Goal: Information Seeking & Learning: Learn about a topic

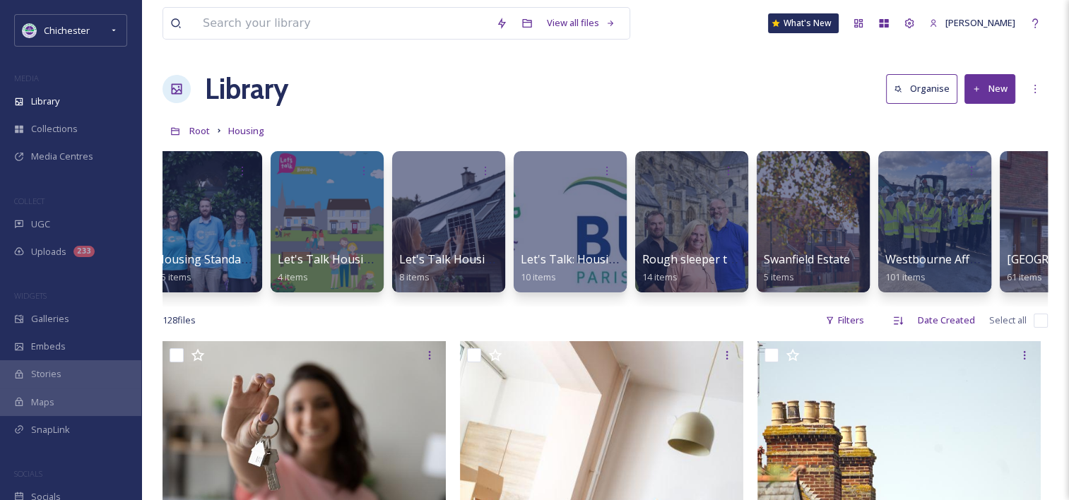
scroll to position [0, 451]
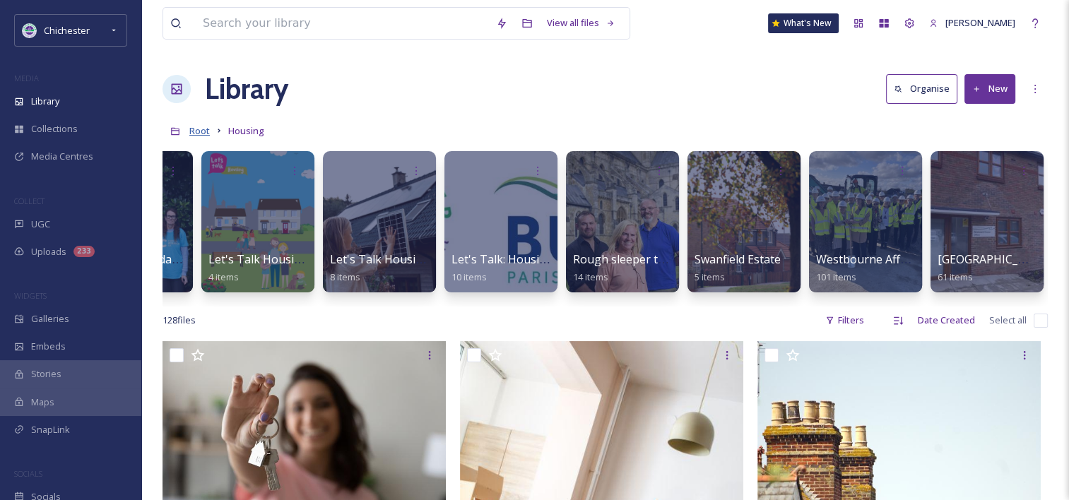
click at [194, 133] on span "Root" at bounding box center [199, 130] width 20 height 13
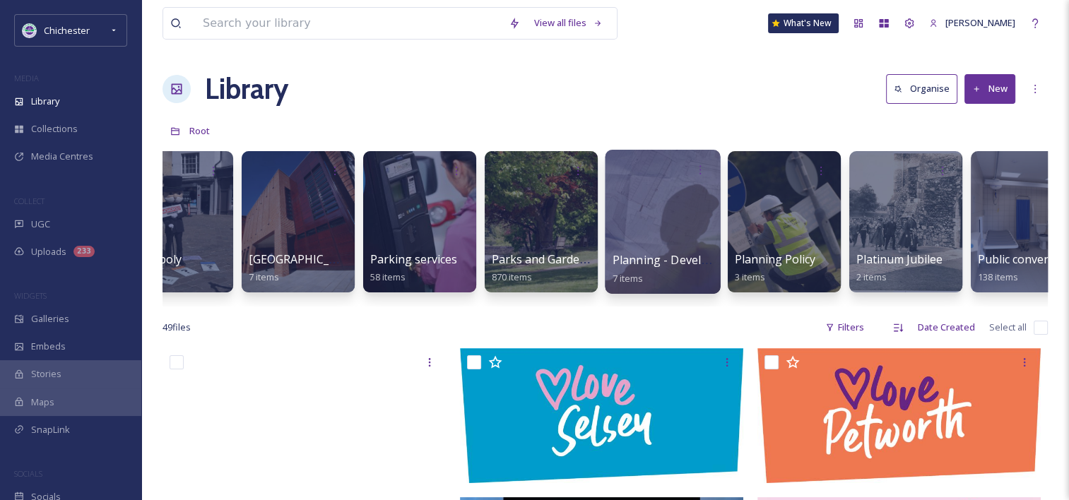
scroll to position [0, 4173]
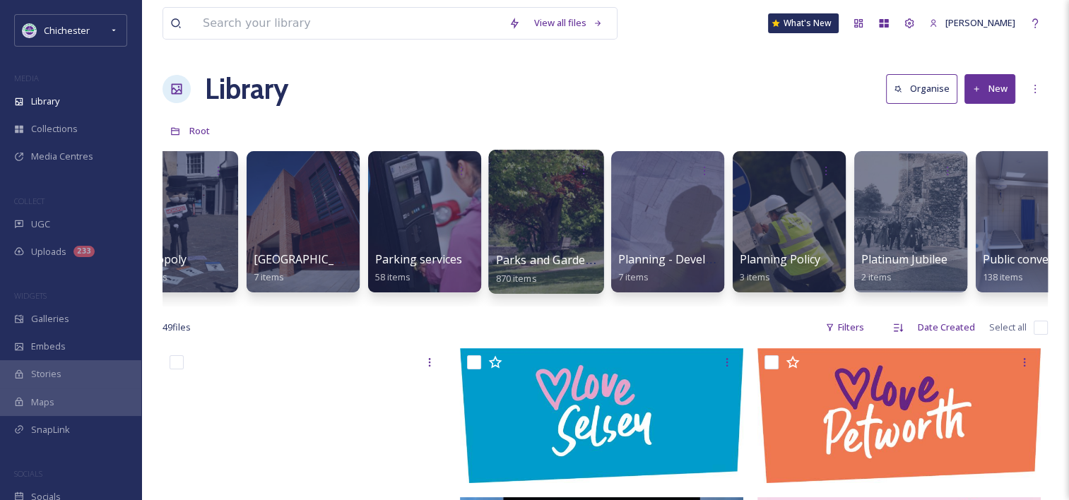
click at [535, 181] on div at bounding box center [546, 170] width 101 height 26
click at [531, 199] on div at bounding box center [545, 222] width 115 height 144
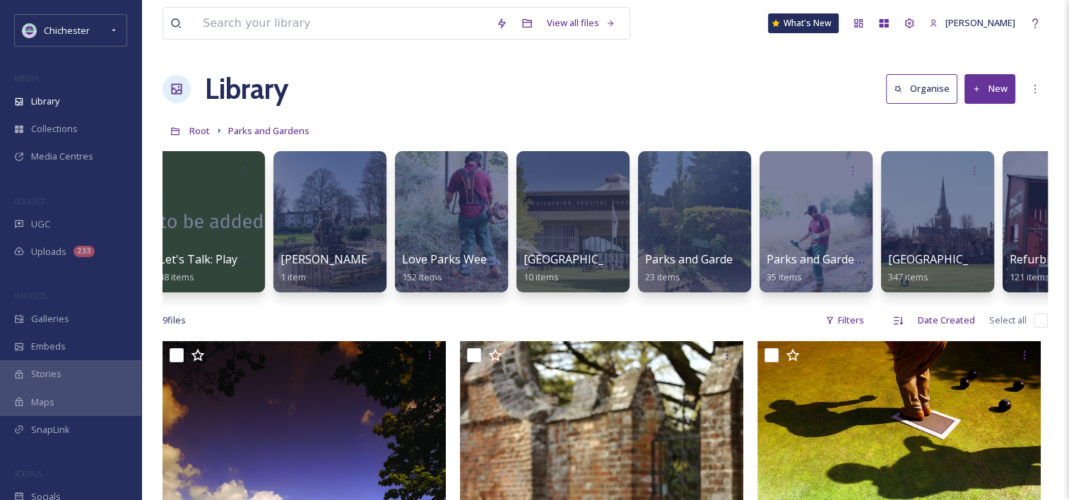
scroll to position [0, 573]
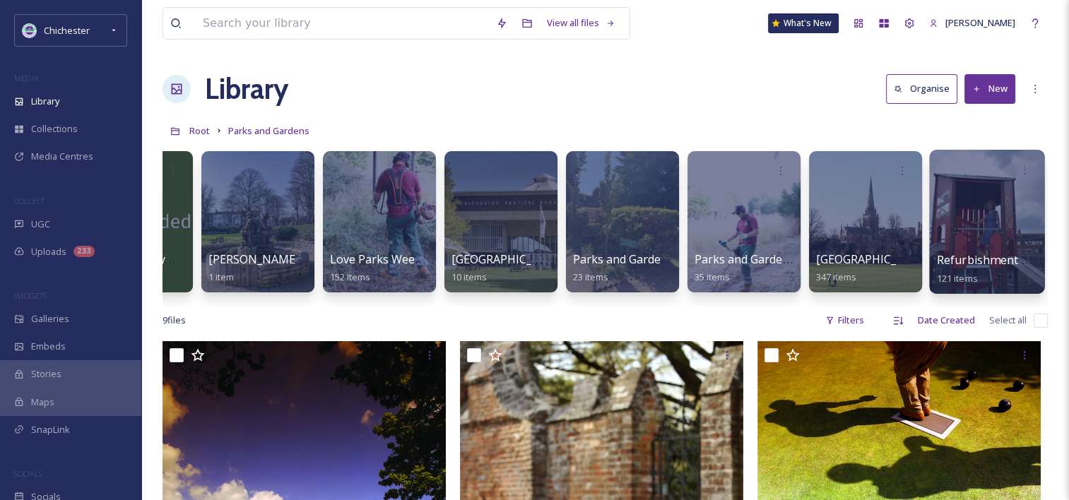
click at [982, 191] on div at bounding box center [986, 222] width 115 height 144
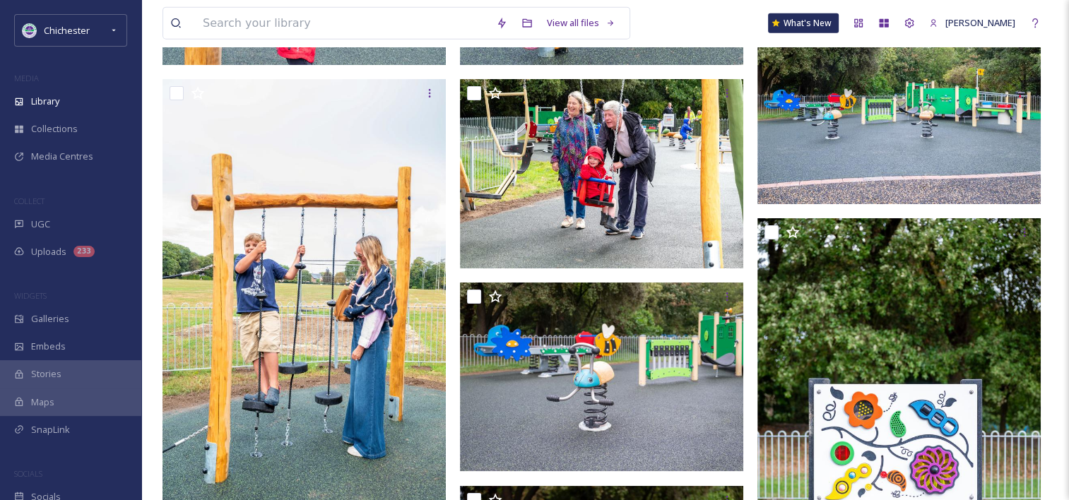
scroll to position [2826, 0]
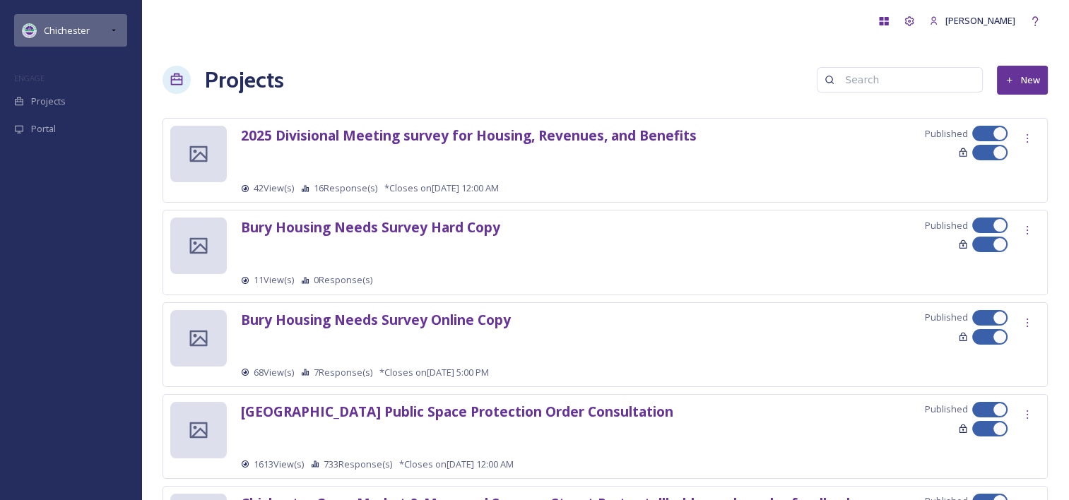
drag, startPoint x: 78, startPoint y: 20, endPoint x: 78, endPoint y: 32, distance: 12.0
click at [78, 20] on div "Chichester" at bounding box center [70, 30] width 113 height 32
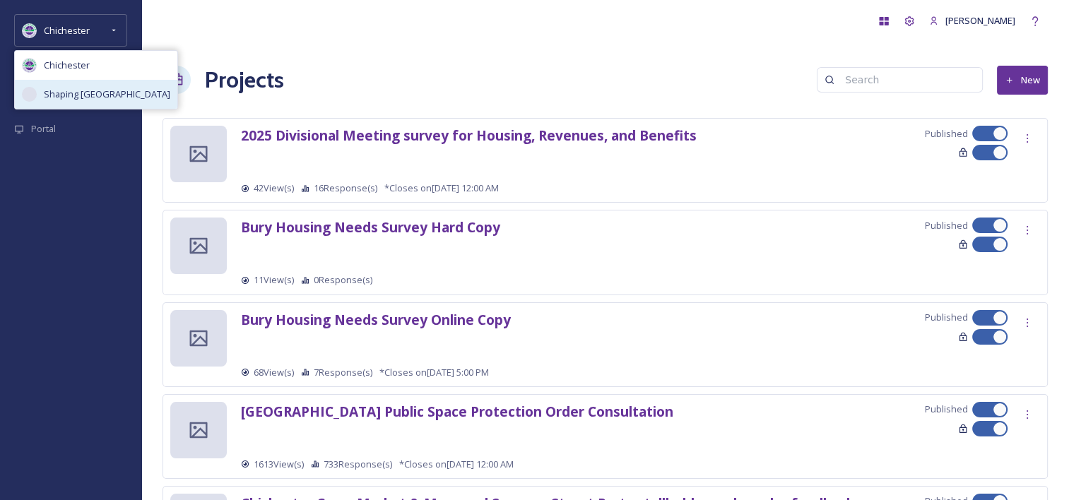
click at [80, 99] on span "Shaping [GEOGRAPHIC_DATA]" at bounding box center [107, 94] width 126 height 13
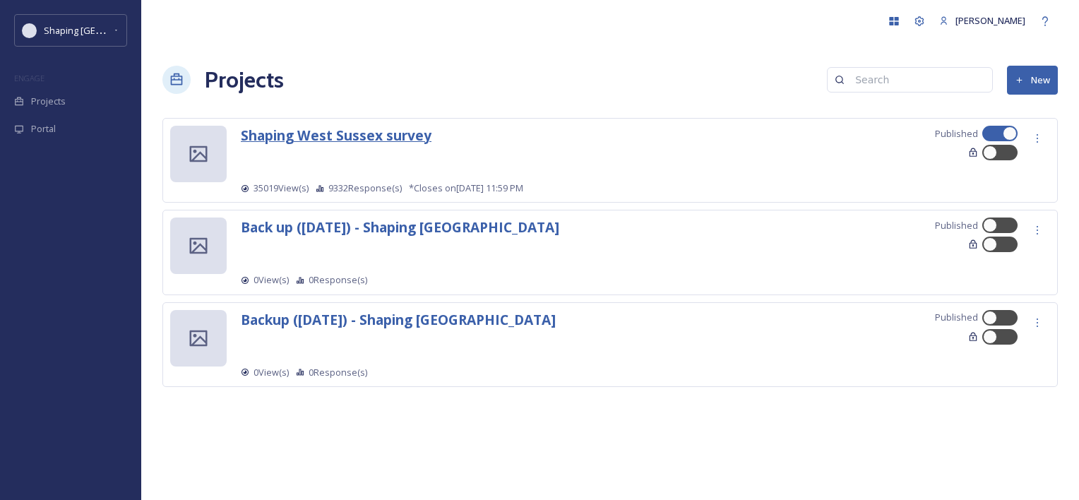
click at [396, 144] on strong "Shaping West Sussex survey" at bounding box center [336, 135] width 191 height 19
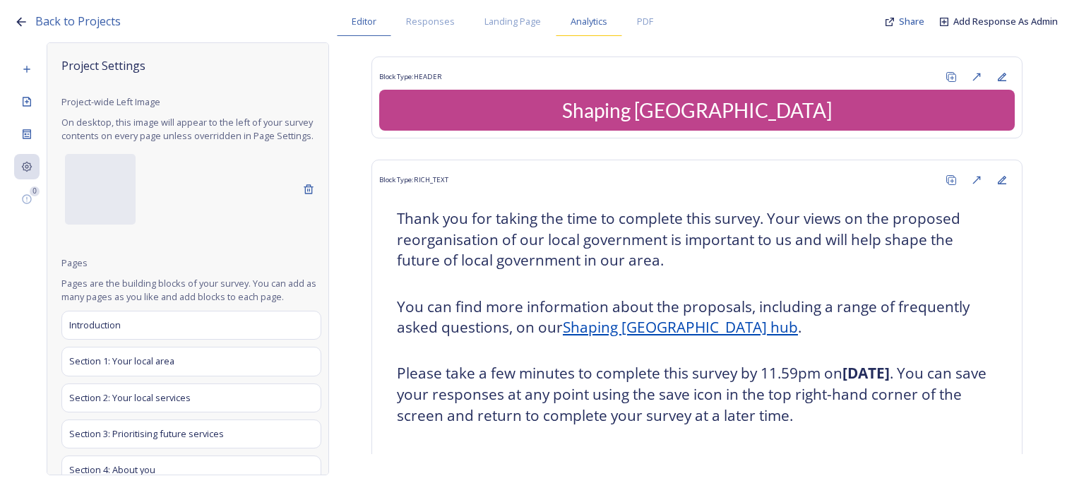
click at [571, 30] on div "Analytics" at bounding box center [589, 21] width 66 height 29
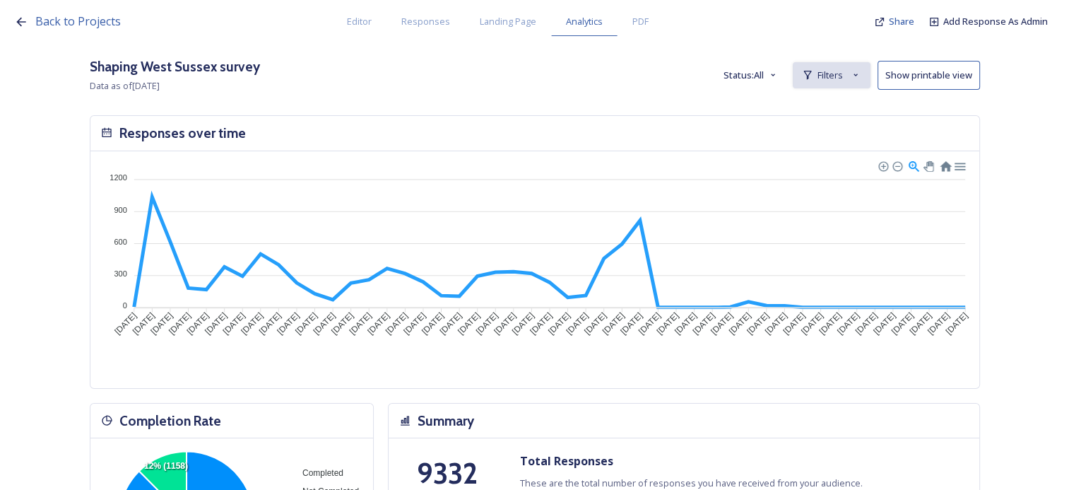
click at [849, 79] on div "Filters" at bounding box center [832, 75] width 78 height 26
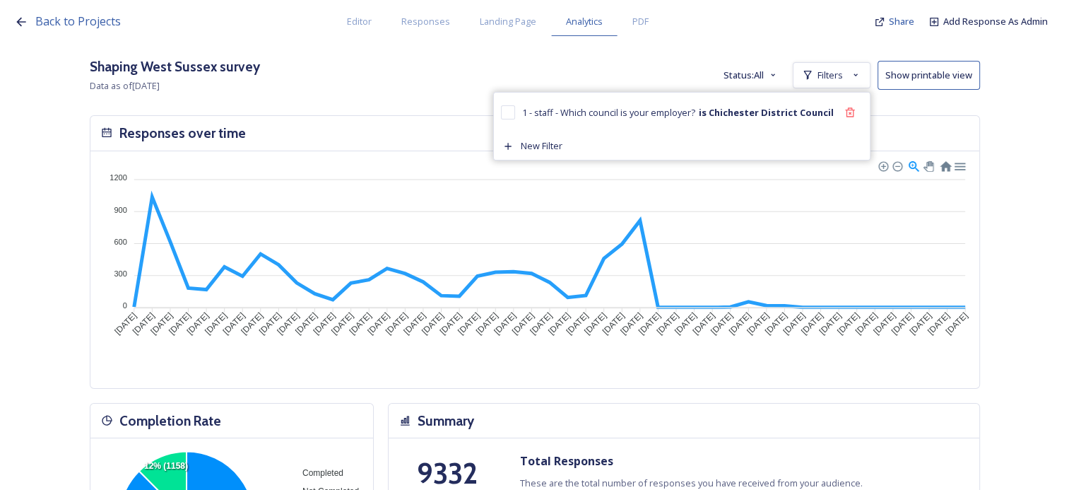
click at [515, 116] on input "checkbox" at bounding box center [508, 112] width 14 height 14
checkbox input "true"
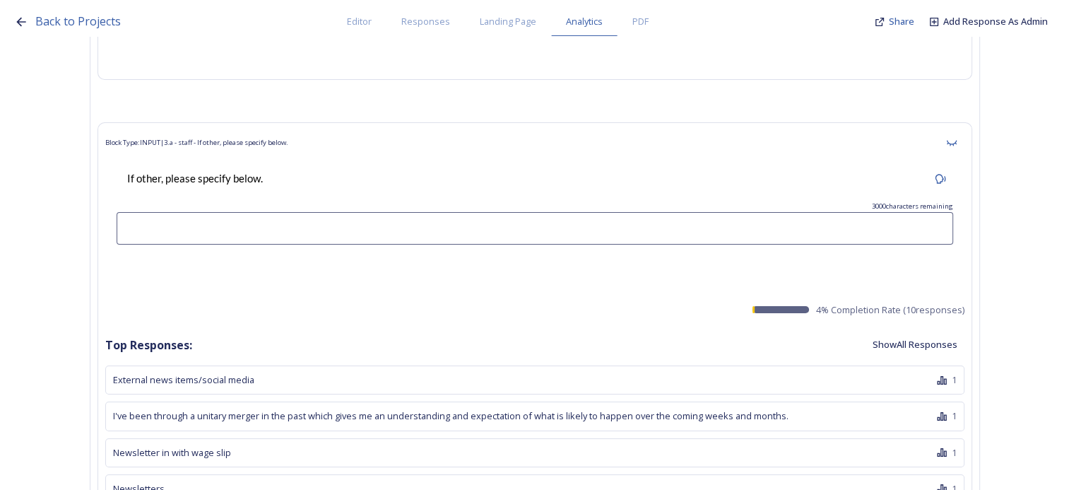
scroll to position [10668, 0]
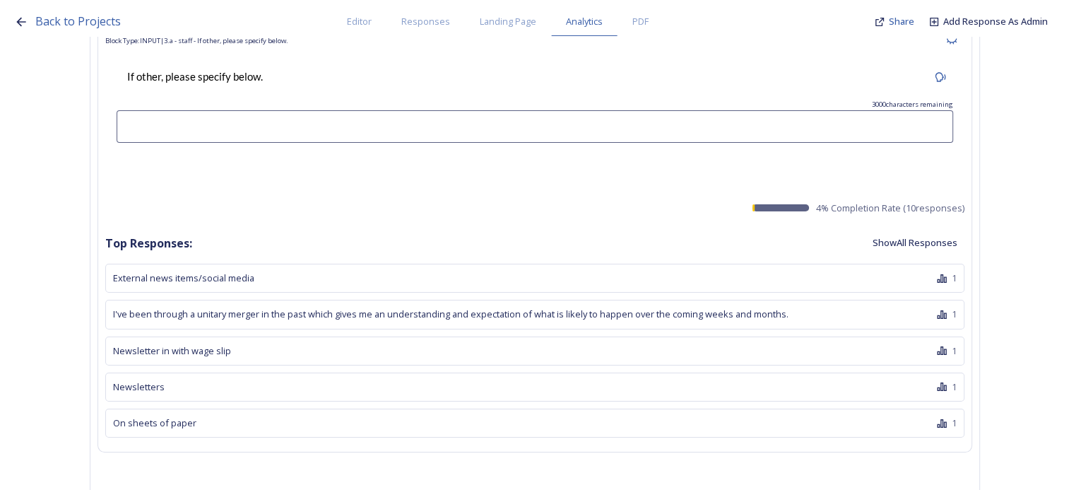
click at [920, 239] on button "Show All Responses" at bounding box center [914, 243] width 99 height 28
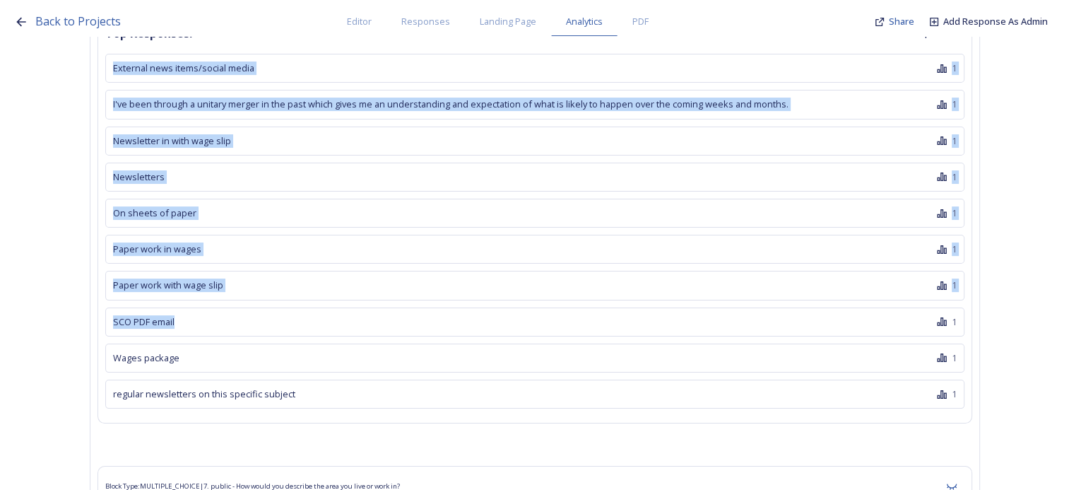
scroll to position [10880, 0]
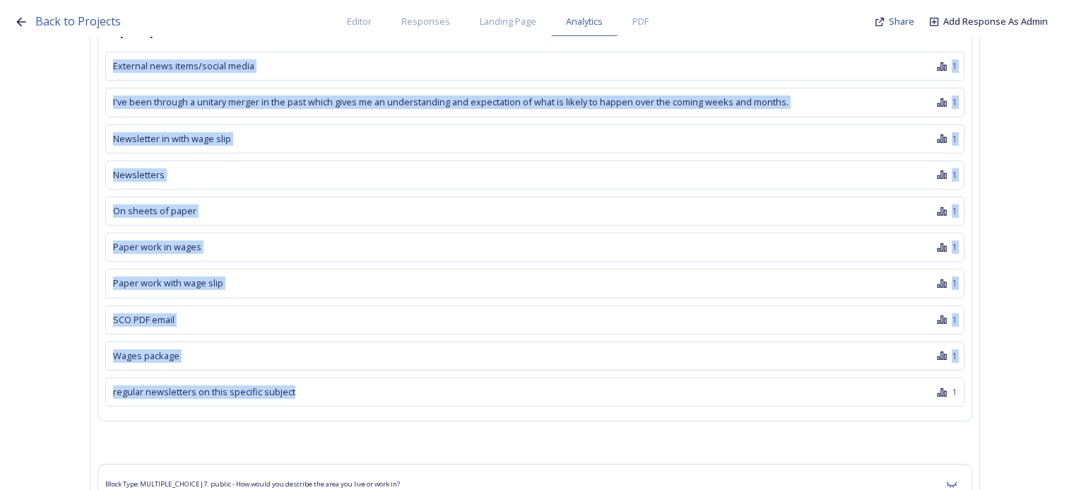
drag, startPoint x: 117, startPoint y: 122, endPoint x: 451, endPoint y: 403, distance: 436.2
click at [451, 403] on div "Block Type: INPUT | 3.a - staff - If other, please specify below. If other, ple…" at bounding box center [534, 115] width 875 height 613
copy div "External news items/social media 1 I've been through a unitary merger in the pa…"
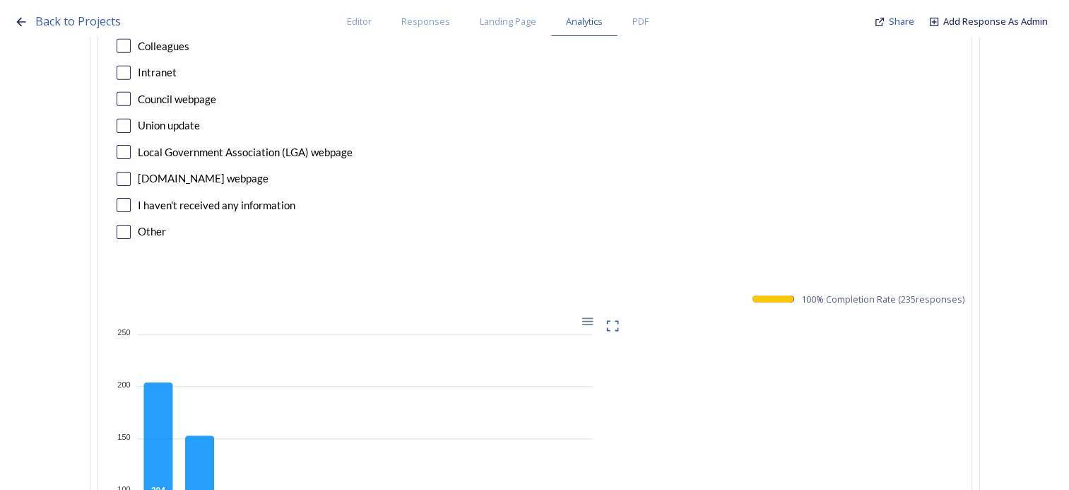
scroll to position [9679, 0]
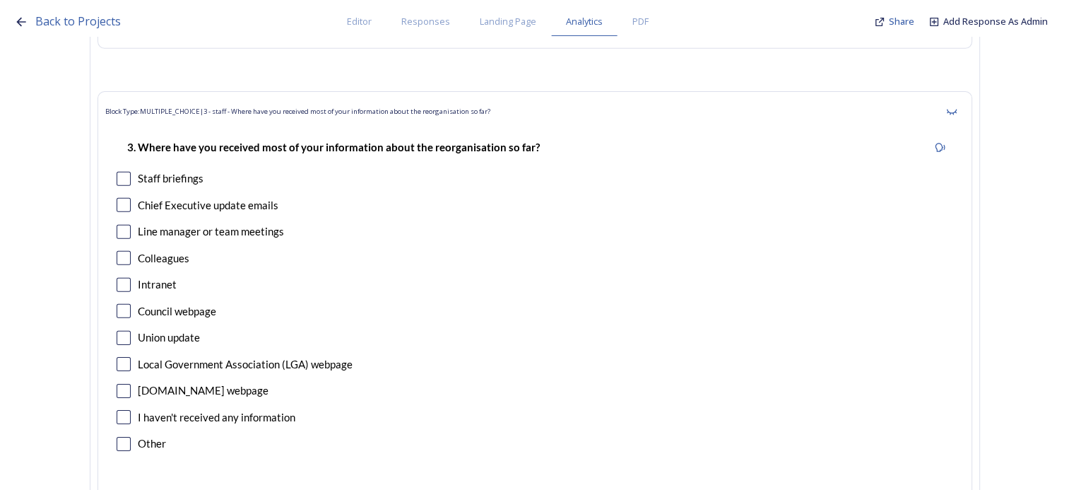
drag, startPoint x: 523, startPoint y: 101, endPoint x: 211, endPoint y: 102, distance: 312.3
click at [211, 102] on div "Block Type: MULTIPLE_CHOICE | 3 - staff - Where have you received most of your …" at bounding box center [534, 111] width 859 height 25
copy span "3 - staff - Where have you received most of your information about the reorgani…"
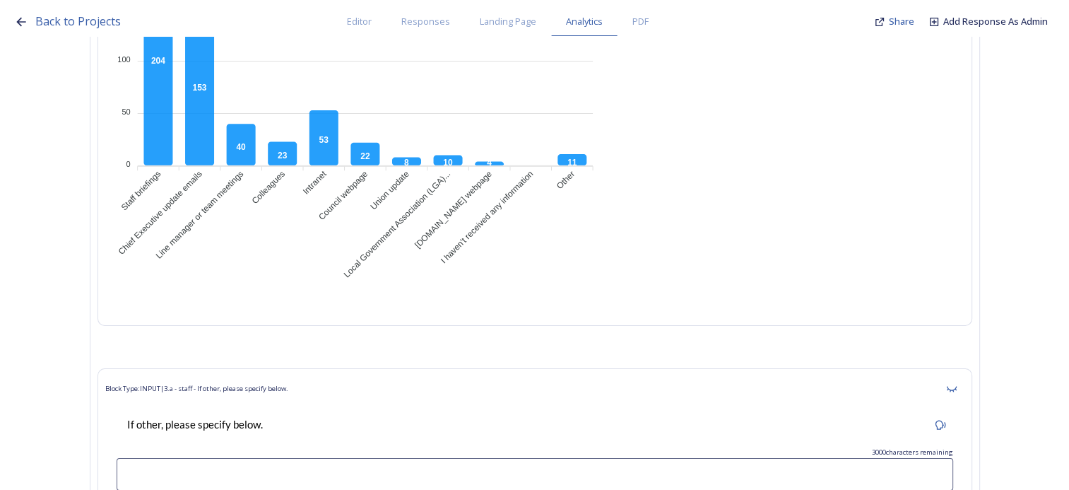
scroll to position [10456, 0]
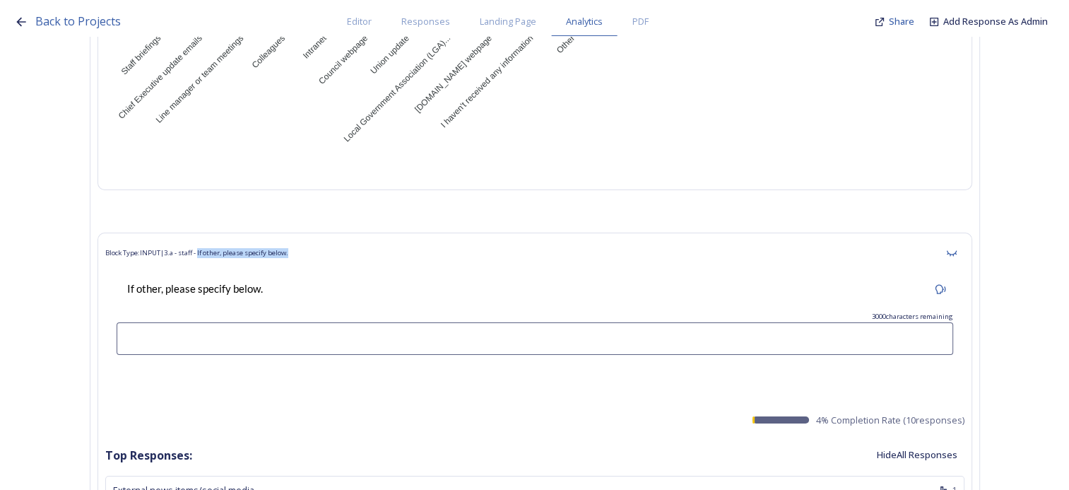
drag, startPoint x: 324, startPoint y: 246, endPoint x: 209, endPoint y: 247, distance: 114.5
click at [209, 247] on div "Block Type: INPUT | 3.a - staff - If other, please specify below." at bounding box center [534, 252] width 859 height 25
drag, startPoint x: 209, startPoint y: 247, endPoint x: 225, endPoint y: 244, distance: 16.6
copy span "If other, please specify below."
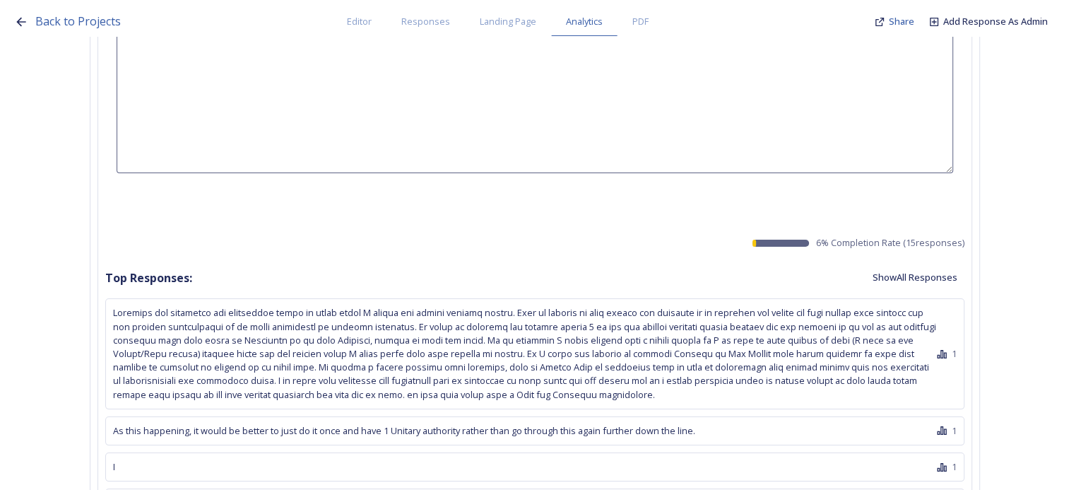
scroll to position [32215, 0]
click at [949, 263] on button "Show All Responses" at bounding box center [914, 277] width 99 height 28
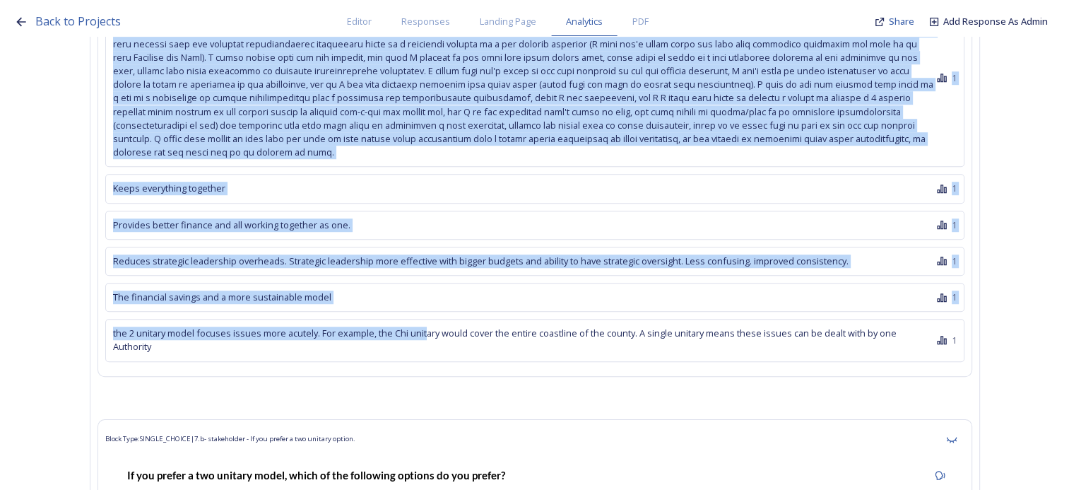
scroll to position [32992, 0]
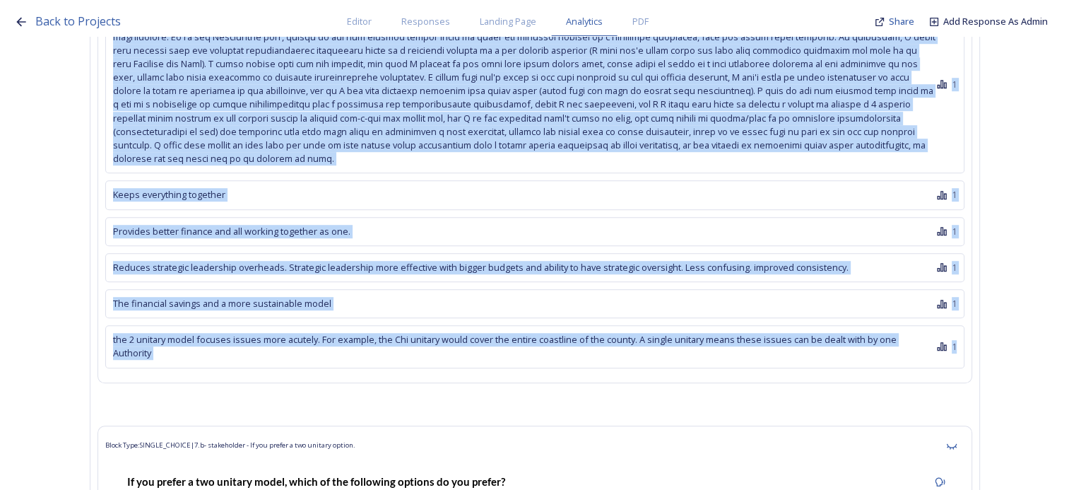
drag, startPoint x: 110, startPoint y: 131, endPoint x: 978, endPoint y: 261, distance: 877.8
copy div "Top Responses: Hide All Responses Although the geography and population would b…"
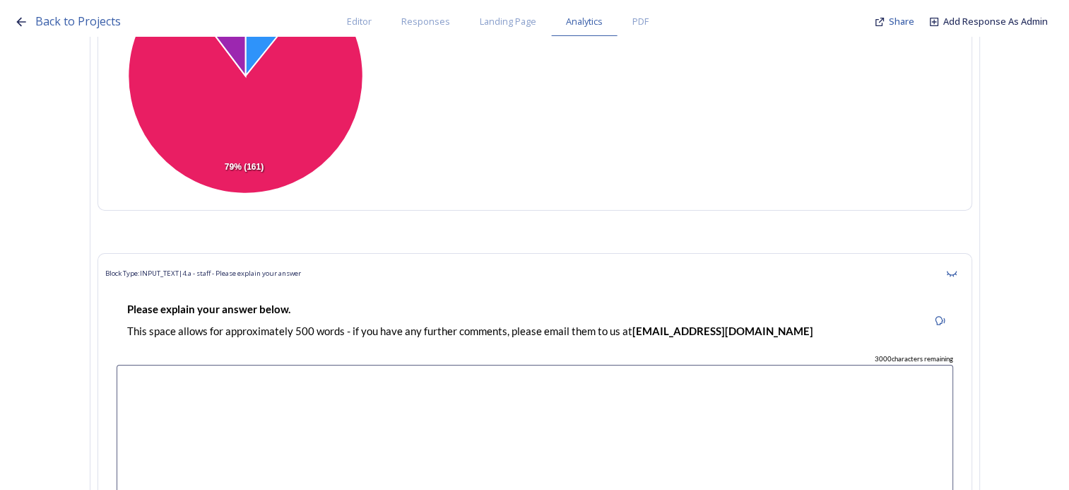
scroll to position [31862, 0]
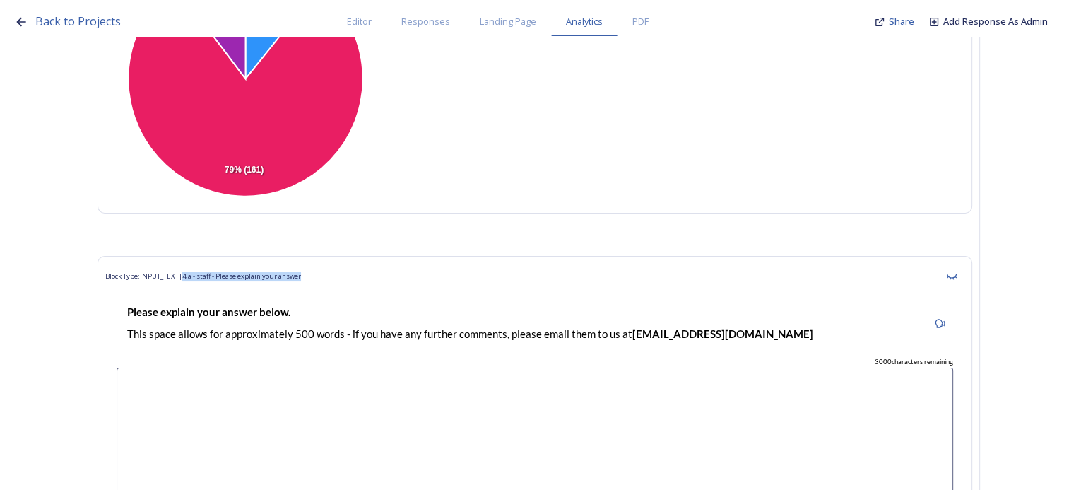
drag, startPoint x: 361, startPoint y: 197, endPoint x: 192, endPoint y: 194, distance: 168.9
click at [192, 264] on div "Block Type: INPUT_TEXT | 4.a - staff - Please explain your answer" at bounding box center [534, 276] width 859 height 25
copy span "4.a - staff - Please explain your answer"
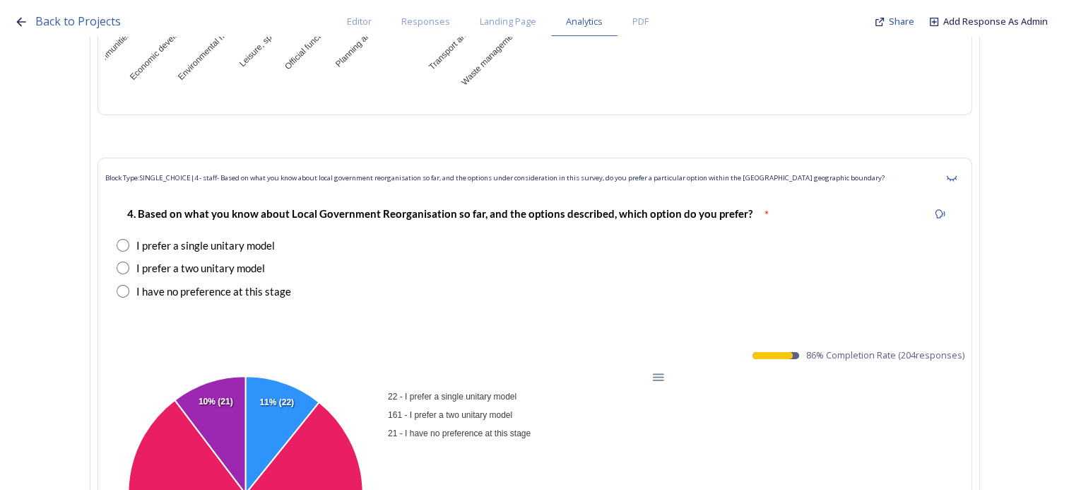
scroll to position [31438, 0]
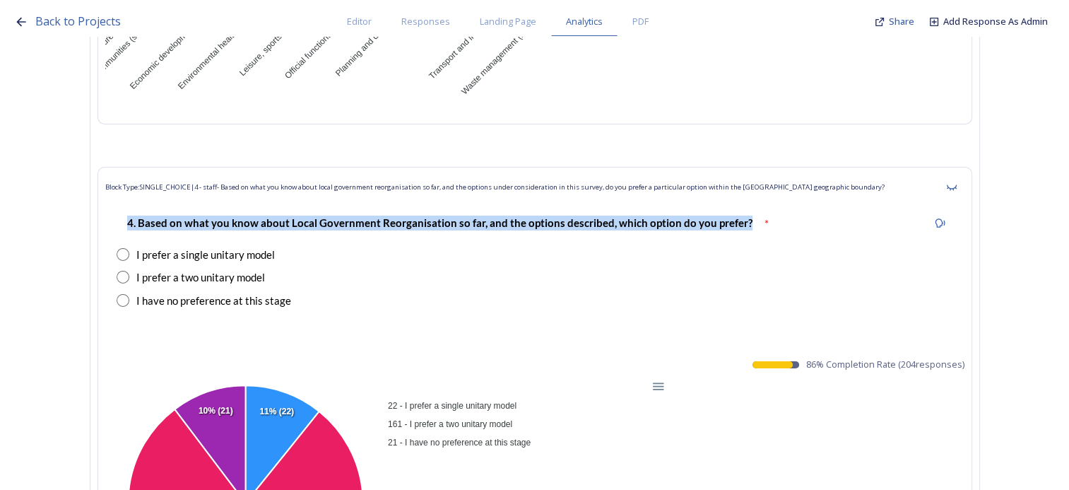
drag, startPoint x: 755, startPoint y: 139, endPoint x: 117, endPoint y: 138, distance: 637.9
click at [117, 200] on div "4. Based on what you know about Local Government Reorganisation so far, and the…" at bounding box center [534, 261] width 859 height 122
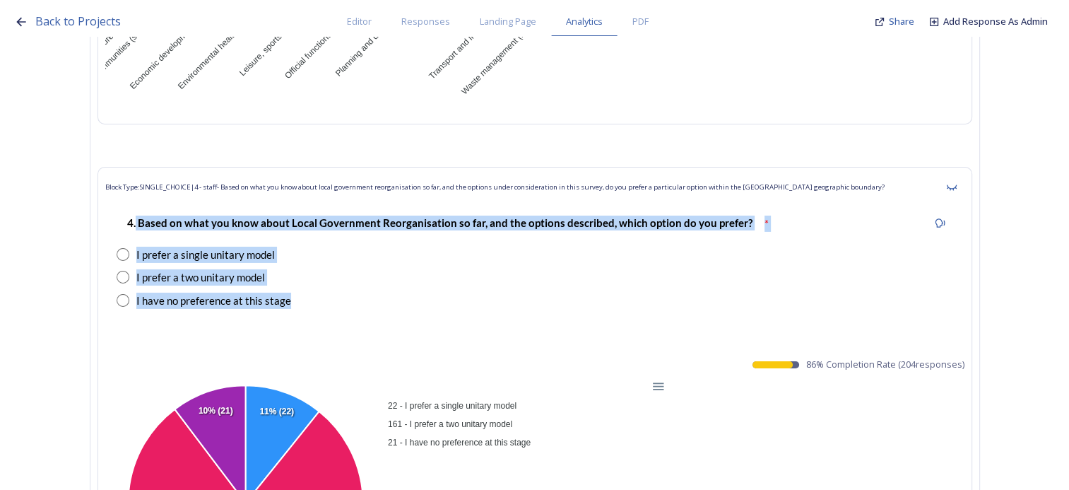
drag, startPoint x: 316, startPoint y: 219, endPoint x: 141, endPoint y: 139, distance: 192.5
click at [141, 200] on div "4. Based on what you know about Local Government Reorganisation so far, and the…" at bounding box center [534, 261] width 859 height 122
copy div "Based on what you know about Local Government Reorganisation so far, and the op…"
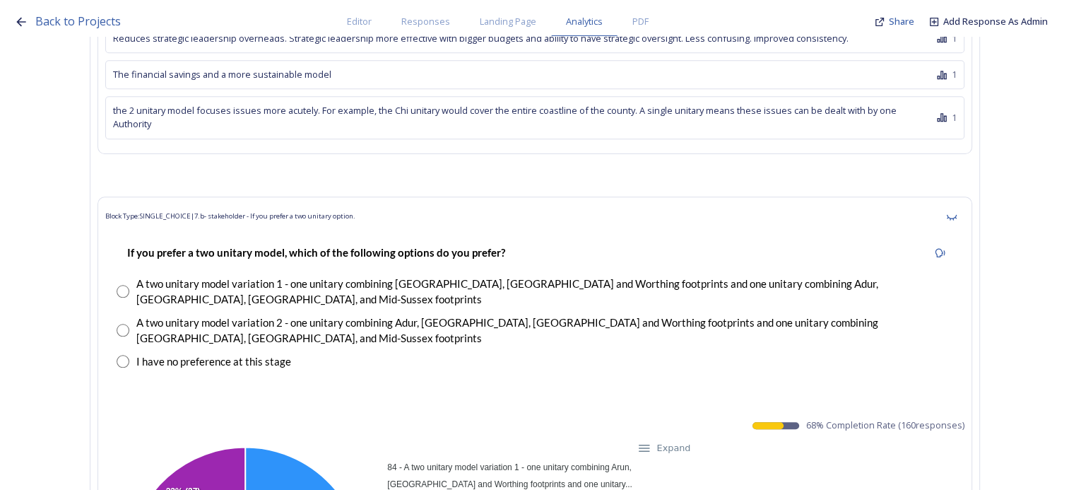
scroll to position [33204, 0]
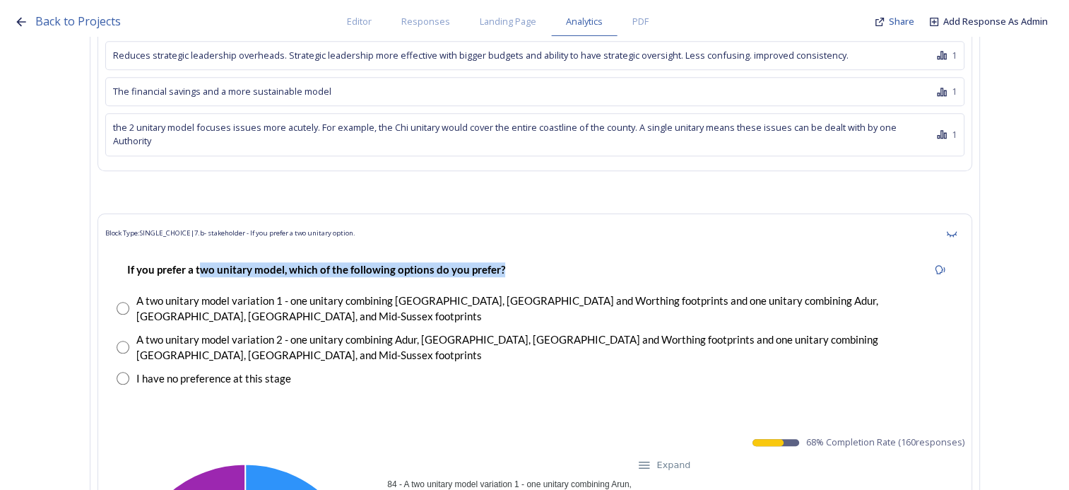
drag, startPoint x: 526, startPoint y: 157, endPoint x: 204, endPoint y: 130, distance: 322.6
click at [204, 247] on div "If you prefer a two unitary model, which of the following options do you prefer…" at bounding box center [534, 324] width 859 height 154
drag, startPoint x: 204, startPoint y: 130, endPoint x: 379, endPoint y: 188, distance: 183.9
click at [379, 292] on div "A two unitary model variation 1 - one unitary combining [GEOGRAPHIC_DATA], [GEO…" at bounding box center [544, 308] width 817 height 32
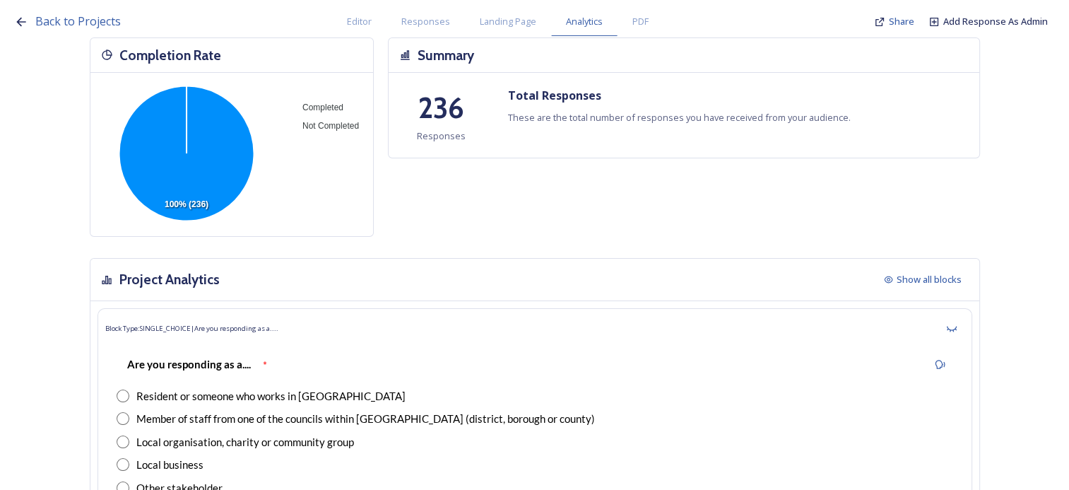
scroll to position [0, 0]
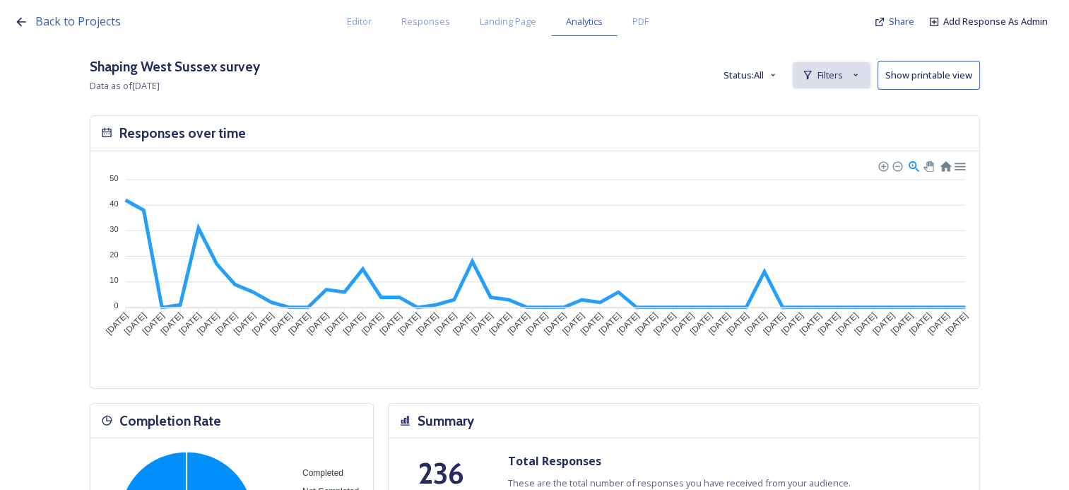
click at [827, 71] on span "Filters" at bounding box center [829, 75] width 25 height 13
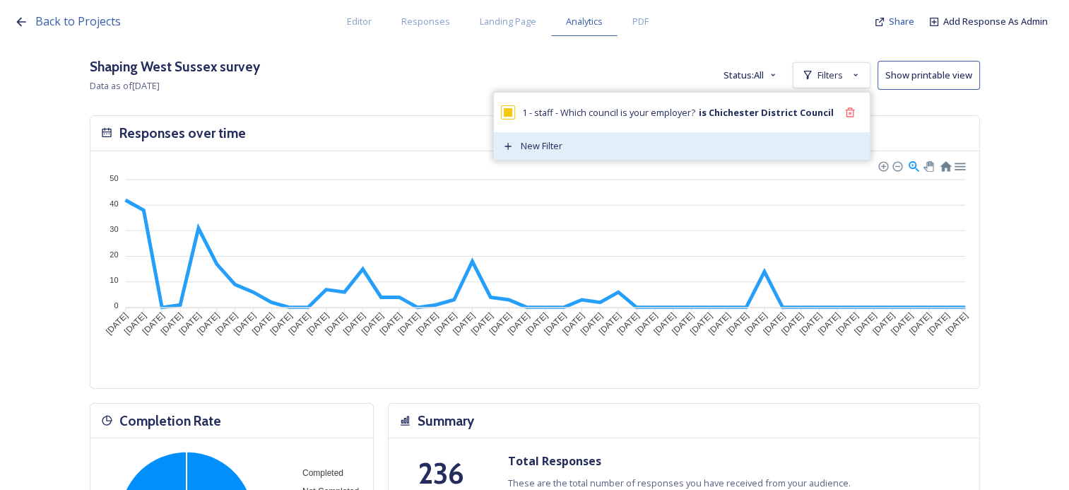
click at [589, 141] on div "New Filter" at bounding box center [682, 146] width 376 height 28
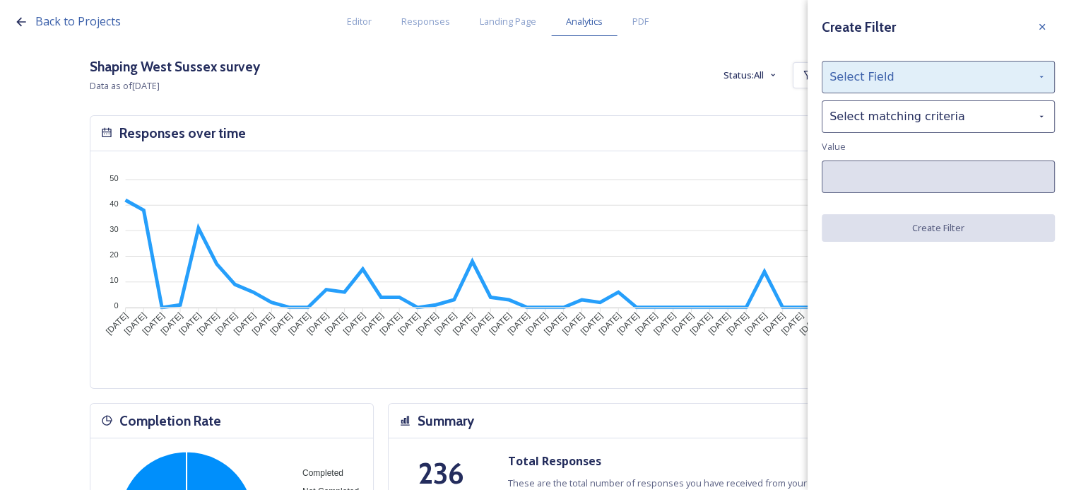
click at [877, 90] on div "Select Field" at bounding box center [938, 77] width 233 height 32
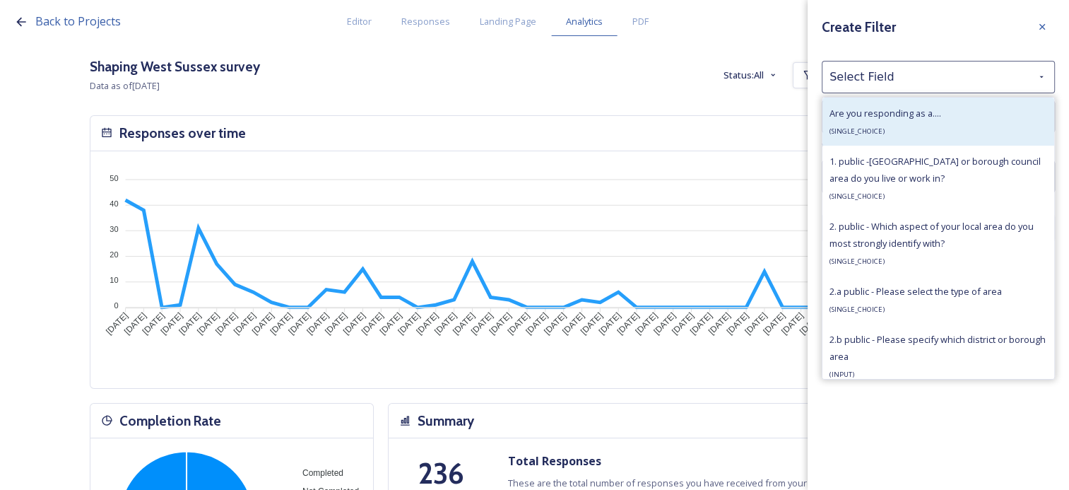
click at [873, 122] on div "Are you responding as a.... ( SINGLE_CHOICE )" at bounding box center [885, 122] width 112 height 34
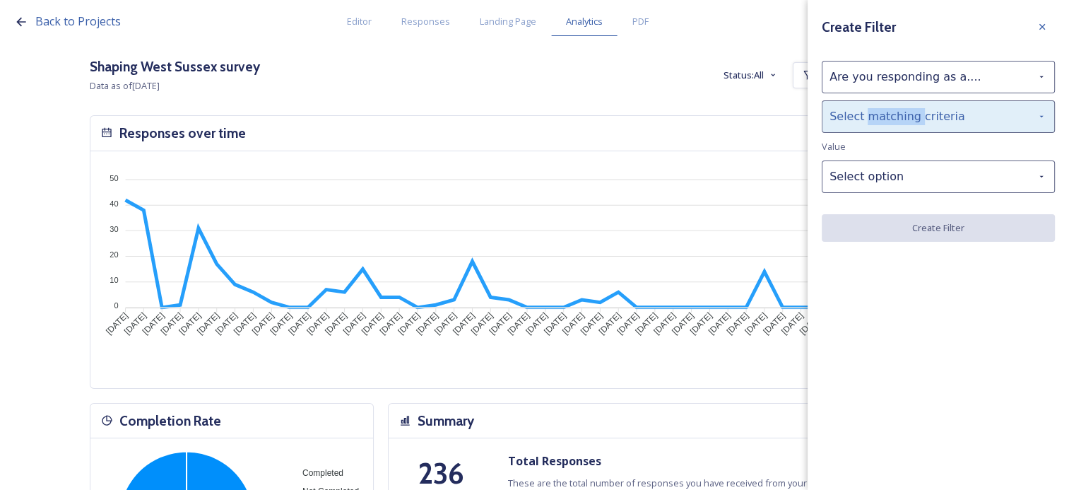
click at [874, 122] on div "Select matching criteria" at bounding box center [938, 116] width 233 height 32
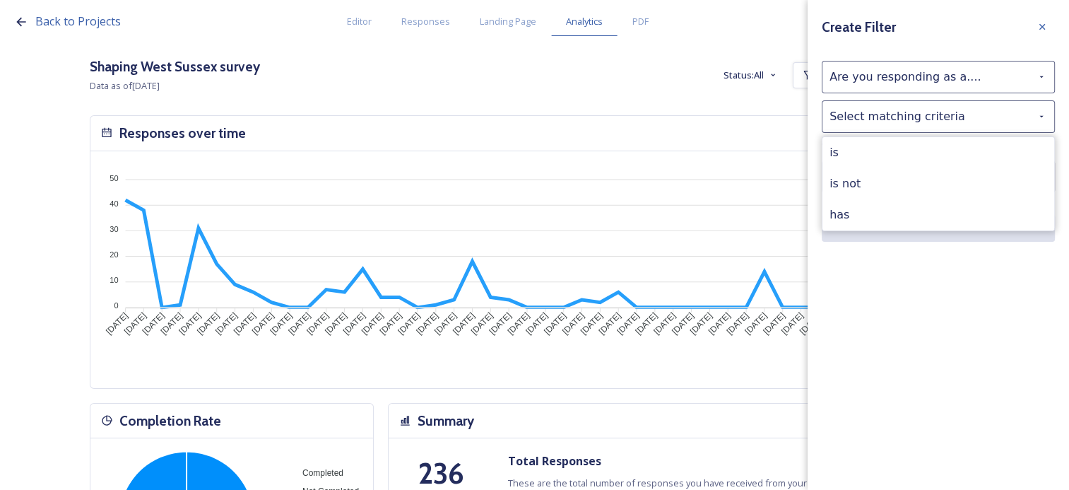
drag, startPoint x: 874, startPoint y: 122, endPoint x: 857, endPoint y: 159, distance: 41.1
click at [857, 159] on div "is" at bounding box center [938, 152] width 232 height 31
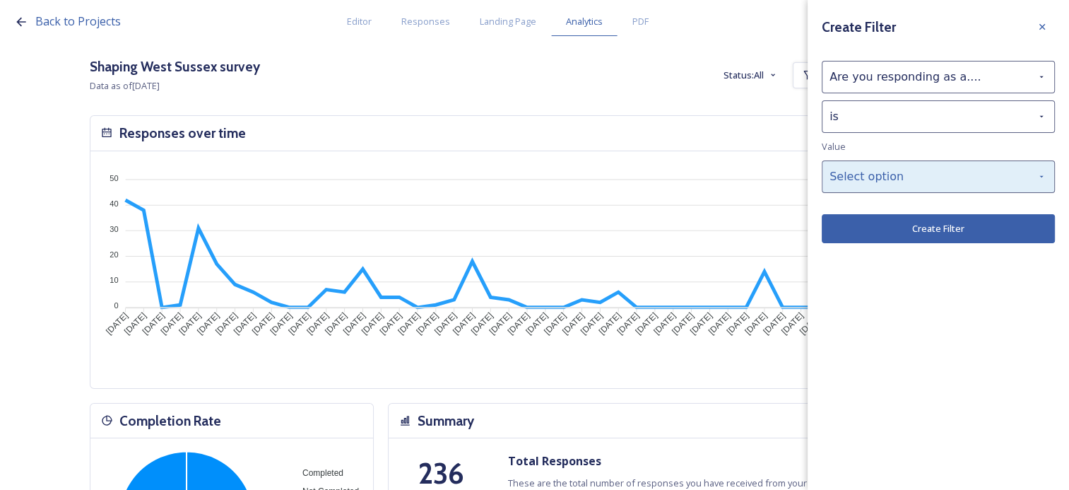
click at [855, 174] on div "Select option" at bounding box center [938, 176] width 233 height 32
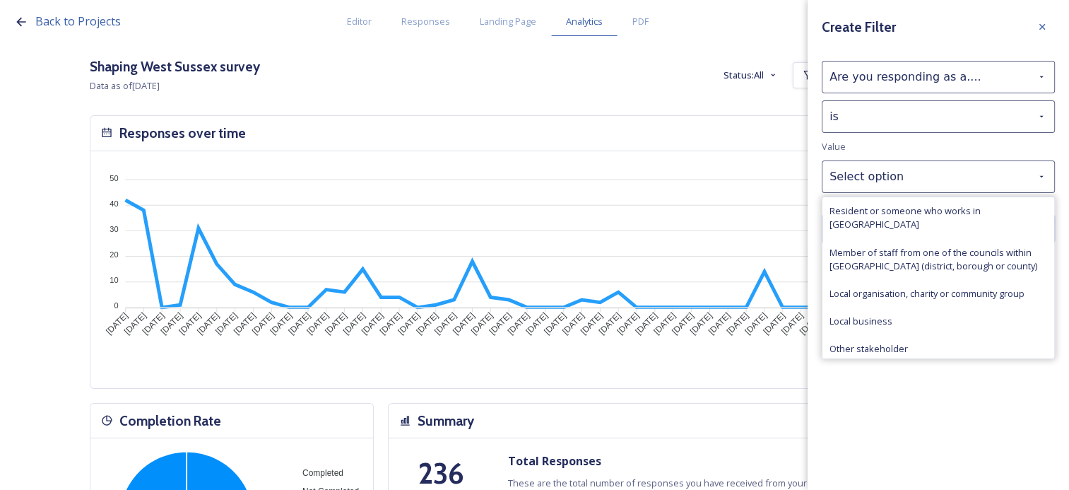
click at [861, 248] on span "Member of staff from one of the councils within [GEOGRAPHIC_DATA] (district, bo…" at bounding box center [938, 259] width 218 height 27
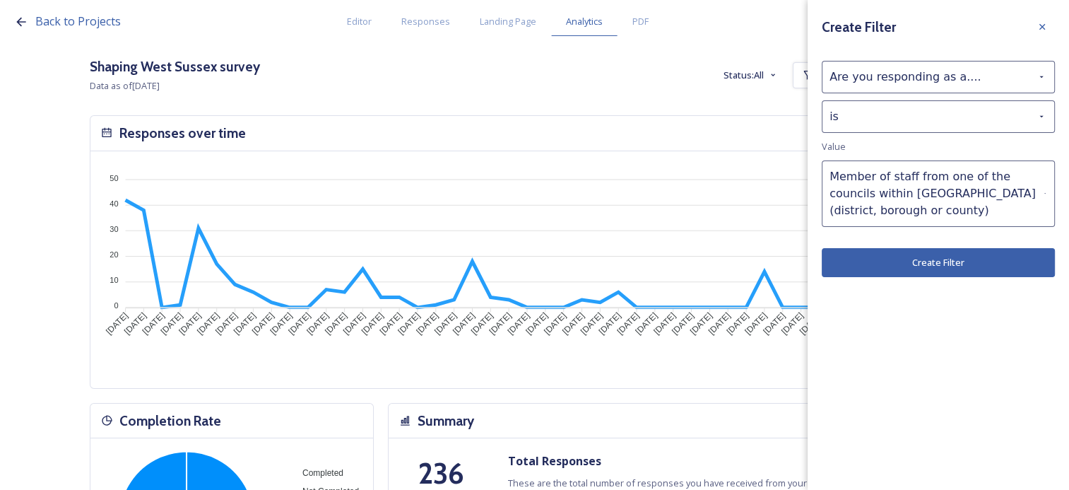
click at [872, 272] on button "Create Filter" at bounding box center [938, 262] width 233 height 29
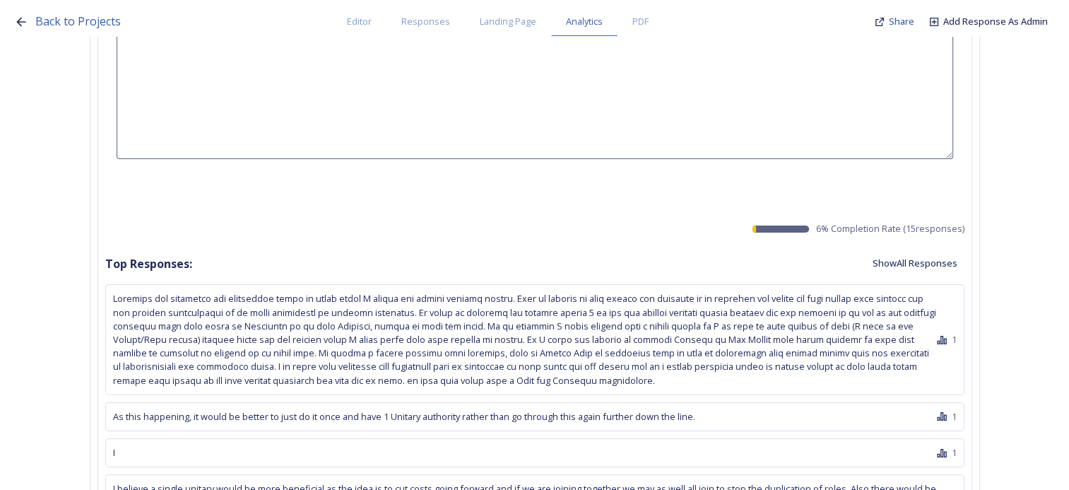
scroll to position [32045, 0]
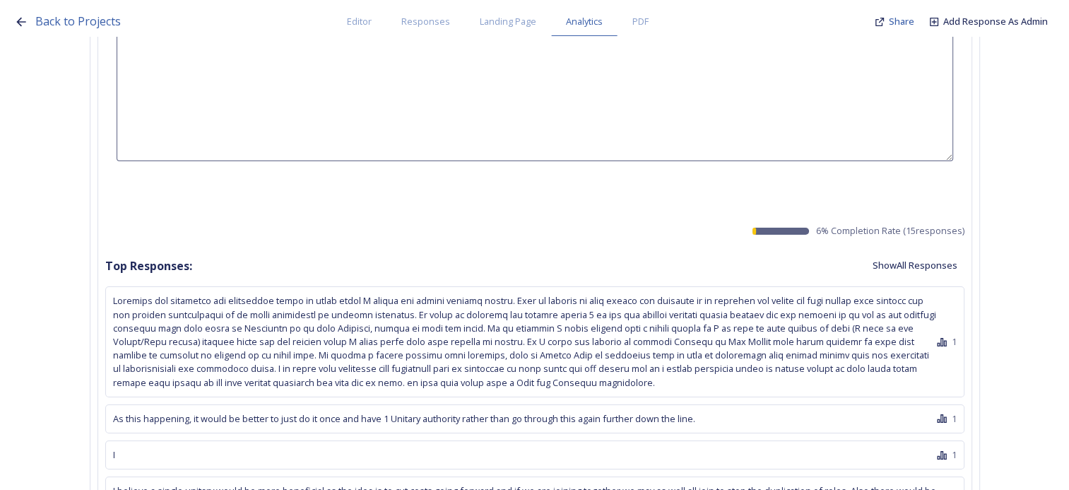
click at [933, 252] on button "Show All Responses" at bounding box center [914, 266] width 99 height 28
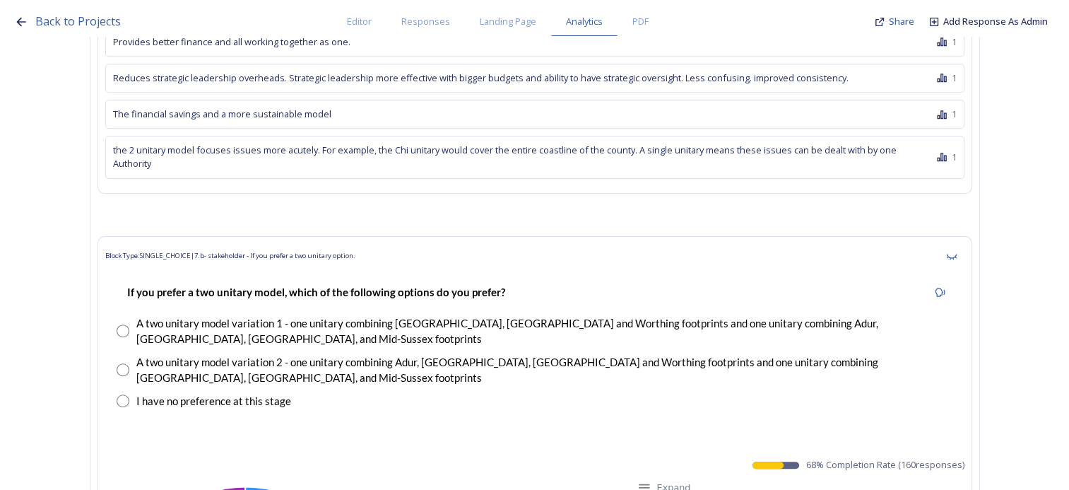
scroll to position [33034, 0]
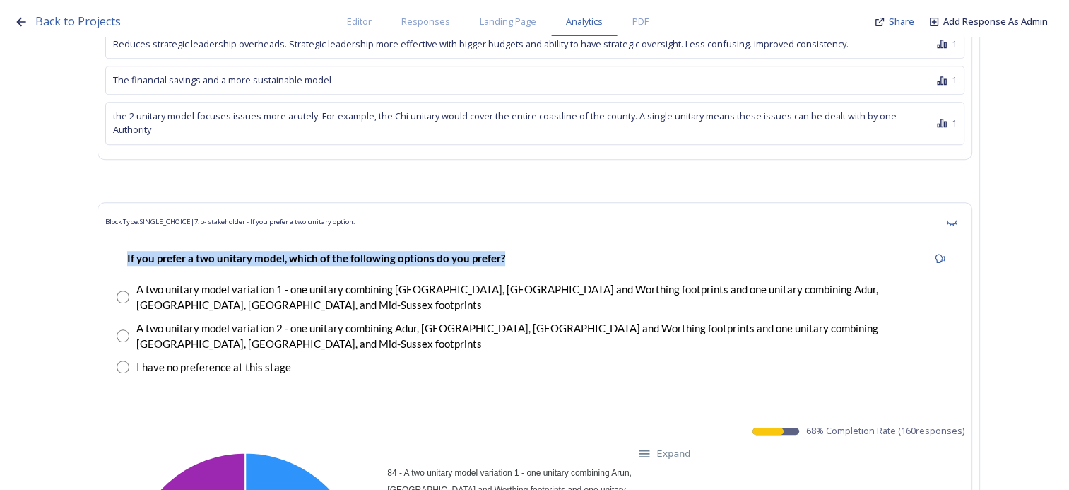
drag, startPoint x: 532, startPoint y: 144, endPoint x: 99, endPoint y: 152, distance: 433.1
copy strong "If you prefer a two unitary model, which of the following options do you prefer?"
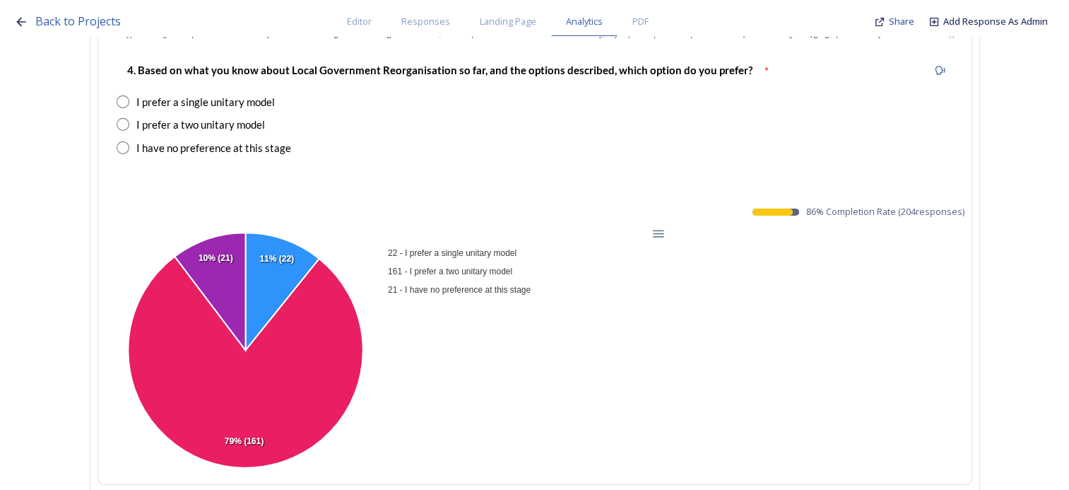
scroll to position [31339, 0]
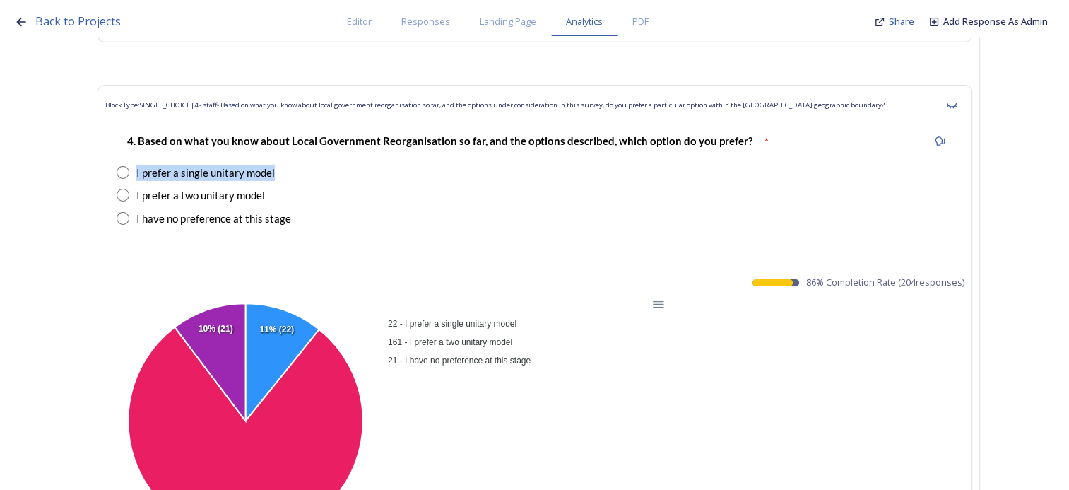
drag, startPoint x: 322, startPoint y: 90, endPoint x: 142, endPoint y: 94, distance: 180.2
click at [142, 165] on div "I prefer a single unitary model" at bounding box center [535, 173] width 836 height 16
copy div "I prefer a single unitary model"
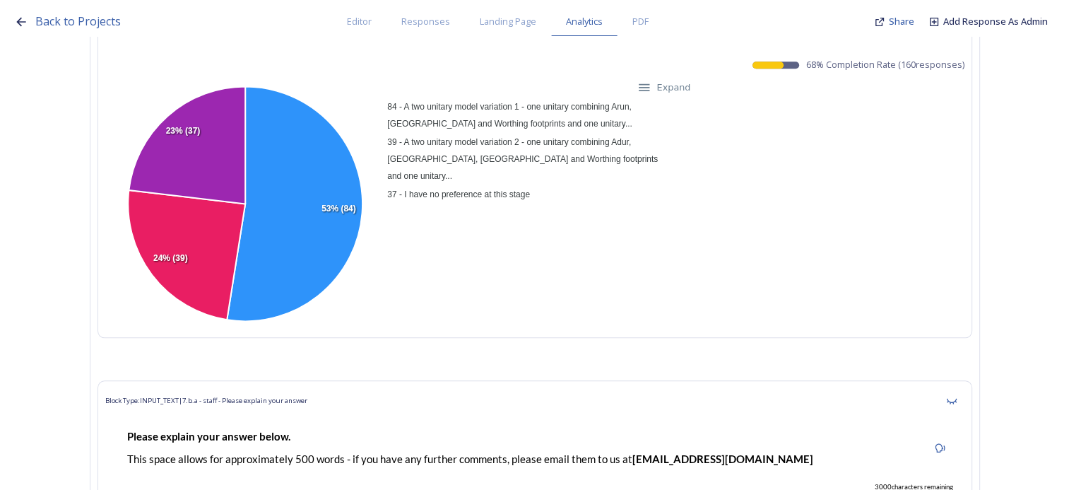
scroll to position [33388, 0]
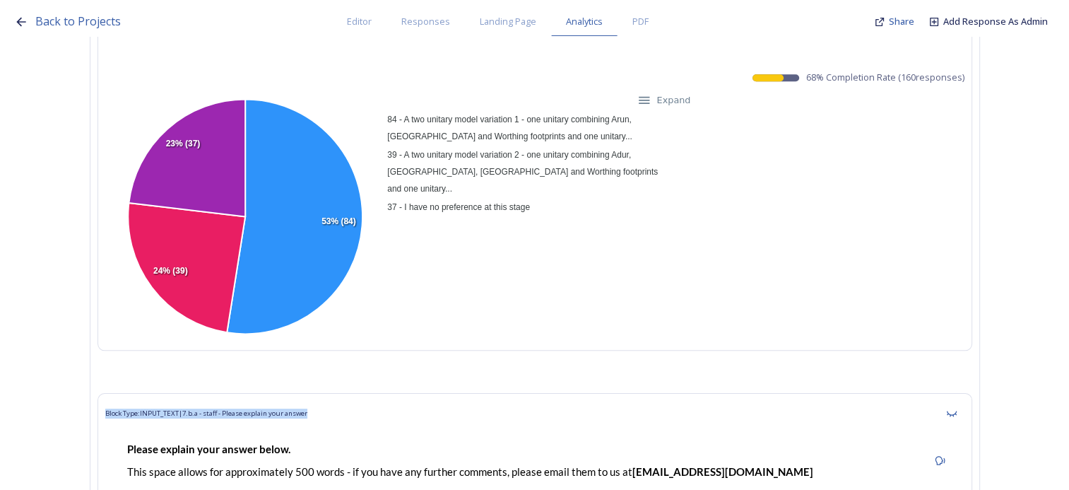
drag, startPoint x: 354, startPoint y: 263, endPoint x: 102, endPoint y: 264, distance: 252.2
drag, startPoint x: 102, startPoint y: 264, endPoint x: 119, endPoint y: 258, distance: 18.1
copy span "Block Type: INPUT_TEXT | 7.b.a - staff - Please explain your answer"
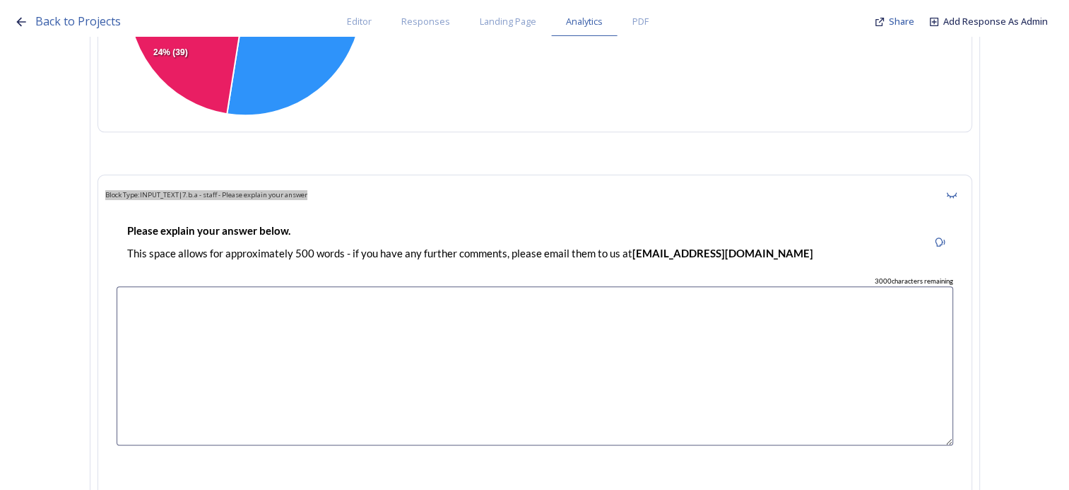
scroll to position [33670, 0]
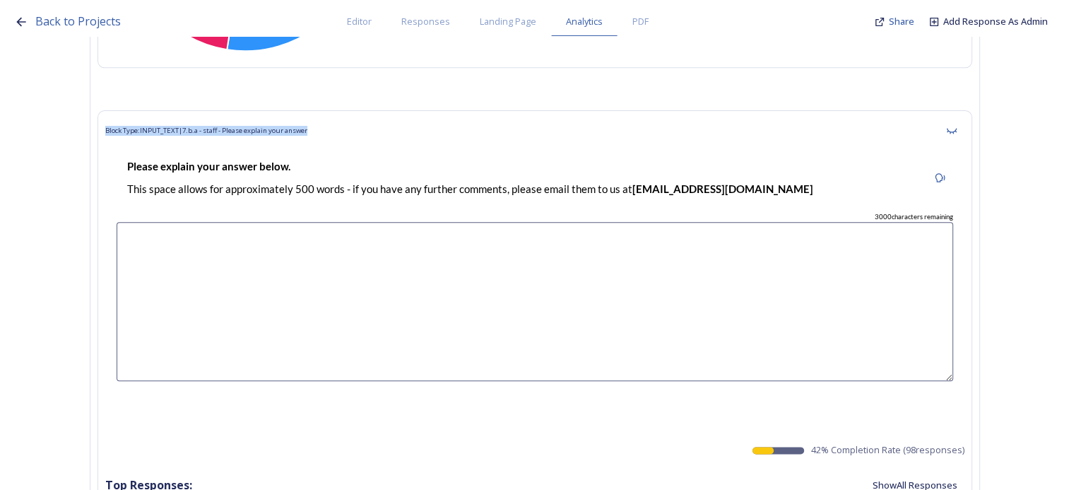
click at [901, 471] on button "Show All Responses" at bounding box center [914, 485] width 99 height 28
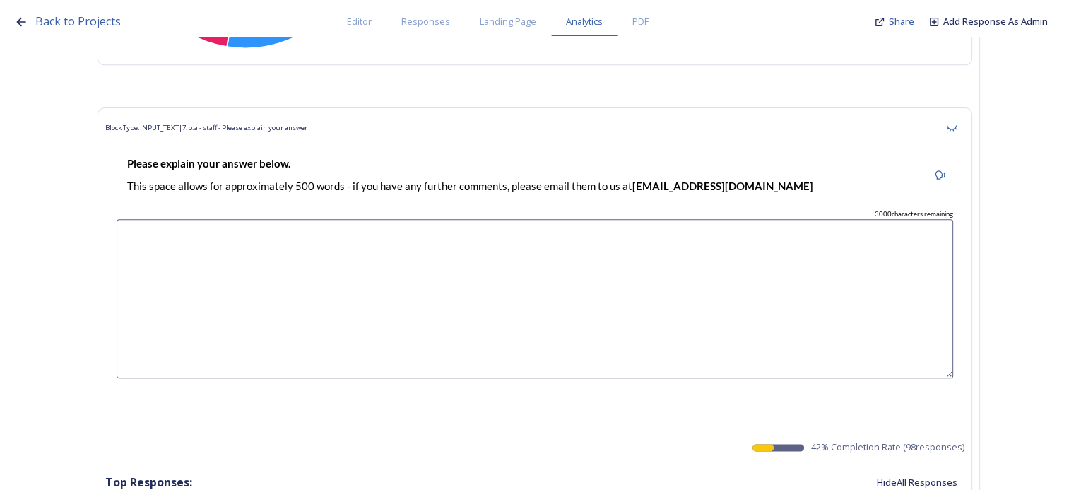
scroll to position [33812, 0]
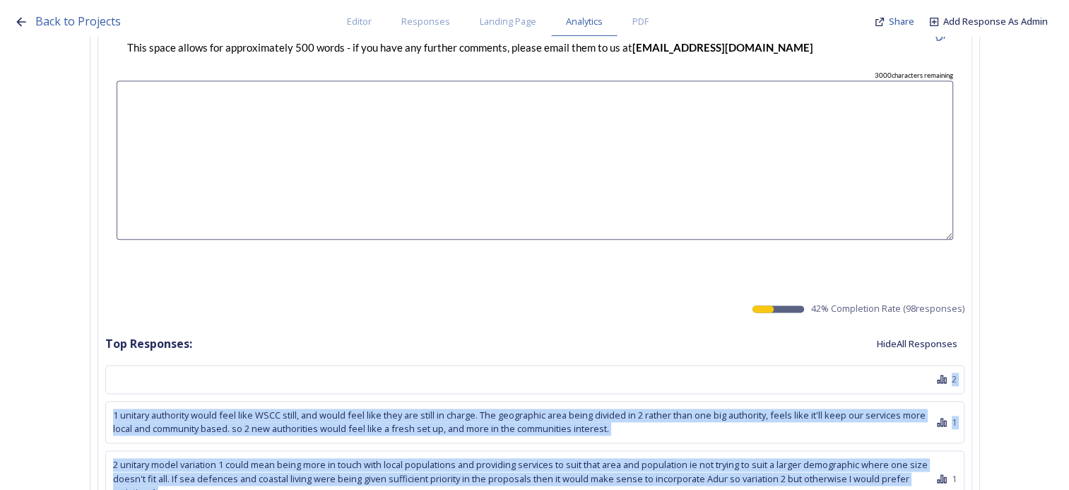
drag, startPoint x: 145, startPoint y: 230, endPoint x: 397, endPoint y: 343, distance: 276.4
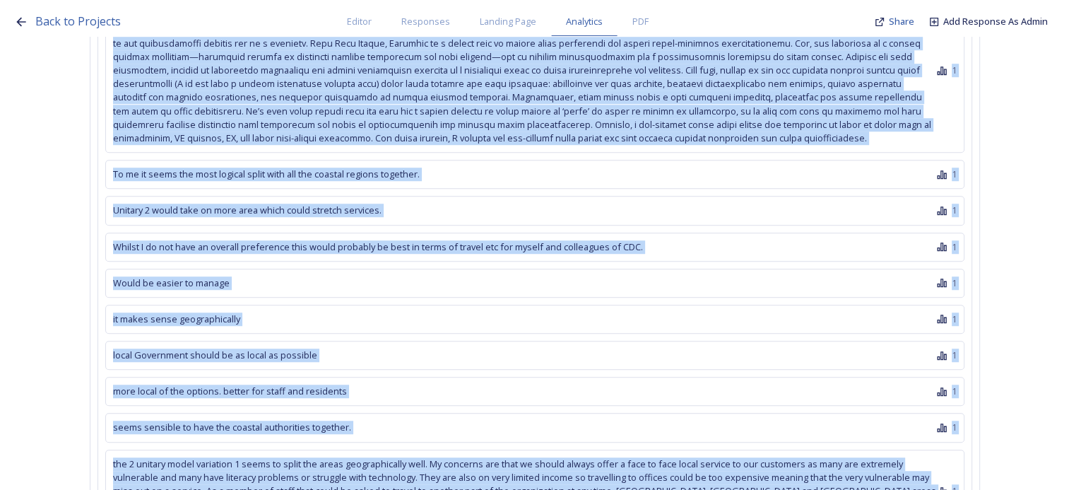
scroll to position [38474, 0]
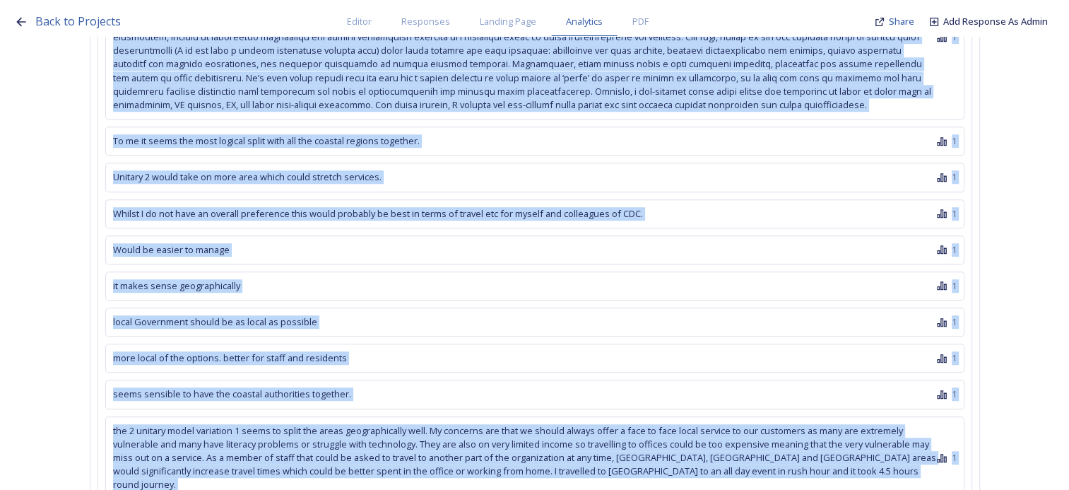
drag, startPoint x: 119, startPoint y: 260, endPoint x: 480, endPoint y: 322, distance: 365.6
copy div "1 unitary authority would feel like WSCC still, and would feel like they are st…"
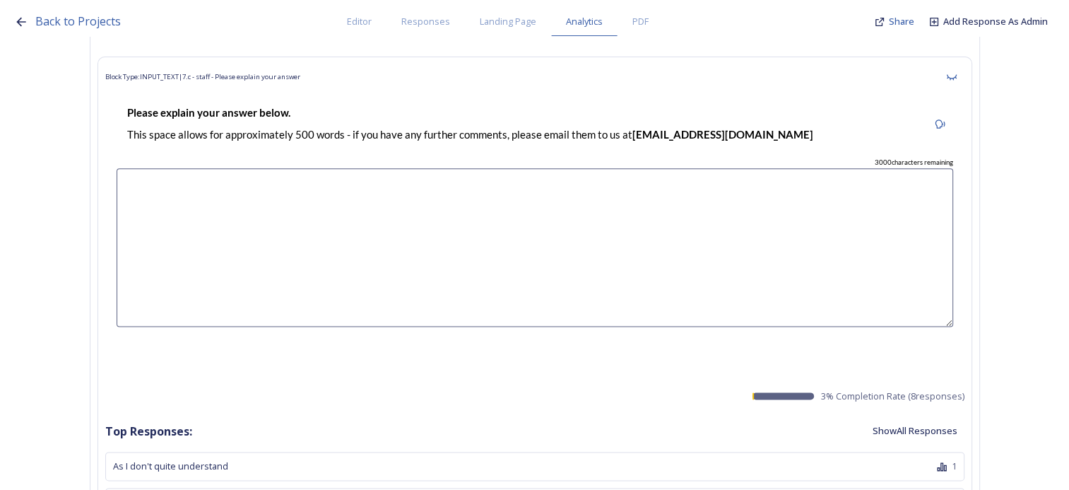
scroll to position [39110, 0]
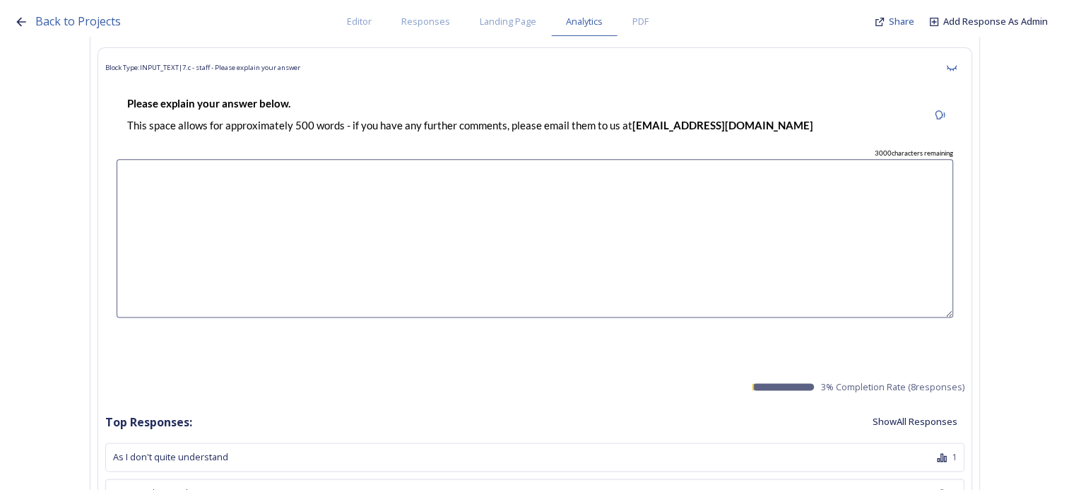
click at [930, 408] on button "Show All Responses" at bounding box center [914, 422] width 99 height 28
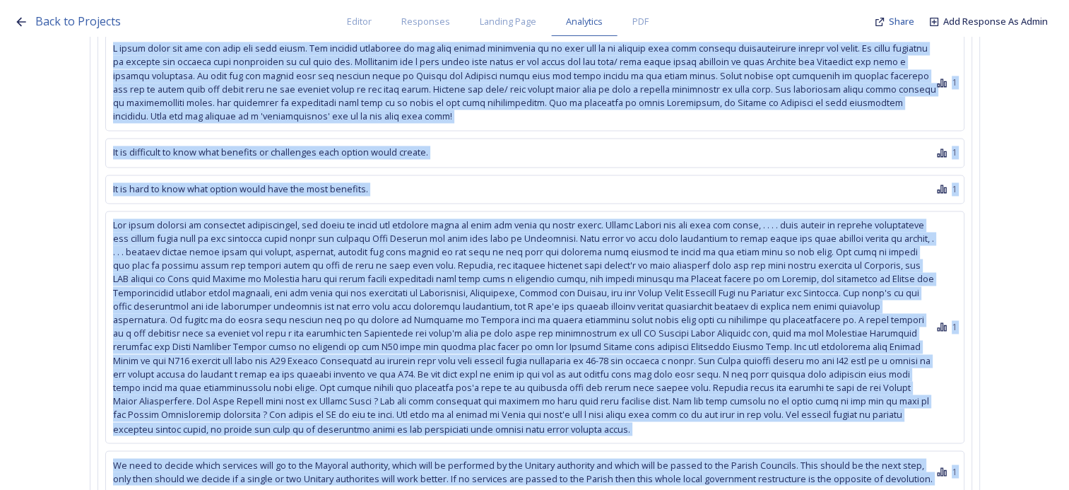
scroll to position [39605, 0]
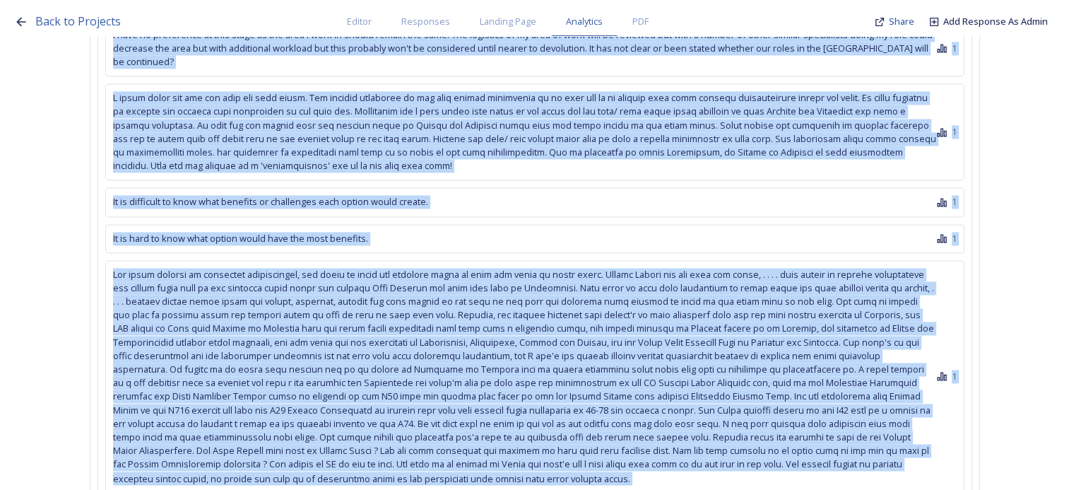
drag, startPoint x: 115, startPoint y: 158, endPoint x: 935, endPoint y: 232, distance: 822.9
click at [935, 232] on div "Top Responses: Hide All Responses As I don't quite understand 1 Don't understan…" at bounding box center [534, 231] width 859 height 636
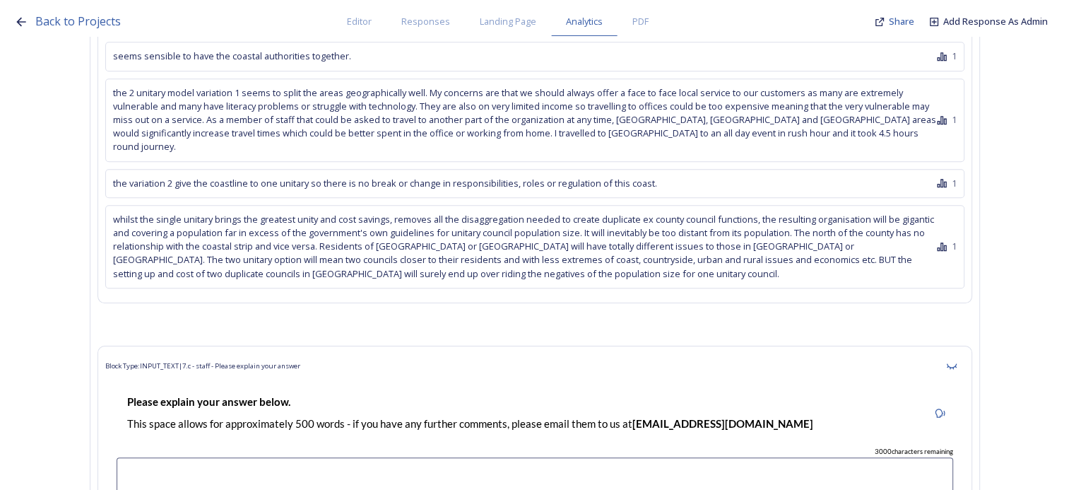
scroll to position [38757, 0]
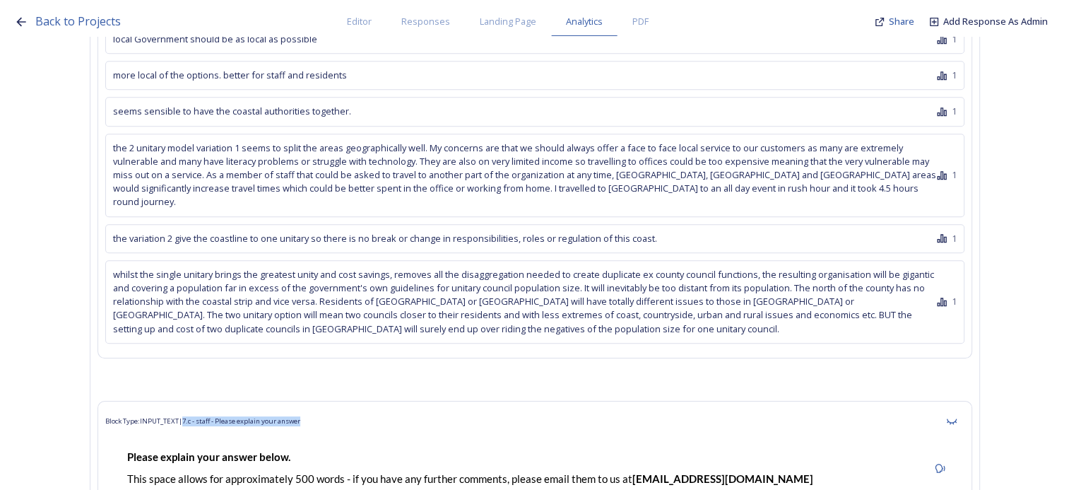
drag, startPoint x: 321, startPoint y: 124, endPoint x: 193, endPoint y: 125, distance: 128.6
click at [193, 408] on div "Block Type: INPUT_TEXT | 7.c - staff - Please explain your answer" at bounding box center [534, 420] width 859 height 25
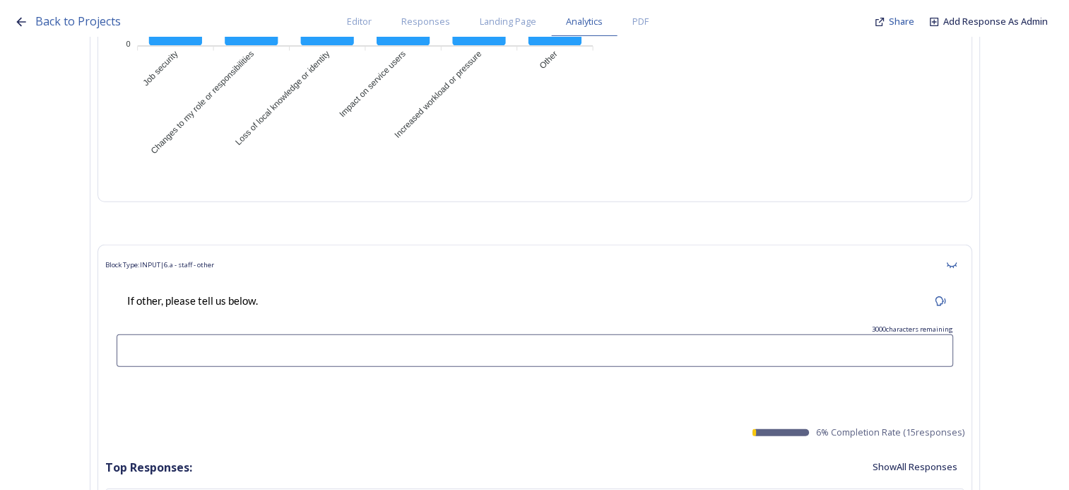
scroll to position [41300, 0]
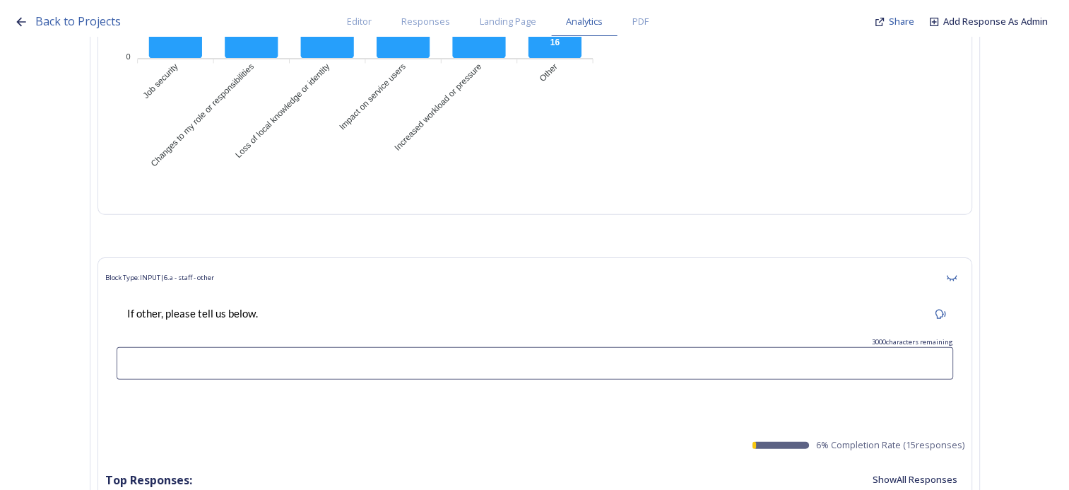
click at [895, 466] on button "Show All Responses" at bounding box center [914, 480] width 99 height 28
drag, startPoint x: 116, startPoint y: 191, endPoint x: 198, endPoint y: 288, distance: 126.8
drag, startPoint x: 198, startPoint y: 288, endPoint x: 332, endPoint y: 172, distance: 177.3
click at [332, 466] on div "Top Responses: Hide All Responses" at bounding box center [534, 480] width 859 height 28
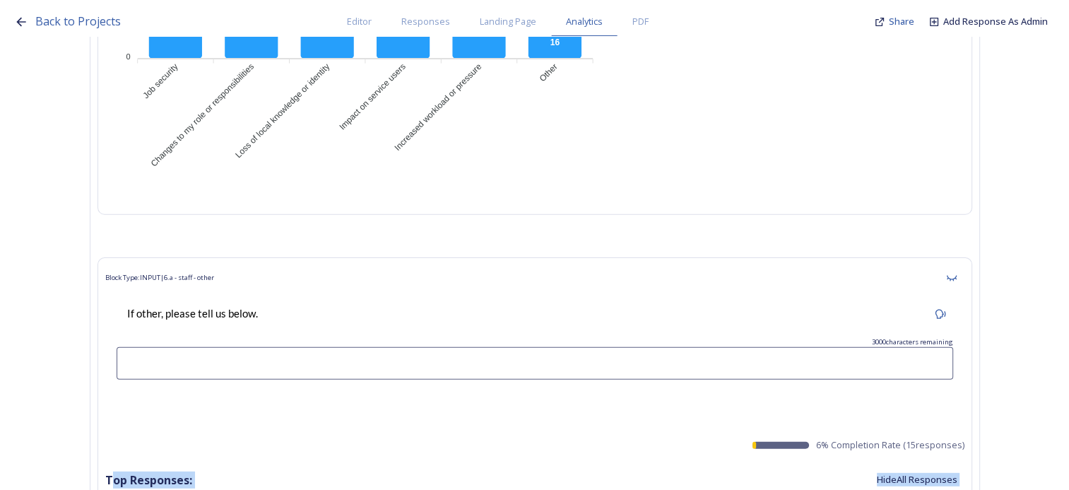
drag, startPoint x: 114, startPoint y: 206, endPoint x: 117, endPoint y: 215, distance: 10.3
click at [316, 466] on div "Top Responses: Hide All Responses" at bounding box center [534, 480] width 859 height 28
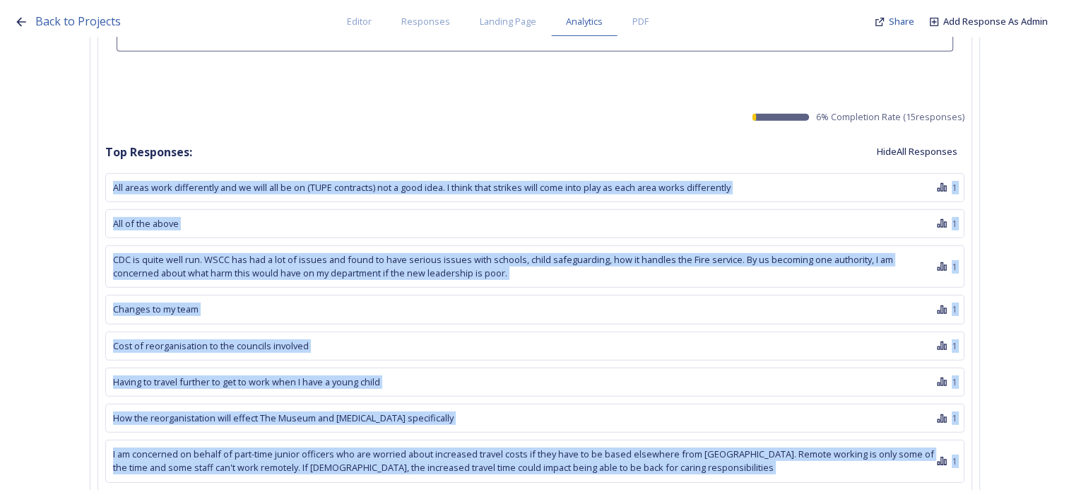
scroll to position [41795, 0]
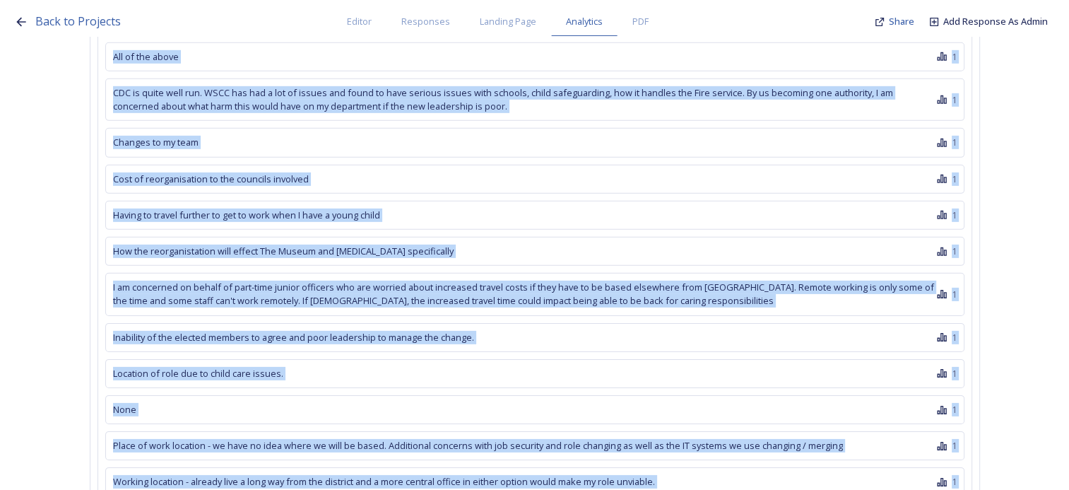
drag, startPoint x: 105, startPoint y: 206, endPoint x: 326, endPoint y: 254, distance: 227.0
click at [326, 254] on div "Block Type: INPUT | 6.a - staff - other If other, please tell us below. 3000 ch…" at bounding box center [534, 173] width 875 height 820
drag, startPoint x: 326, startPoint y: 254, endPoint x: 225, endPoint y: 151, distance: 144.4
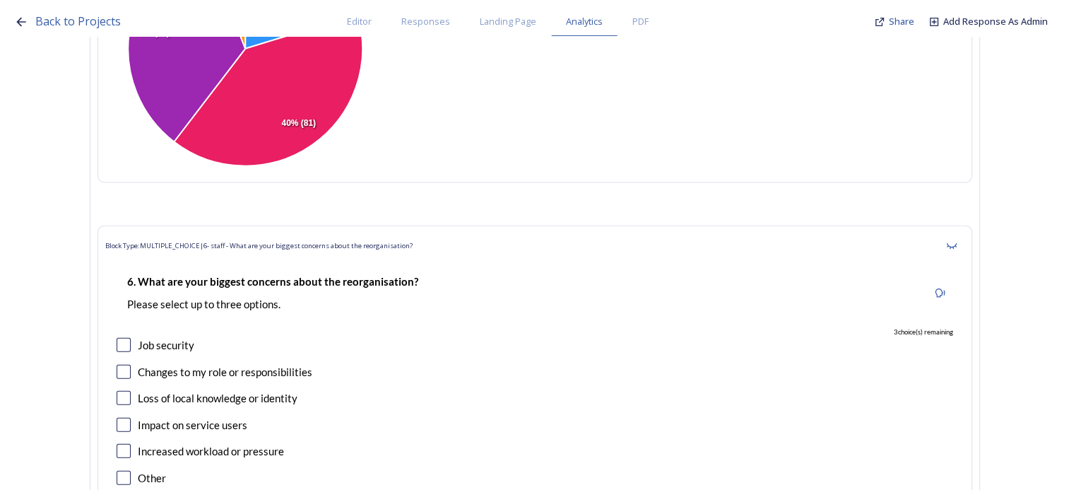
scroll to position [40382, 0]
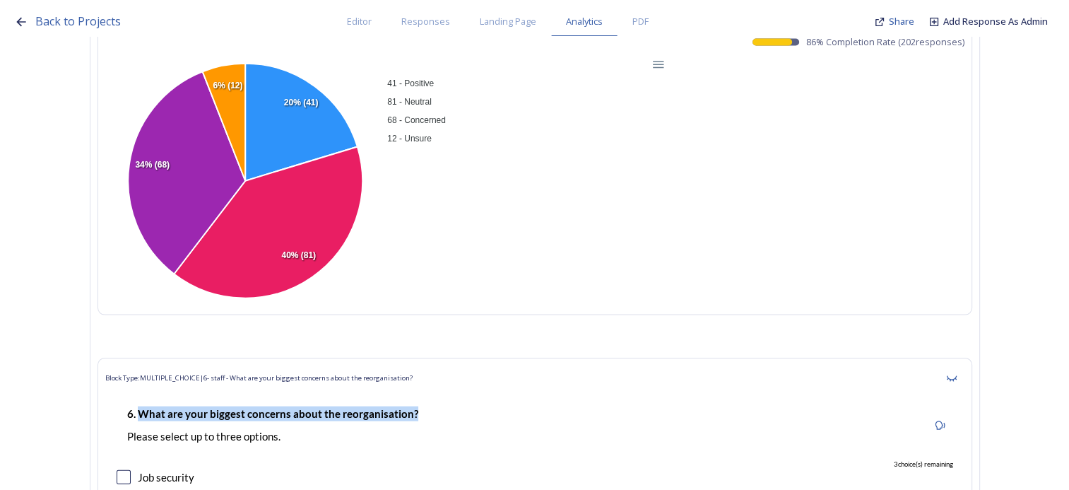
drag, startPoint x: 418, startPoint y: 112, endPoint x: 143, endPoint y: 120, distance: 274.9
click at [143, 398] on div "6. What are your biggest concerns about the reorganisation? Please select up to…" at bounding box center [273, 425] width 312 height 54
drag, startPoint x: 143, startPoint y: 120, endPoint x: 153, endPoint y: 115, distance: 11.1
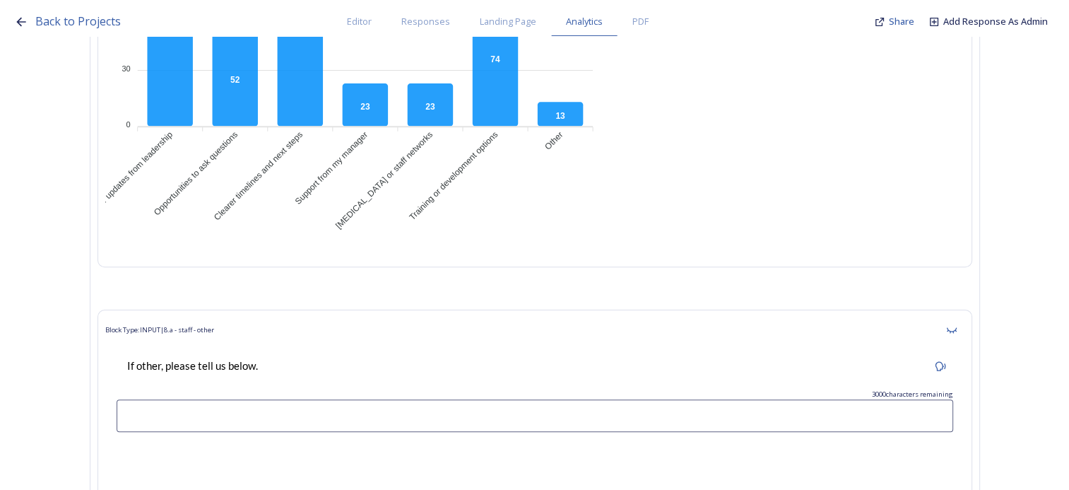
scroll to position [43490, 0]
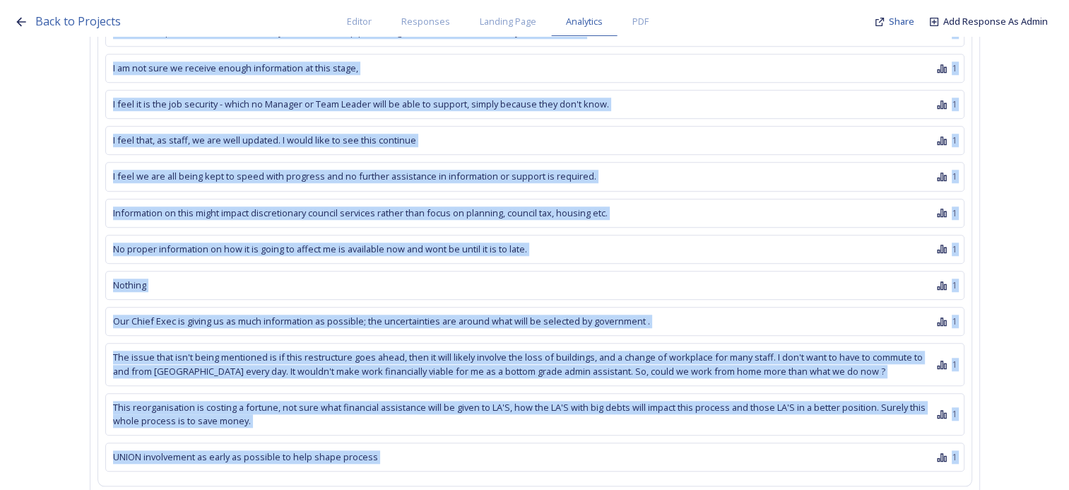
scroll to position [44055, 0]
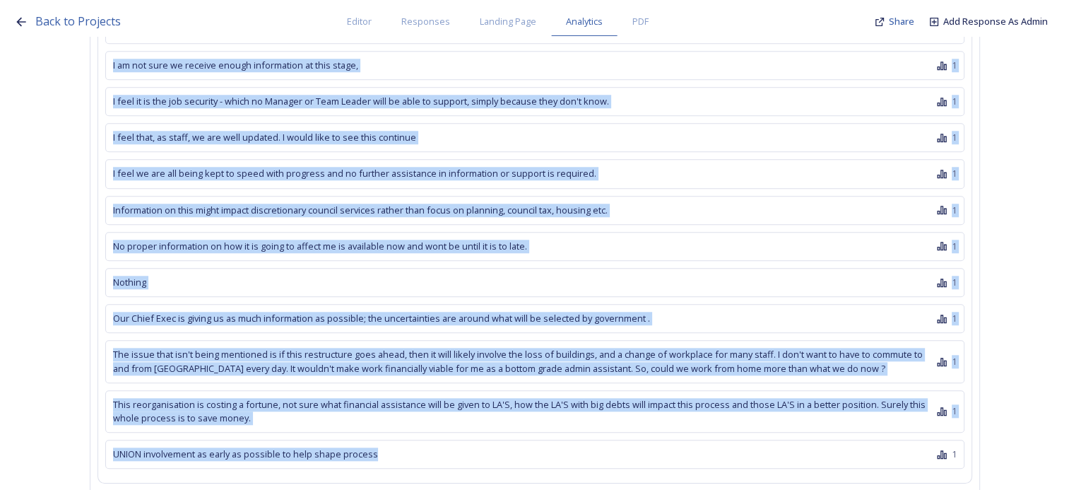
drag, startPoint x: 116, startPoint y: 110, endPoint x: 450, endPoint y: 133, distance: 335.0
click at [450, 133] on div "Top Responses: Hide All Responses Clearer understanding why there has been no k…" at bounding box center [534, 209] width 859 height 532
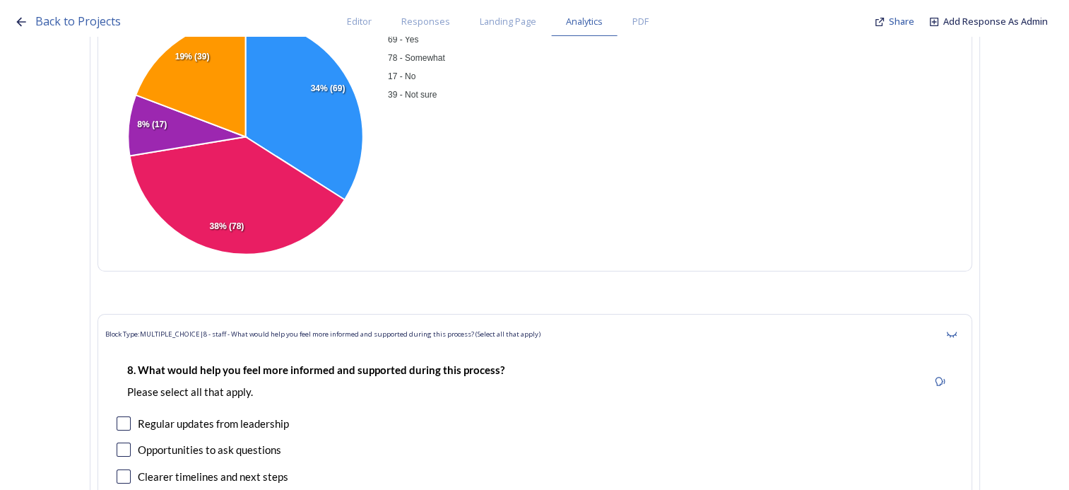
scroll to position [42572, 0]
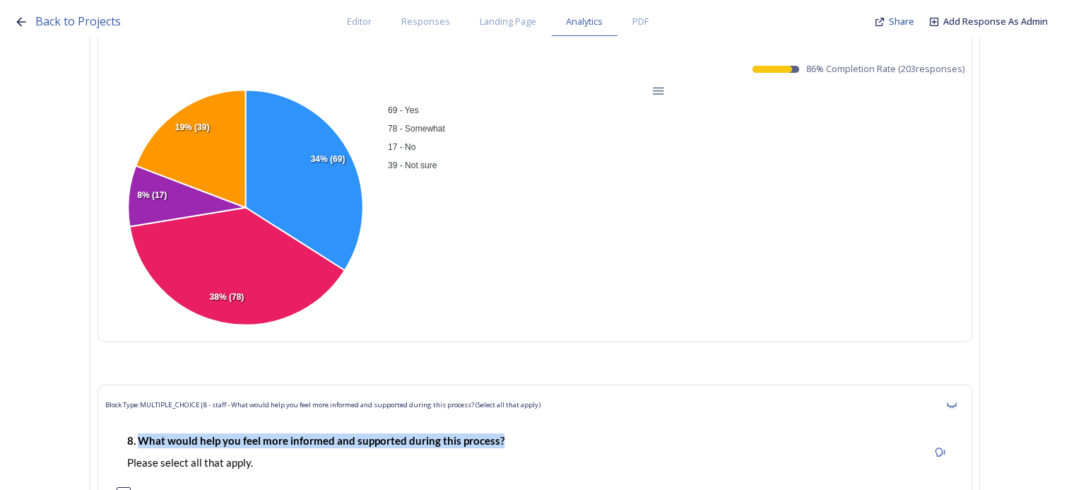
drag, startPoint x: 526, startPoint y: 138, endPoint x: 146, endPoint y: 141, distance: 379.4
click at [146, 425] on div "8. What would help you feel more informed and supported during this process? Pl…" at bounding box center [535, 452] width 836 height 54
drag, startPoint x: 146, startPoint y: 141, endPoint x: 158, endPoint y: 134, distance: 13.7
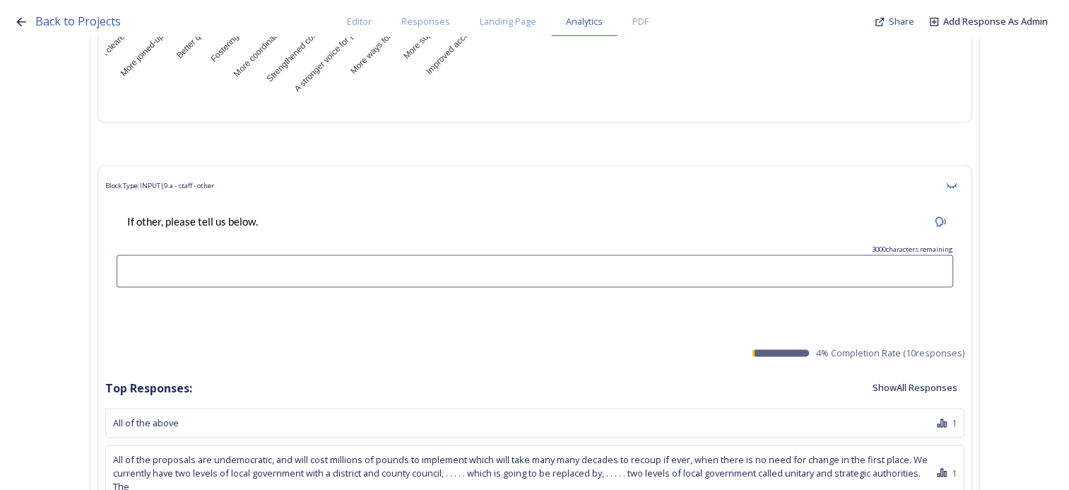
scroll to position [45398, 0]
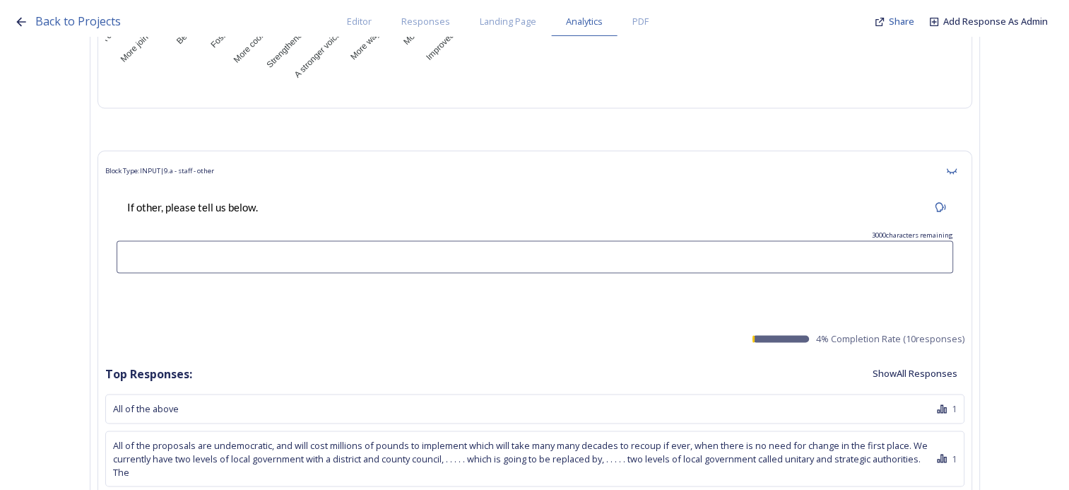
click at [955, 359] on button "Show All Responses" at bounding box center [914, 373] width 99 height 28
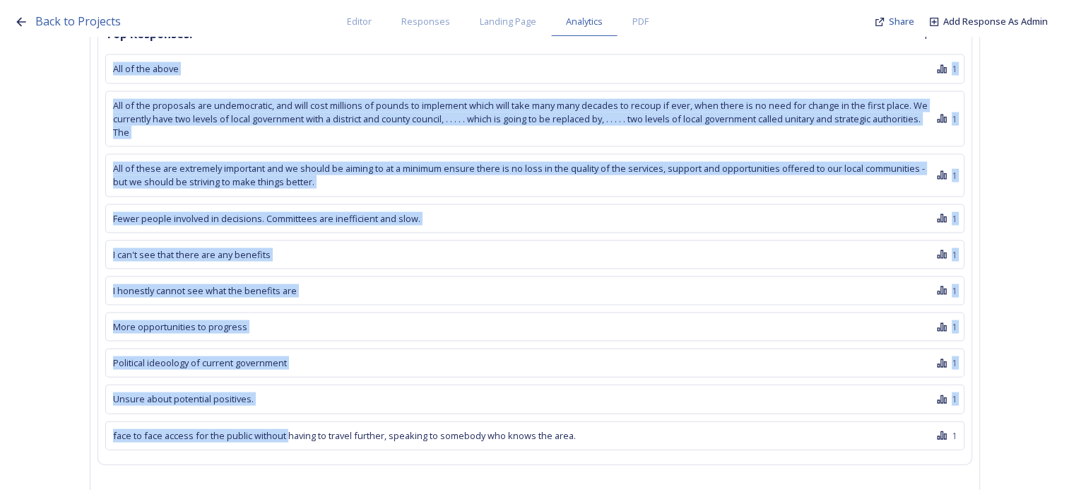
scroll to position [45680, 0]
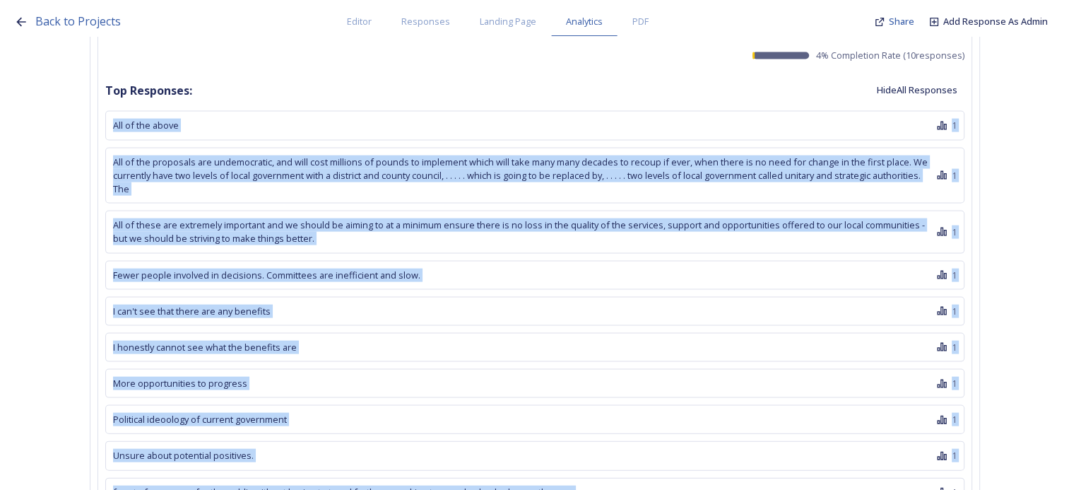
drag, startPoint x: 119, startPoint y: 97, endPoint x: 590, endPoint y: 182, distance: 478.8
click at [590, 182] on div "Top Responses: Hide All Responses All of the above 1 All of the proposals are u…" at bounding box center [534, 294] width 859 height 437
drag, startPoint x: 590, startPoint y: 182, endPoint x: 530, endPoint y: 174, distance: 60.6
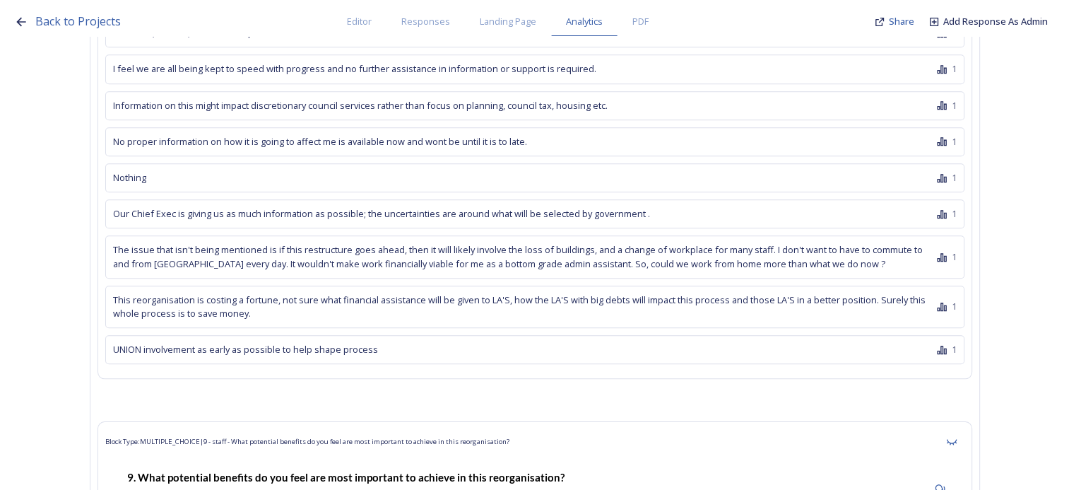
scroll to position [44126, 0]
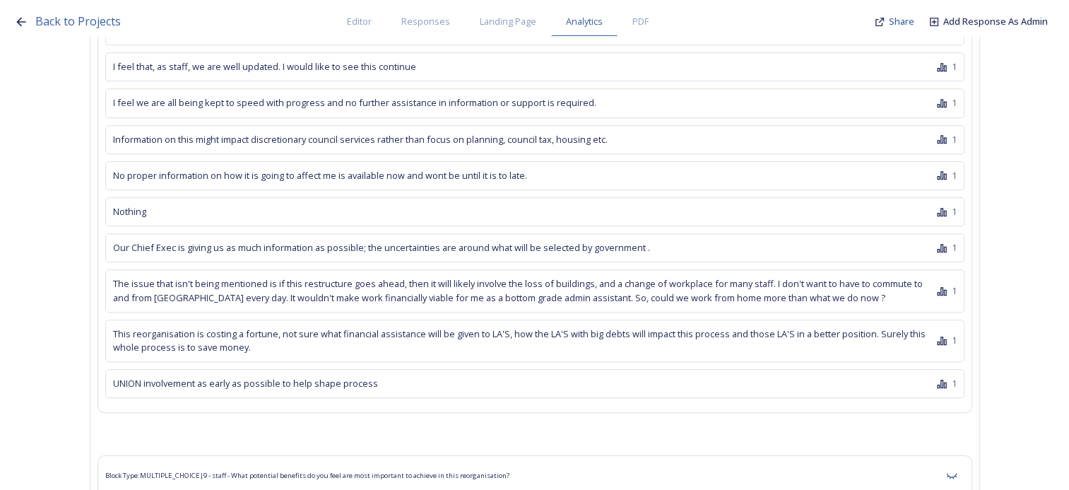
drag, startPoint x: 581, startPoint y: 201, endPoint x: 141, endPoint y: 199, distance: 439.4
drag, startPoint x: 141, startPoint y: 199, endPoint x: 153, endPoint y: 199, distance: 11.3
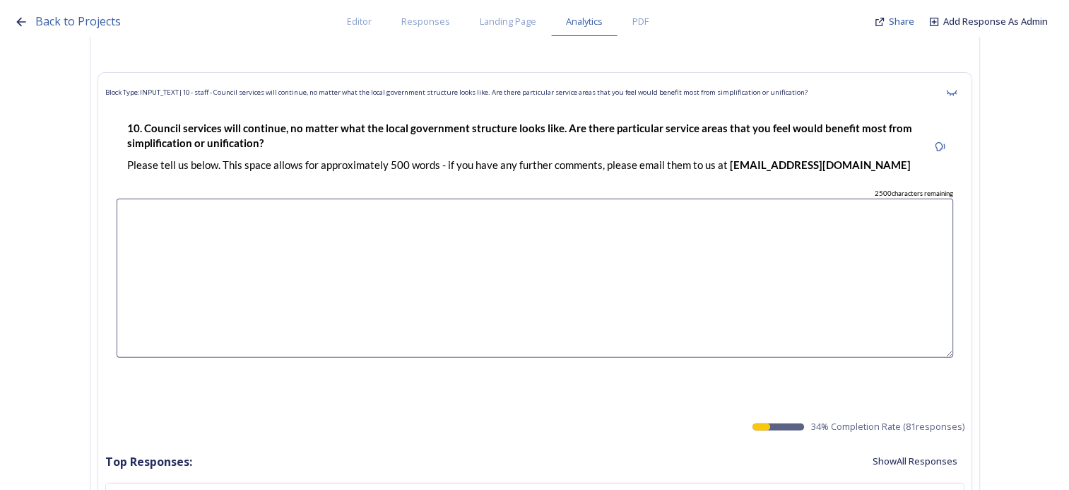
scroll to position [46175, 0]
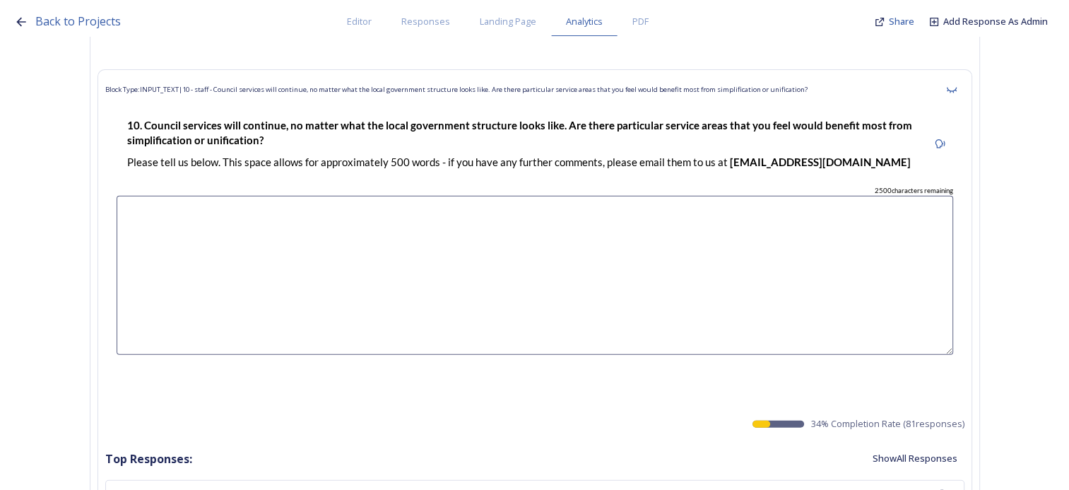
click at [909, 444] on button "Show All Responses" at bounding box center [914, 458] width 99 height 28
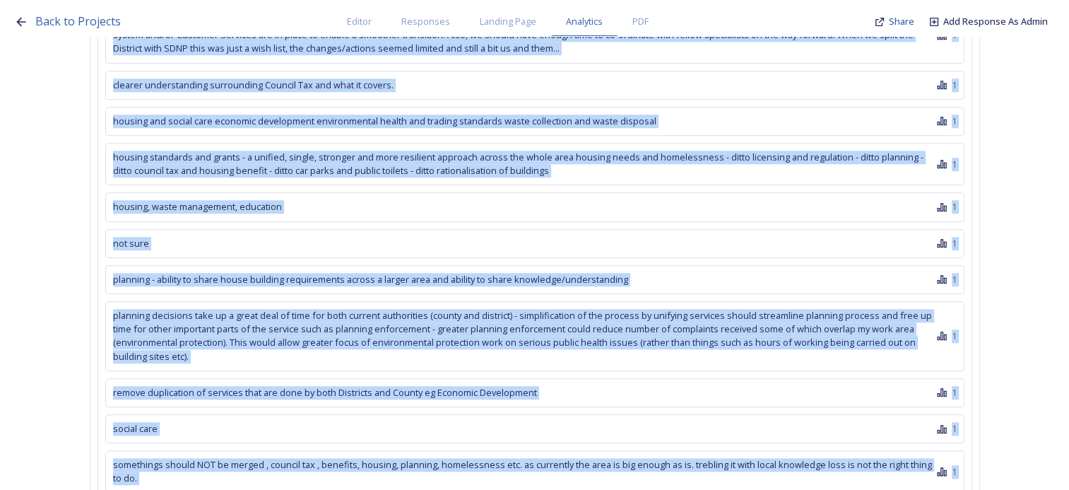
scroll to position [49495, 0]
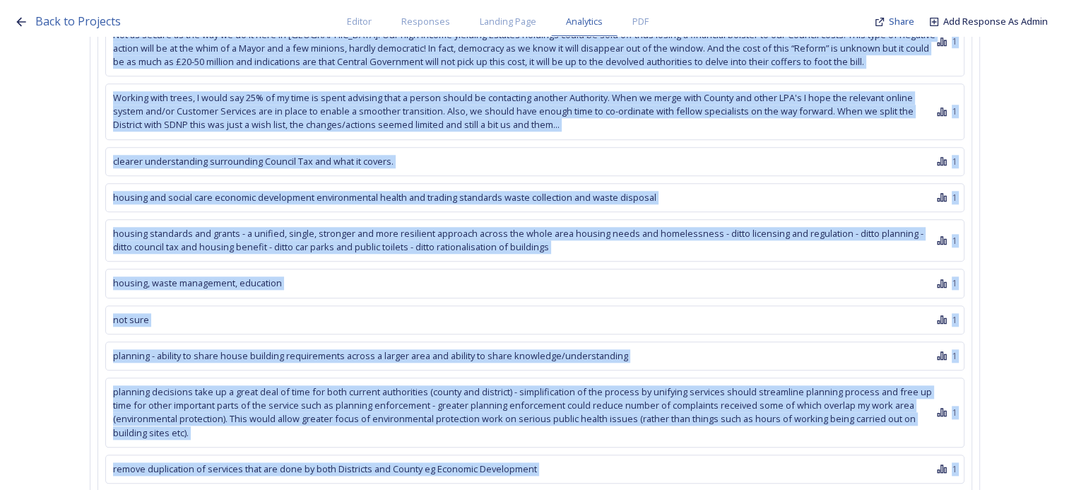
drag, startPoint x: 113, startPoint y: 179, endPoint x: 355, endPoint y: 236, distance: 248.1
drag, startPoint x: 355, startPoint y: 236, endPoint x: 302, endPoint y: 141, distance: 109.1
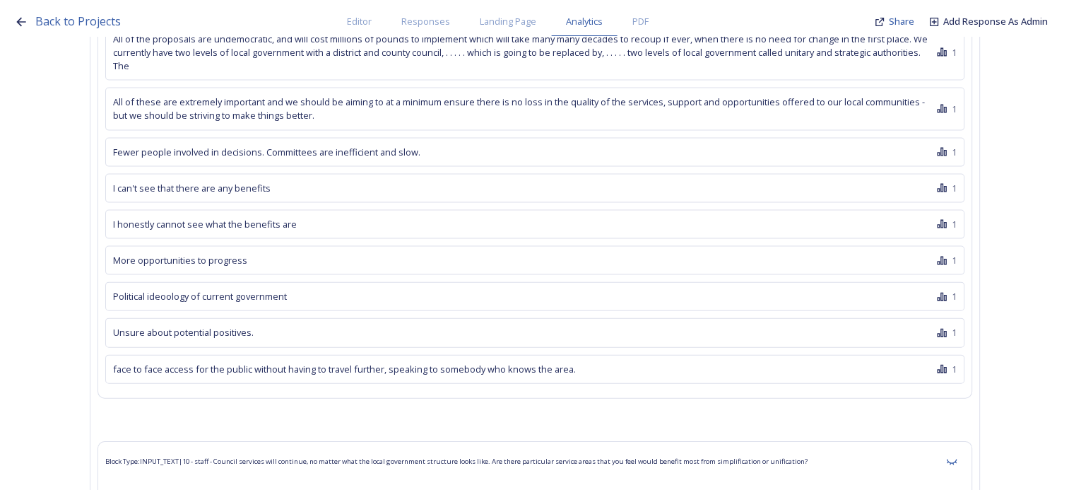
scroll to position [45754, 11]
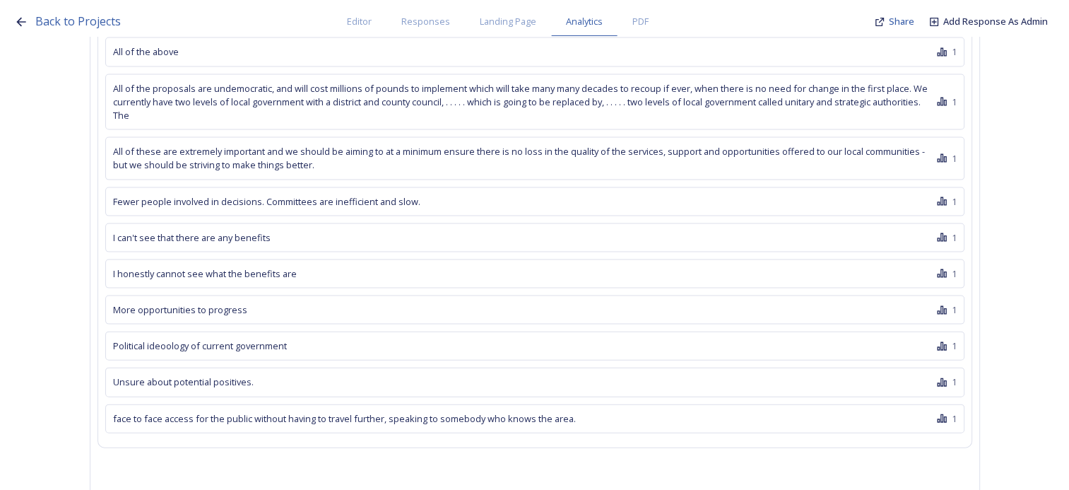
drag, startPoint x: 290, startPoint y: 254, endPoint x: 552, endPoint y: 236, distance: 263.4
drag, startPoint x: 552, startPoint y: 236, endPoint x: 562, endPoint y: 237, distance: 10.0
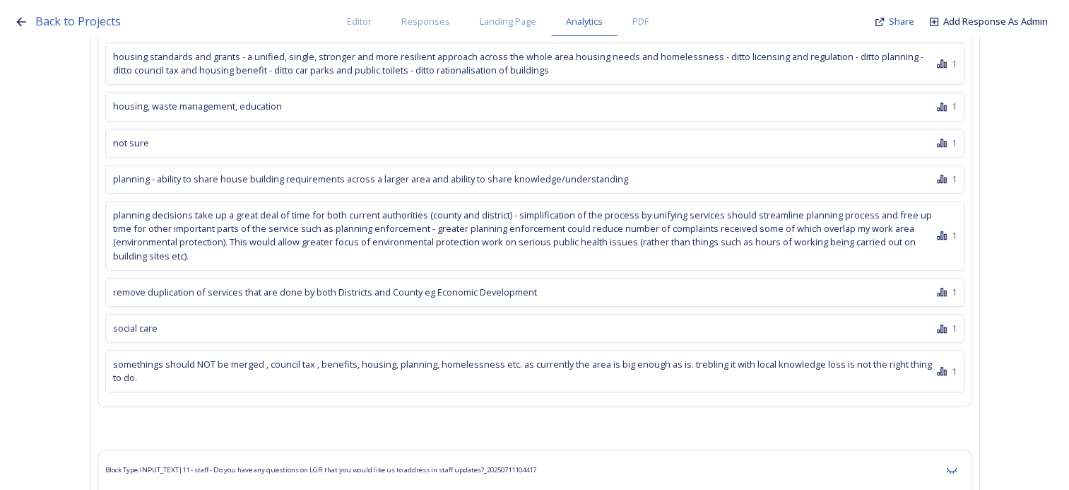
scroll to position [49639, 11]
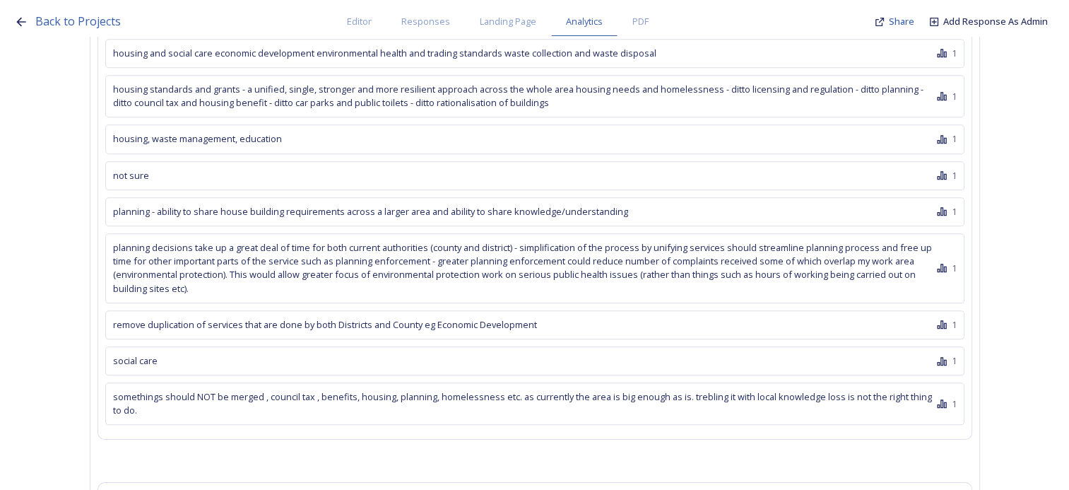
drag, startPoint x: 709, startPoint y: 208, endPoint x: 138, endPoint y: 198, distance: 570.9
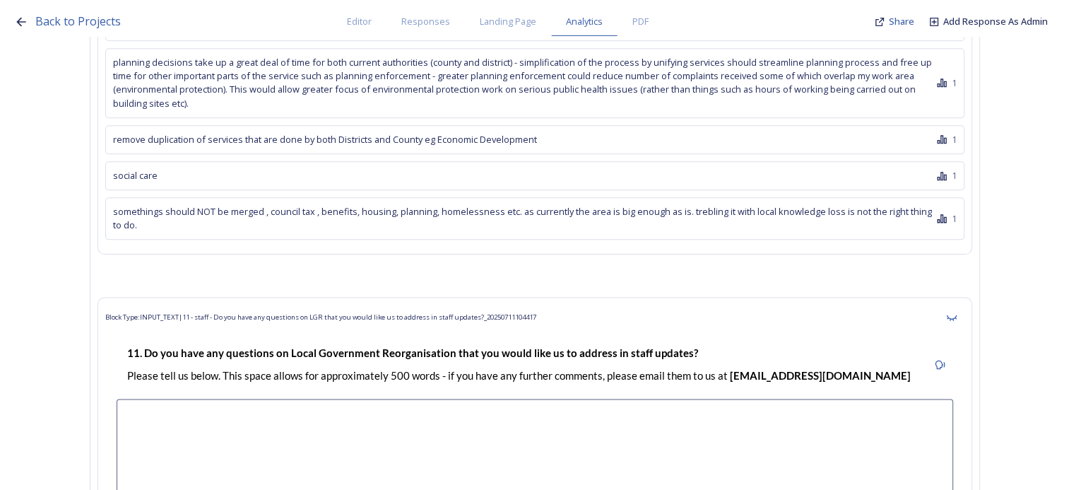
scroll to position [49851, 11]
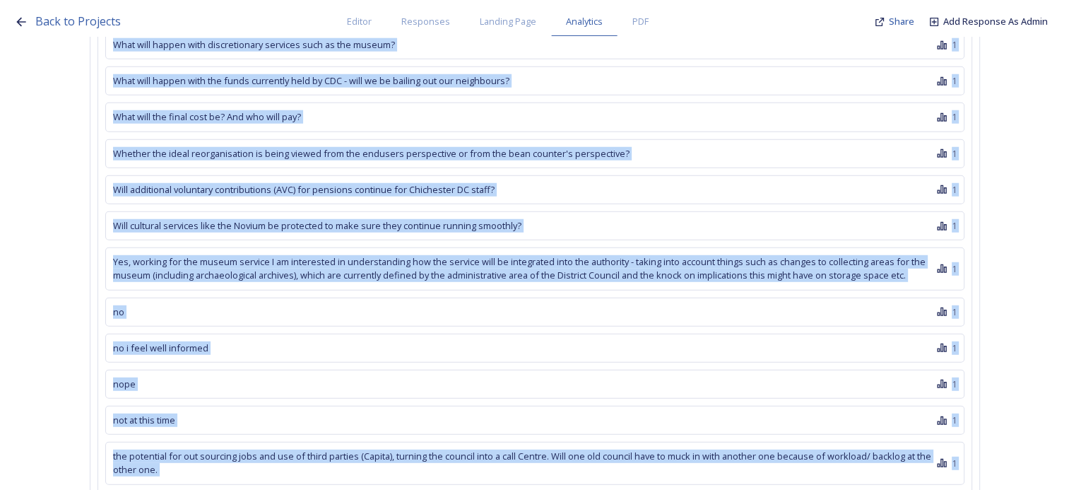
scroll to position [51900, 11]
drag, startPoint x: 108, startPoint y: 124, endPoint x: 593, endPoint y: 193, distance: 490.3
drag, startPoint x: 593, startPoint y: 193, endPoint x: 540, endPoint y: 172, distance: 56.8
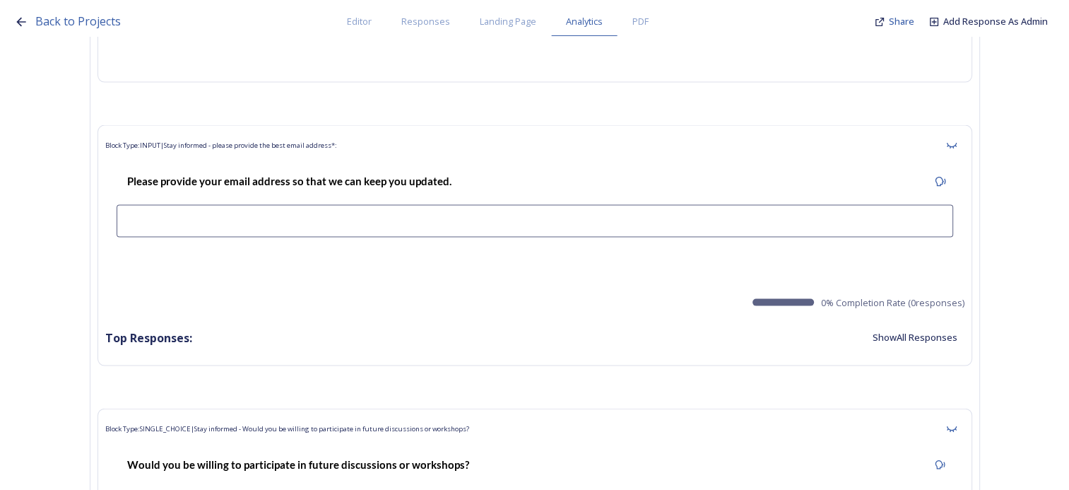
scroll to position [56729, 11]
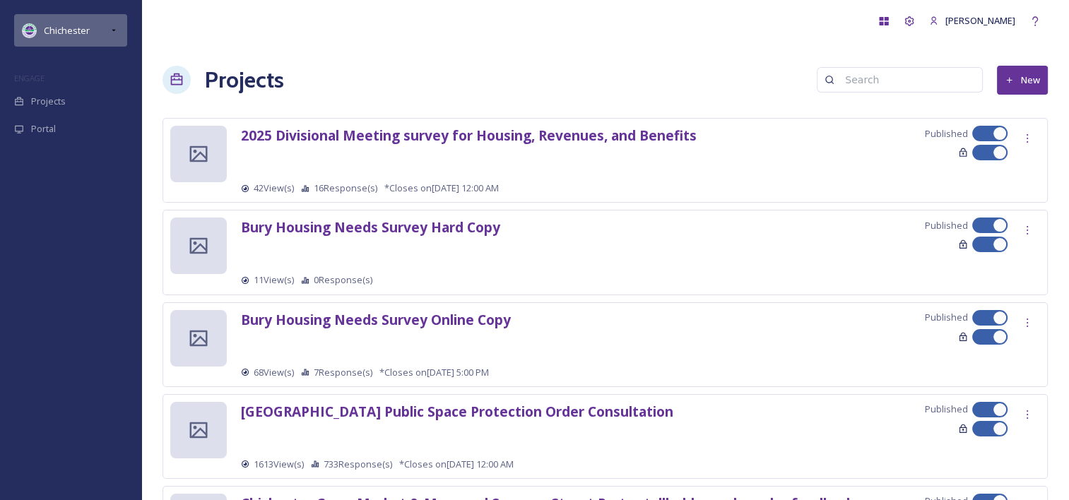
click at [82, 35] on span "Chichester" at bounding box center [67, 30] width 46 height 13
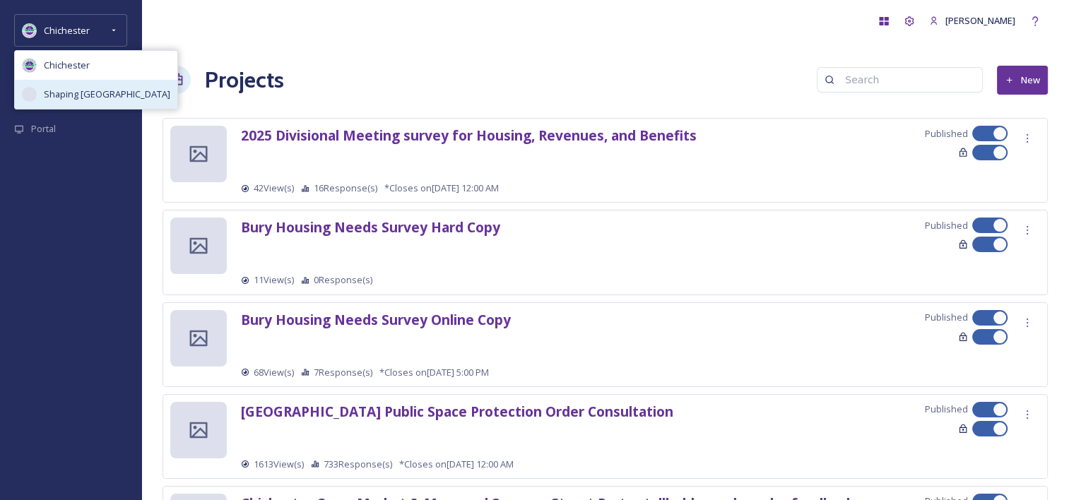
click at [85, 91] on span "Shaping [GEOGRAPHIC_DATA]" at bounding box center [107, 94] width 126 height 13
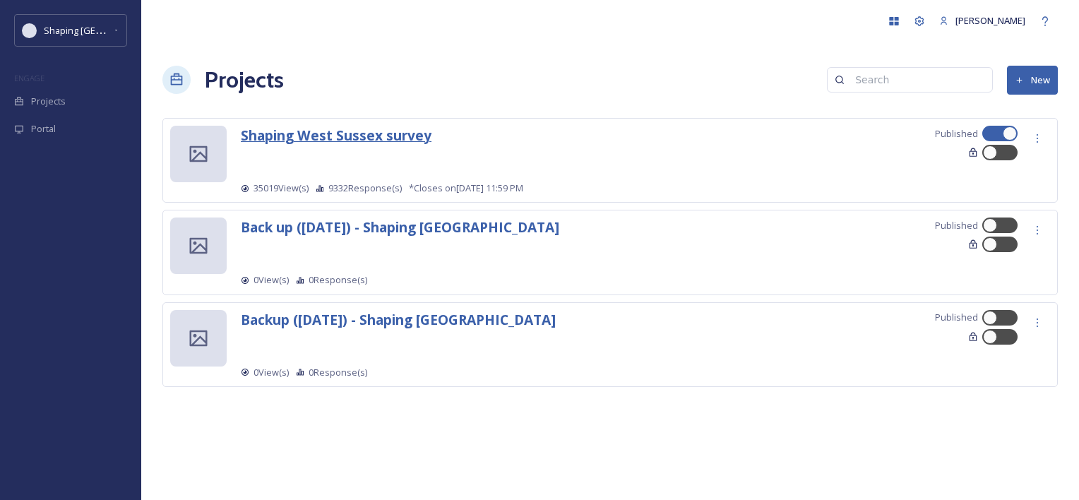
click at [369, 140] on strong "Shaping West Sussex survey" at bounding box center [336, 135] width 191 height 19
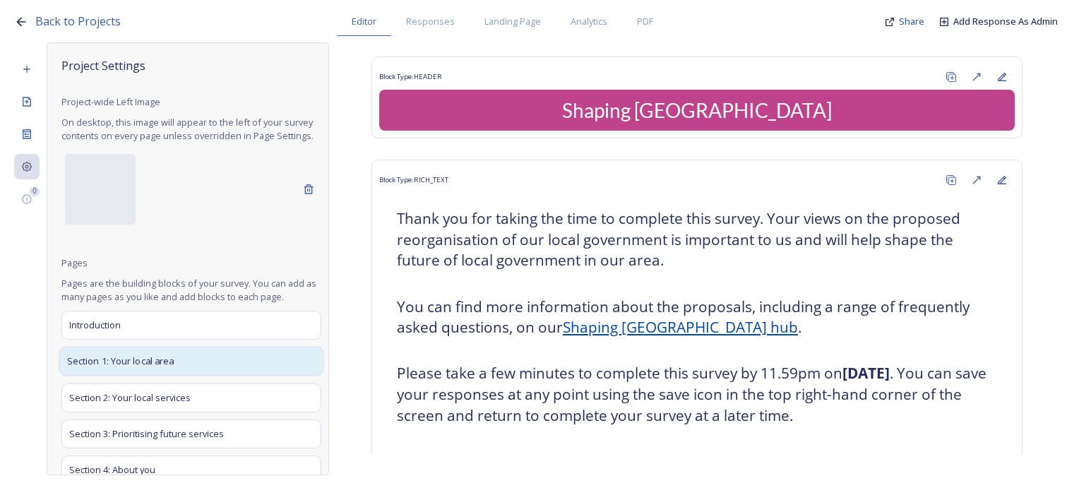
click at [165, 369] on span "Section 1: Your local area" at bounding box center [120, 362] width 107 height 14
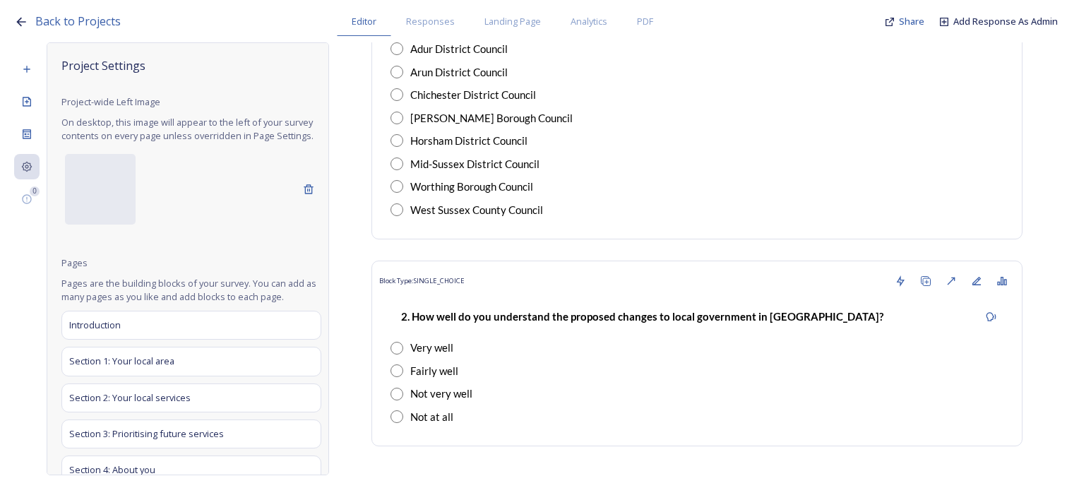
scroll to position [4168, 0]
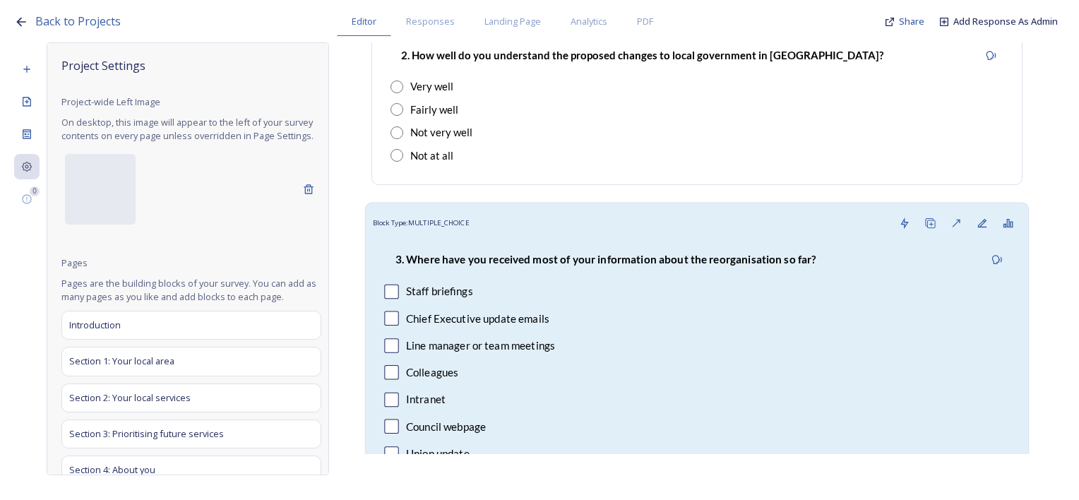
click at [574, 237] on div "3. Where have you received most of your information about the reorganisation so…" at bounding box center [697, 413] width 649 height 352
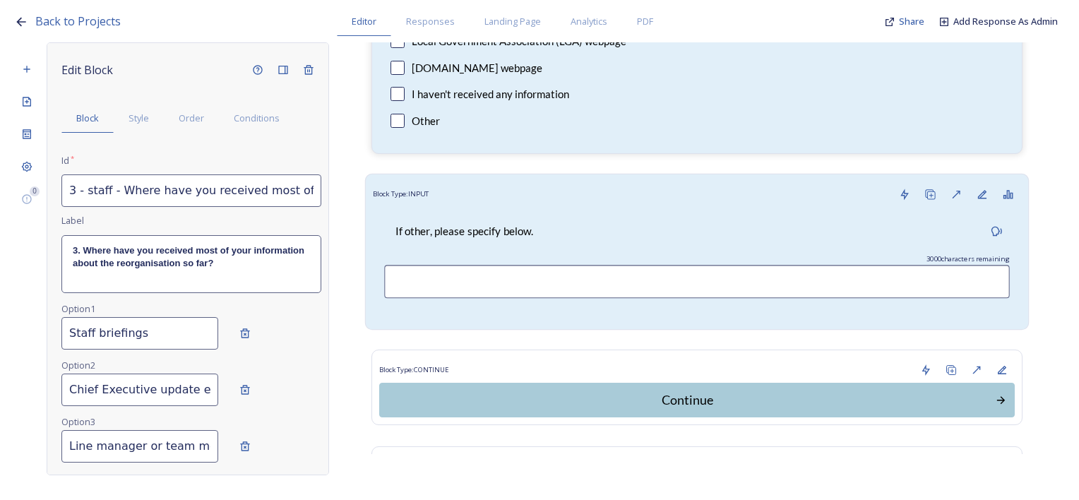
scroll to position [4699, 0]
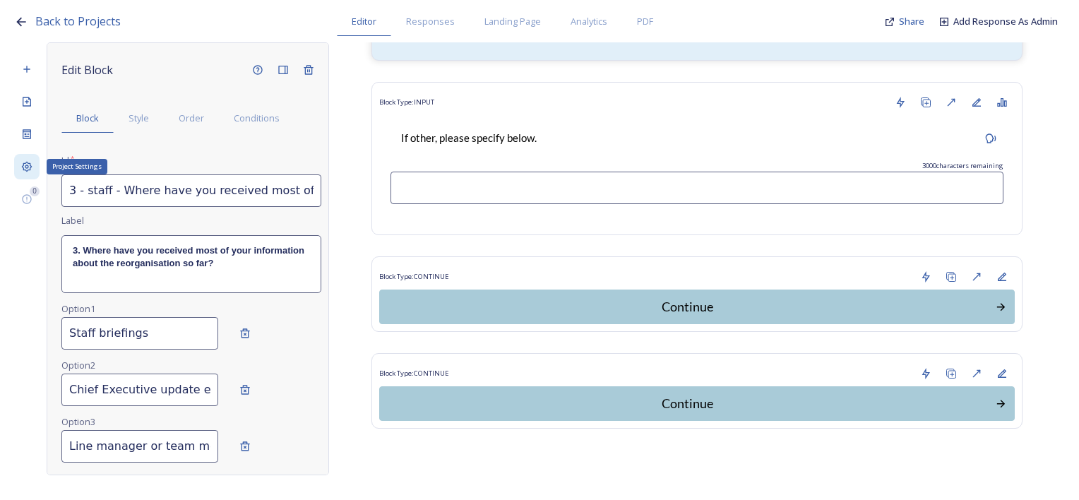
click at [33, 164] on div "Project Settings" at bounding box center [26, 166] width 25 height 25
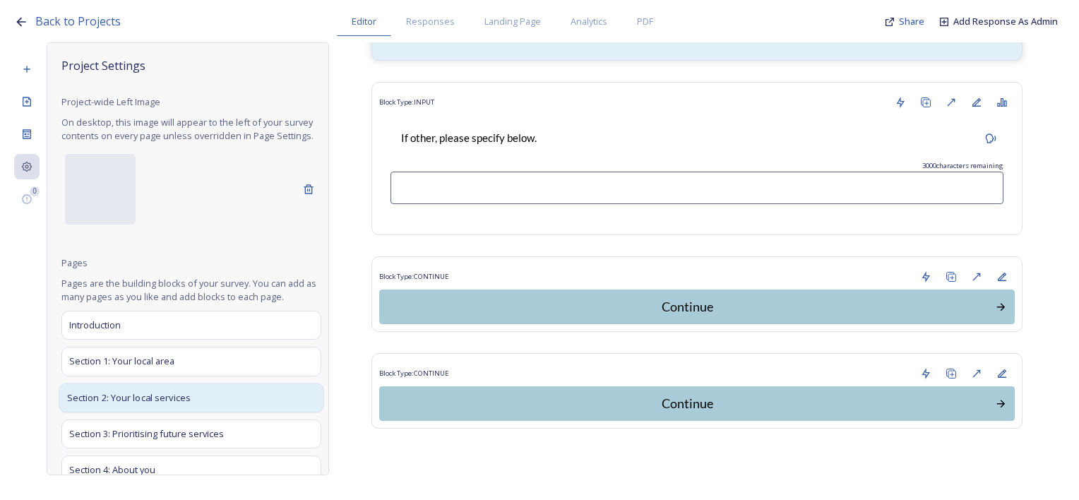
click at [125, 405] on span "Section 2: Your local services" at bounding box center [129, 398] width 124 height 14
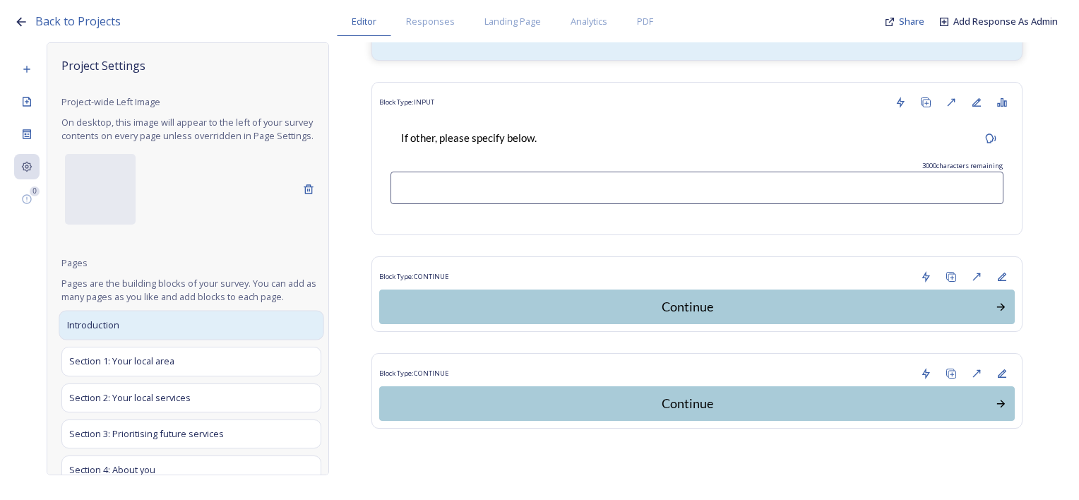
scroll to position [2272, 0]
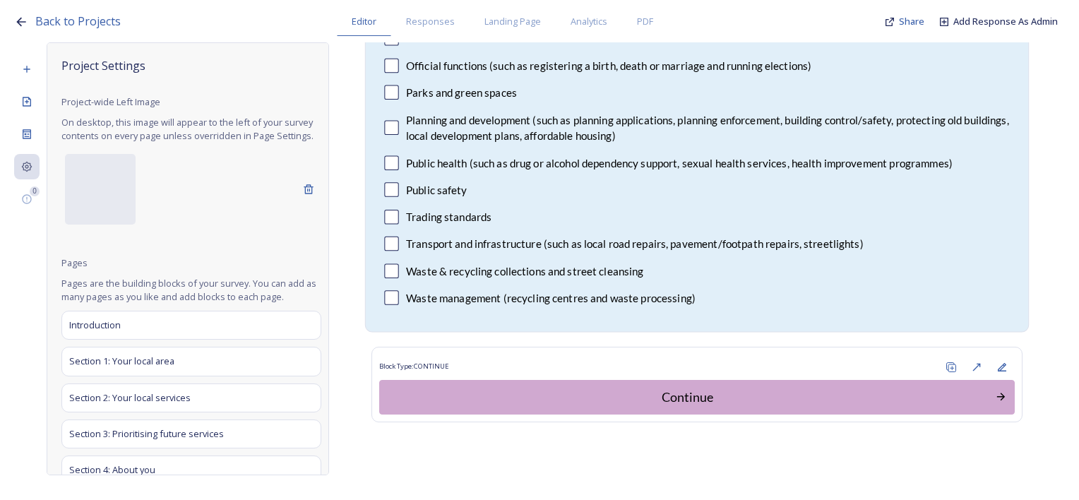
click at [582, 201] on div "6. Which local government services does your organisation use? Please select al…" at bounding box center [697, 5] width 649 height 639
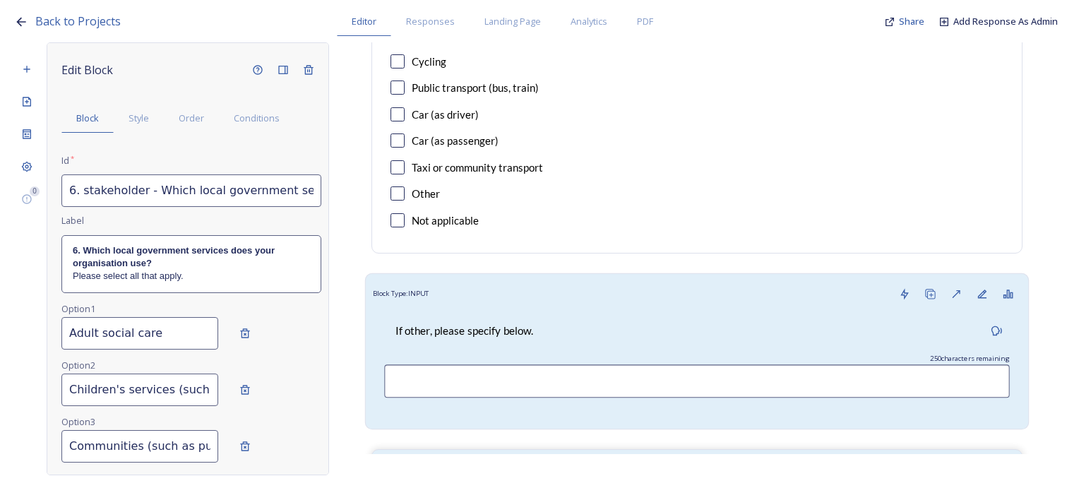
scroll to position [1142, 0]
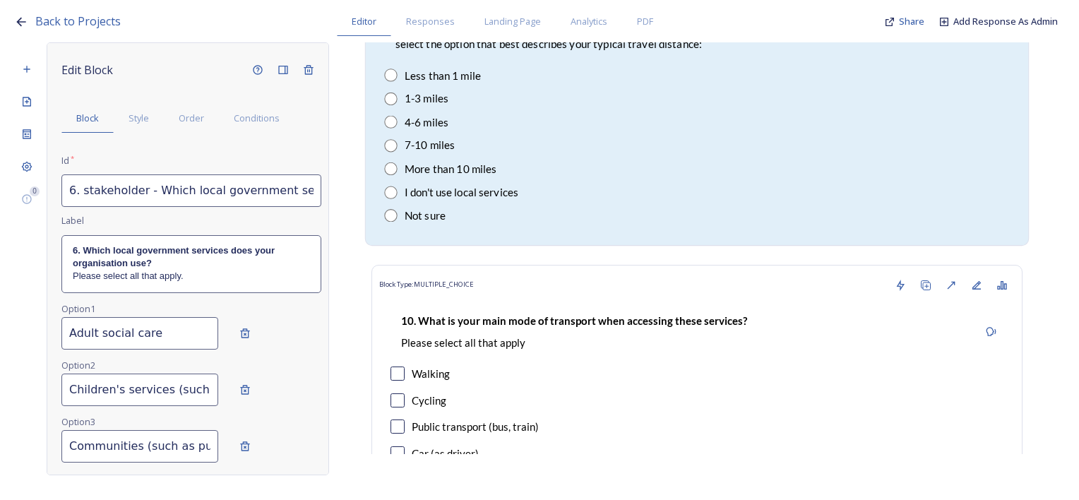
click at [664, 181] on div "9. How far do you usually travel to access the local services that are most imp…" at bounding box center [697, 110] width 649 height 256
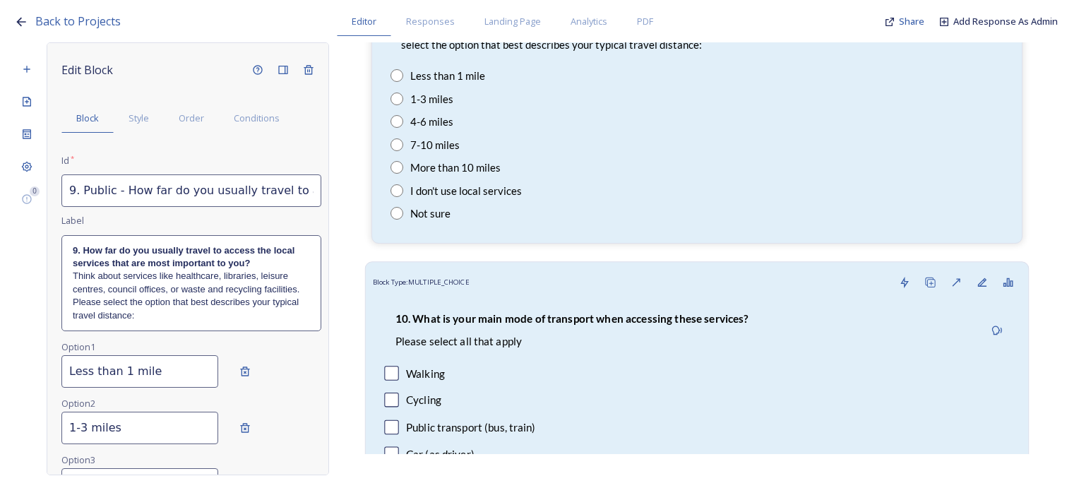
click at [669, 298] on div "10. What is your main mode of transport when accessing these services? Please s…" at bounding box center [697, 441] width 649 height 293
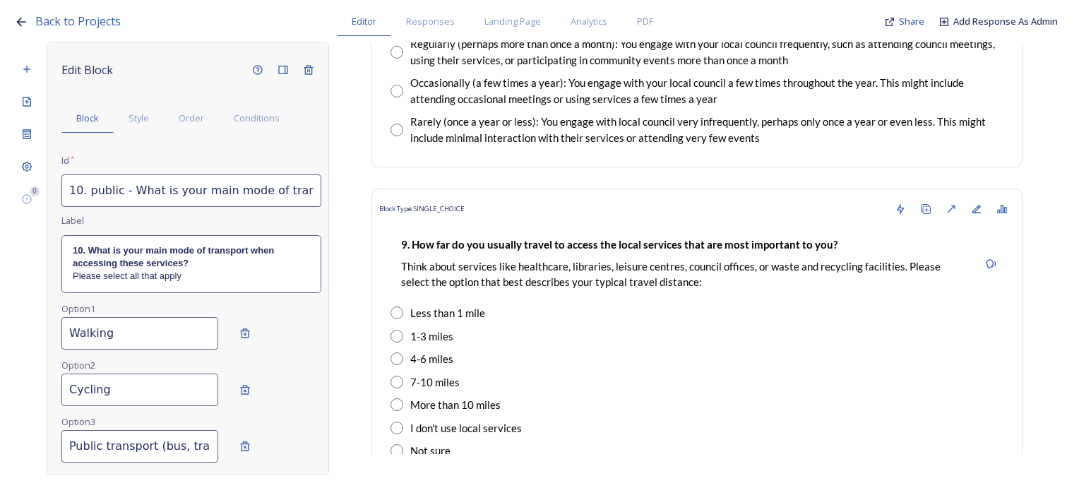
scroll to position [718, 0]
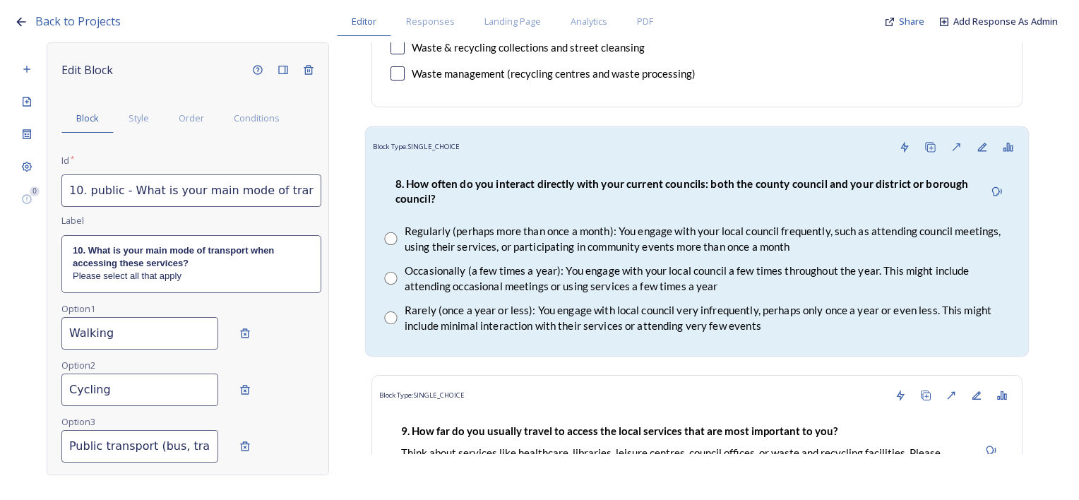
click at [594, 208] on div "8. How often do you interact directly with your current councils: both the coun…" at bounding box center [684, 191] width 600 height 48
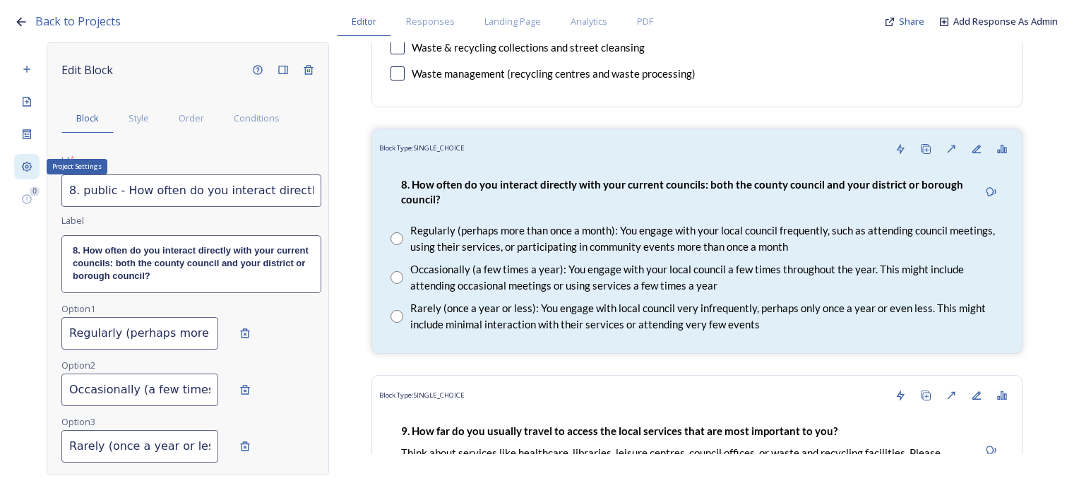
click at [23, 167] on icon at bounding box center [27, 167] width 11 height 11
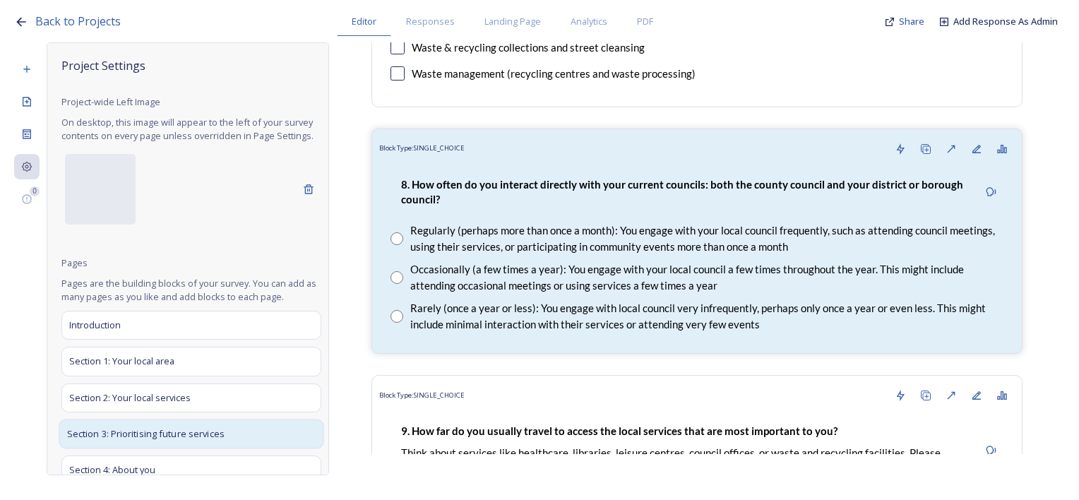
click at [150, 441] on span "Section 3: Prioritising future services" at bounding box center [146, 434] width 158 height 14
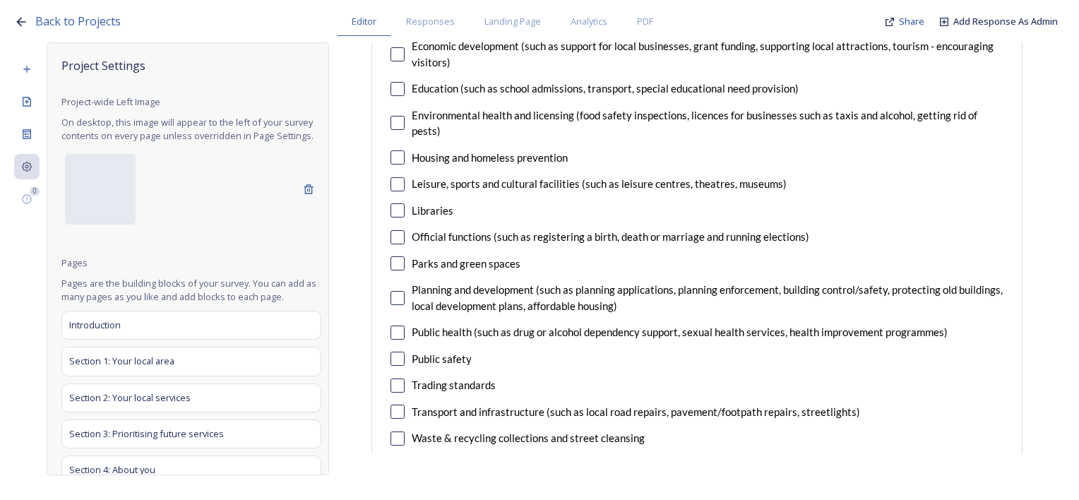
scroll to position [4945, 0]
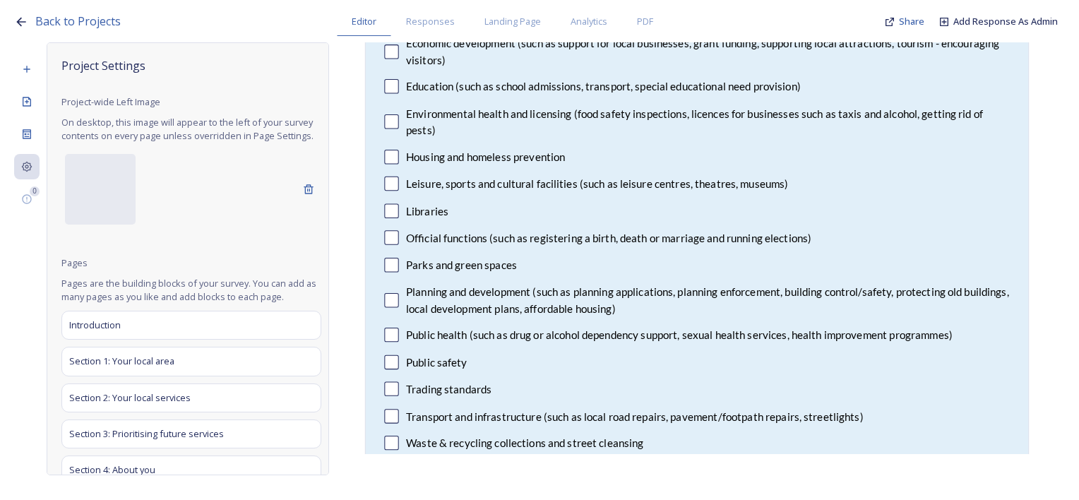
click at [613, 298] on div "14. Council services will continue, no matter what the local government structu…" at bounding box center [697, 162] width 649 height 670
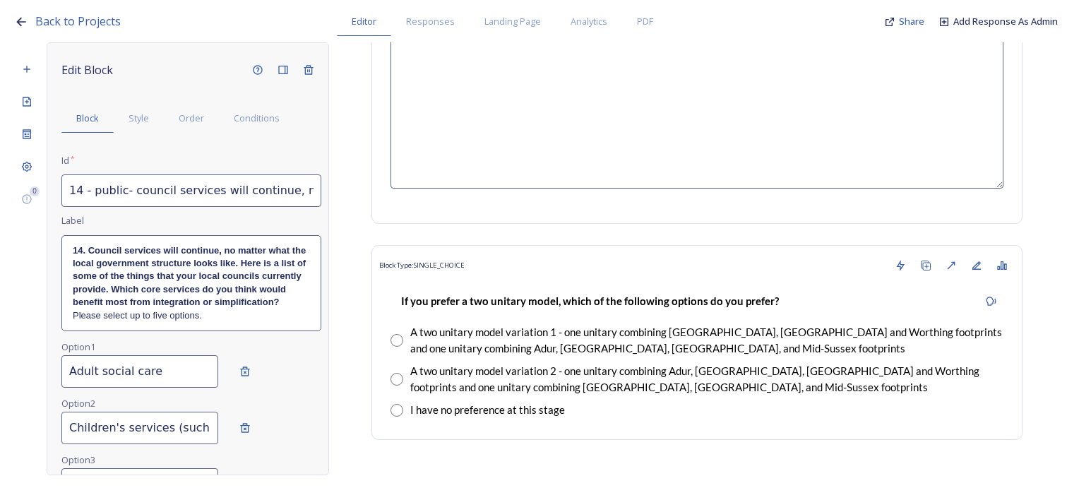
scroll to position [6641, 0]
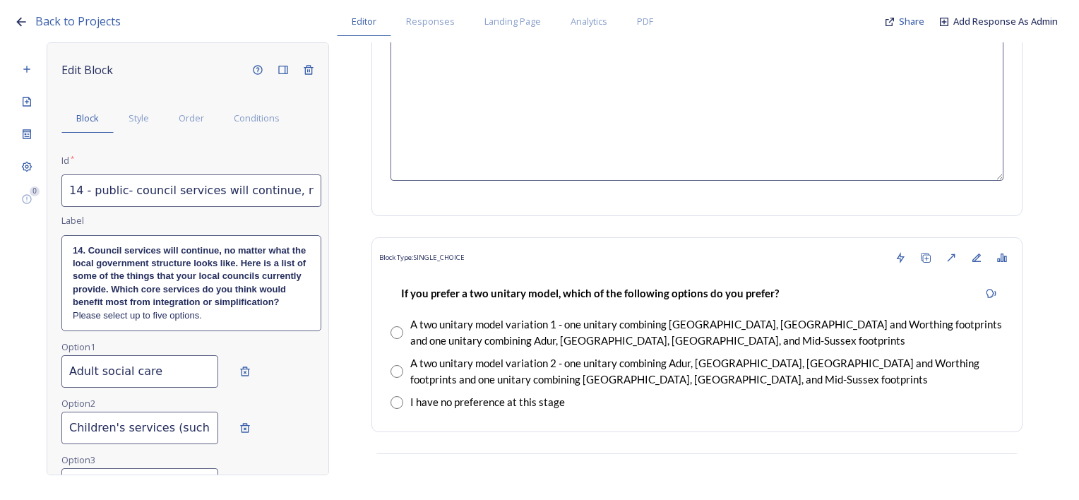
click at [613, 316] on div "A two unitary model variation 1 - one unitary combining [GEOGRAPHIC_DATA], [GEO…" at bounding box center [706, 332] width 593 height 32
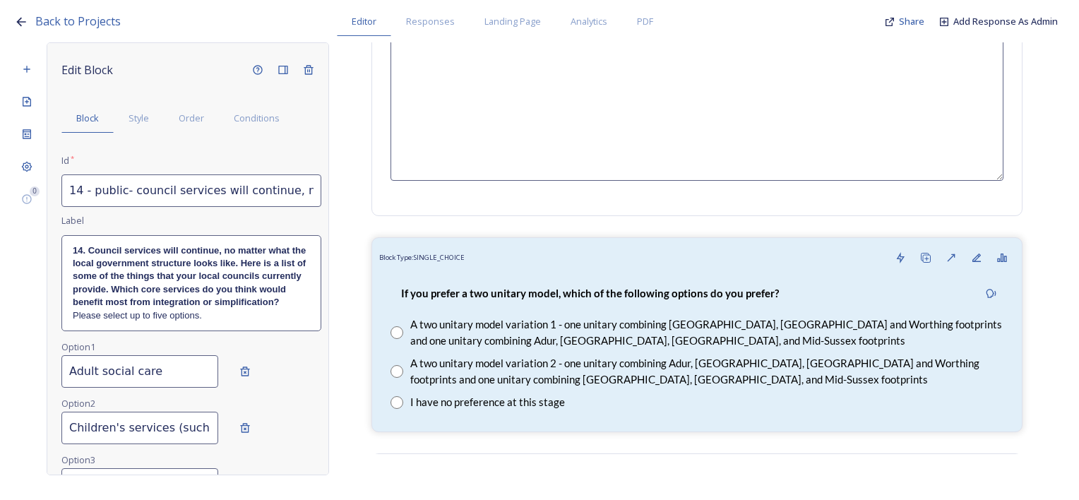
type input "7.b stakeholder - If you prefer a two unitary option..."
type input "A two unitary model variation 1 - one unitary combining [GEOGRAPHIC_DATA], [GEO…"
type input "A two unitary model variation 2 - one unitary combining Adur, [GEOGRAPHIC_DATA]…"
type input "I have no preference at this stage"
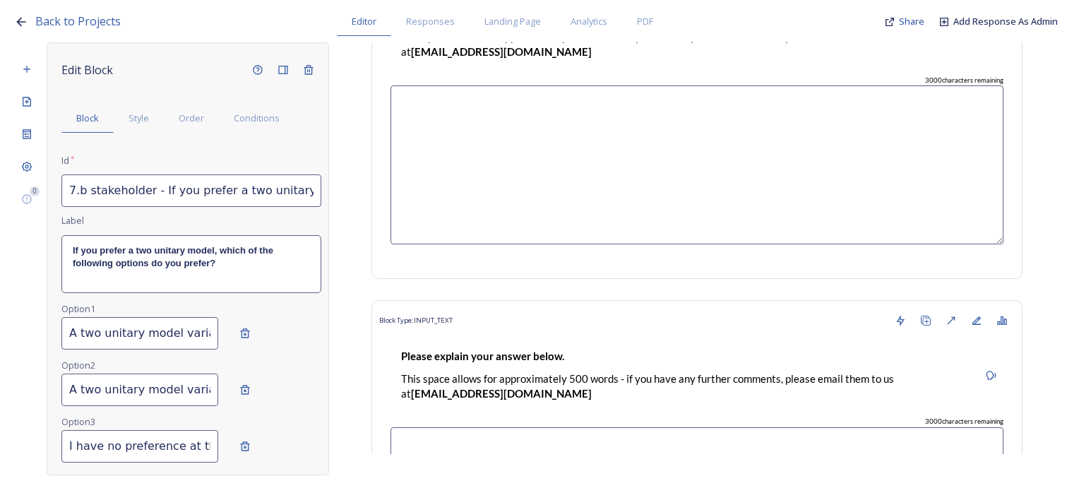
scroll to position [7630, 0]
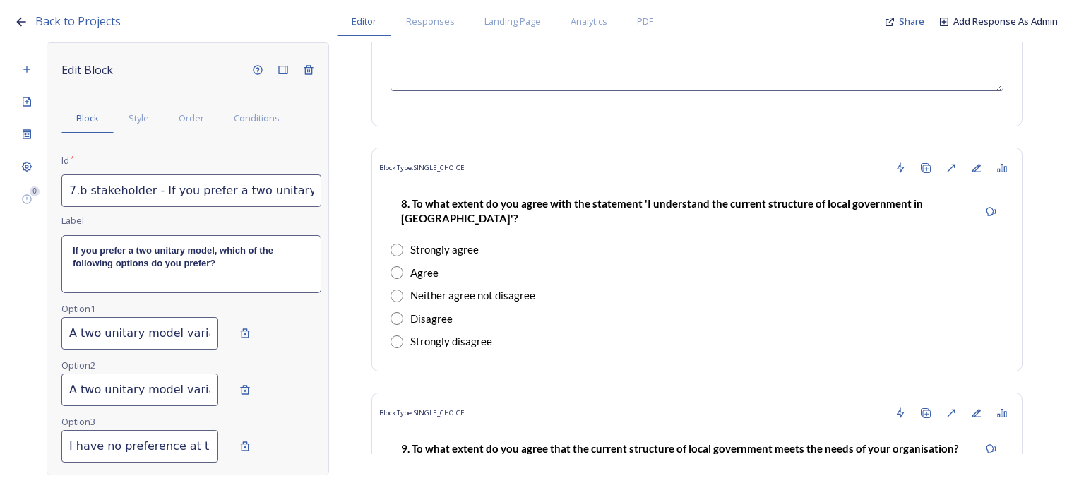
click at [613, 298] on div "8. To what extent do you agree with the statement 'I understand the current str…" at bounding box center [697, 272] width 636 height 183
type input "8 - stakeholder - To what extent do you agree with the statement 'I understand …"
type input "Strongly agree"
type input "Agree"
type input "Neither agree not disagree"
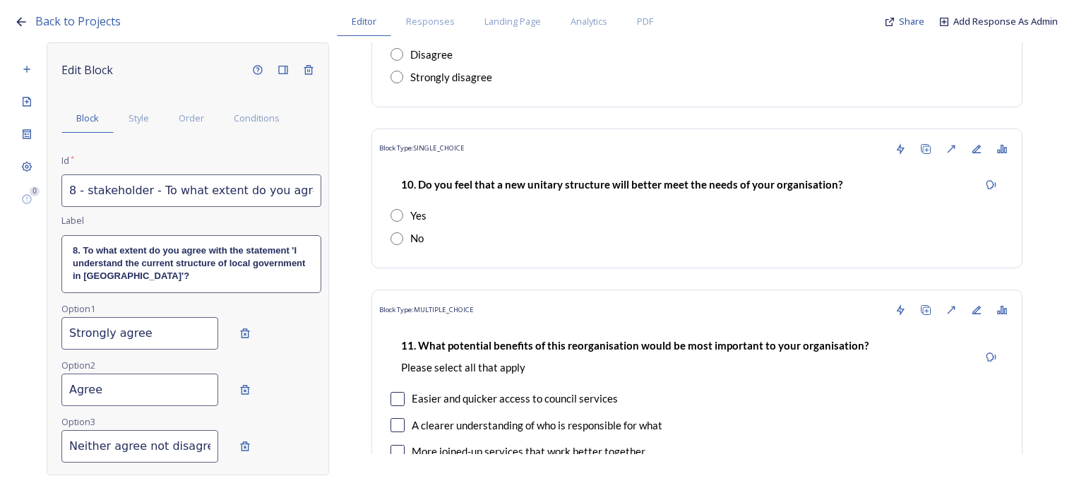
click at [613, 330] on div "11. What potential benefits of this reorganisation would be most important to y…" at bounding box center [635, 357] width 489 height 54
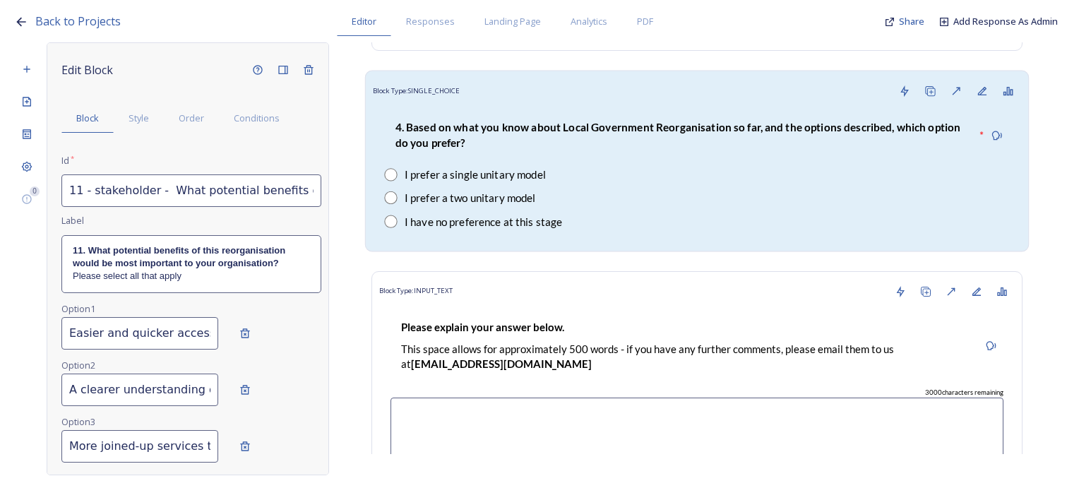
scroll to position [10244, 0]
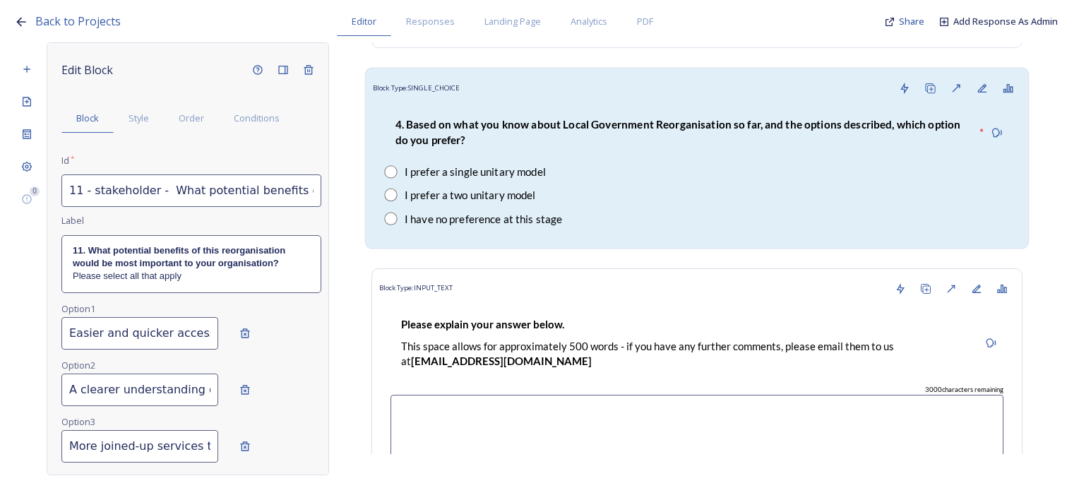
click at [639, 117] on strong "4. Based on what you know about Local Government Reorganisation so far, and the…" at bounding box center [680, 131] width 568 height 28
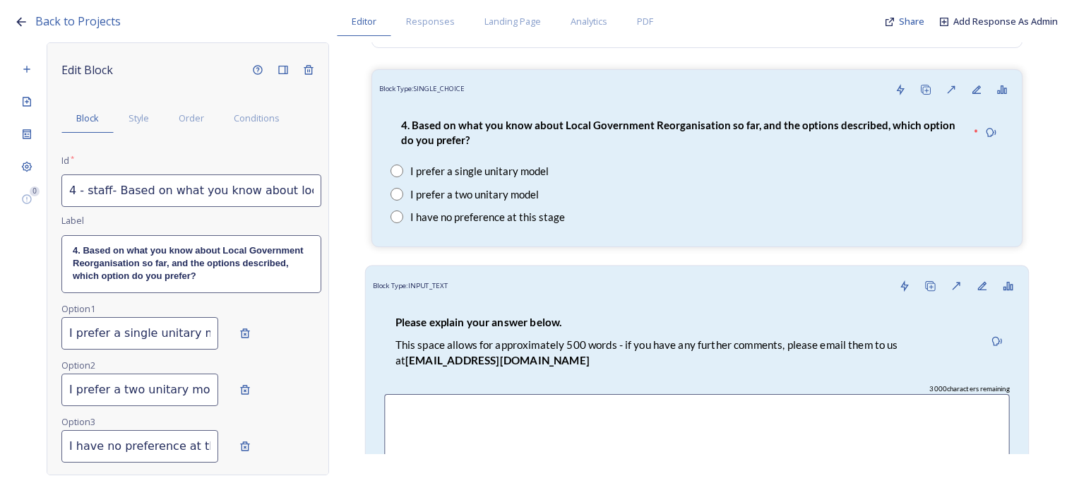
click at [714, 314] on p "Please explain your answer below." at bounding box center [685, 322] width 578 height 16
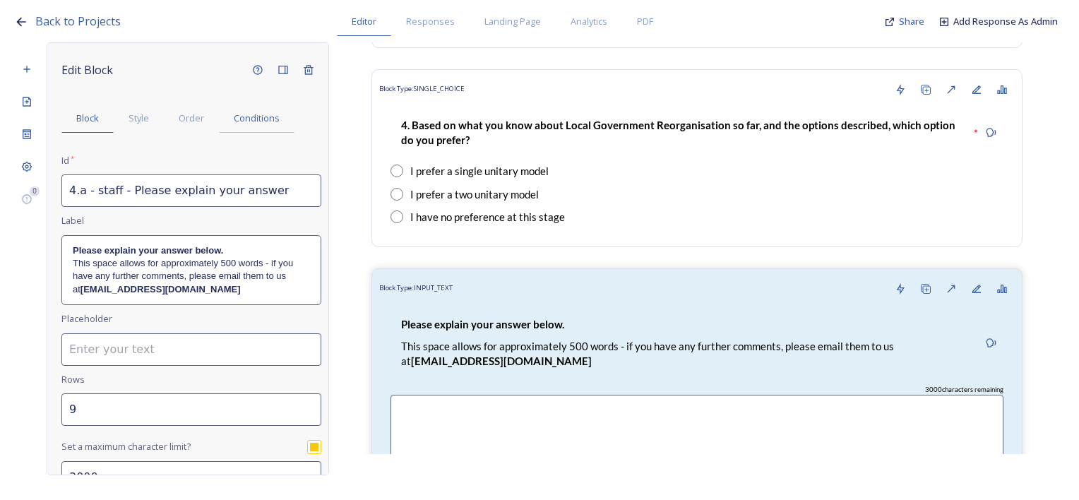
click at [261, 110] on div "Conditions" at bounding box center [257, 118] width 76 height 29
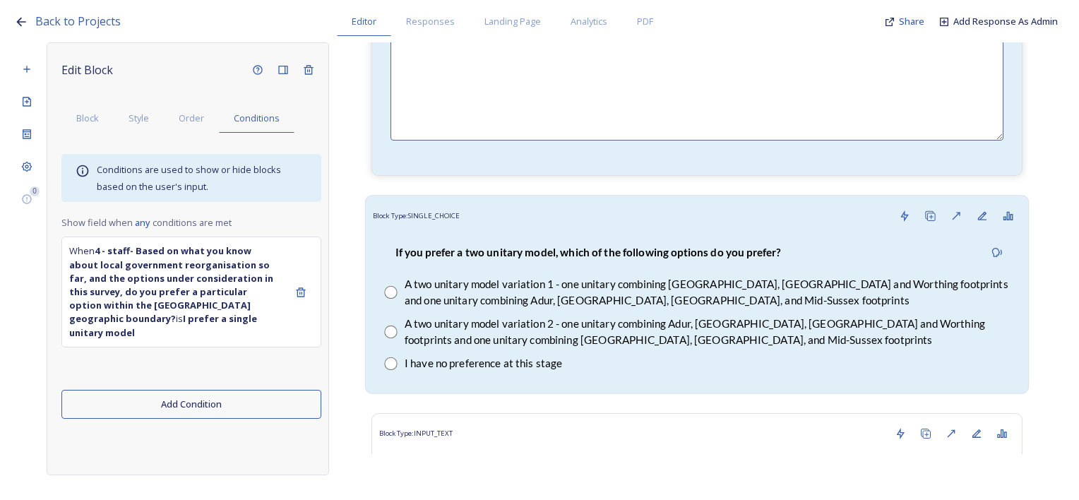
scroll to position [10668, 0]
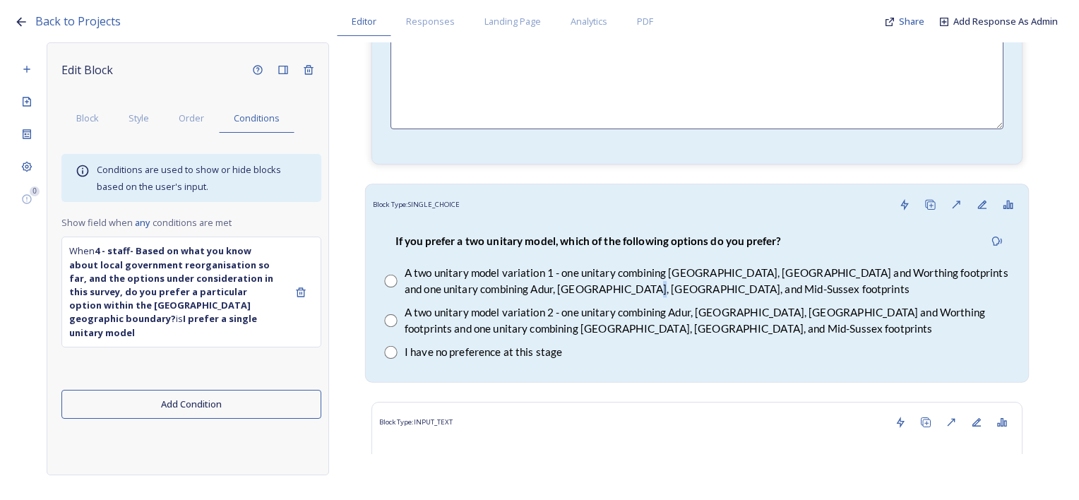
click at [617, 265] on div "A two unitary model variation 1 - one unitary combining [GEOGRAPHIC_DATA], [GEO…" at bounding box center [707, 281] width 605 height 32
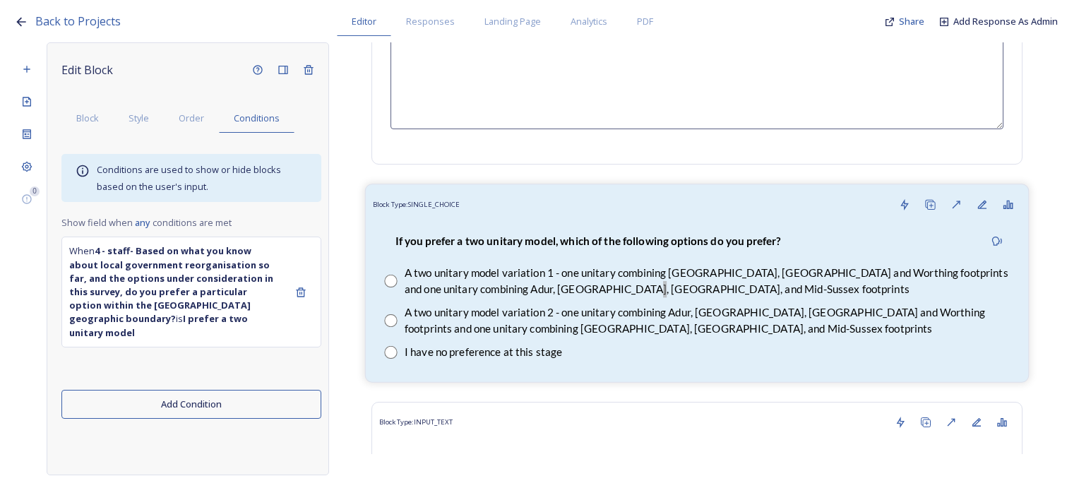
scroll to position [10738, 0]
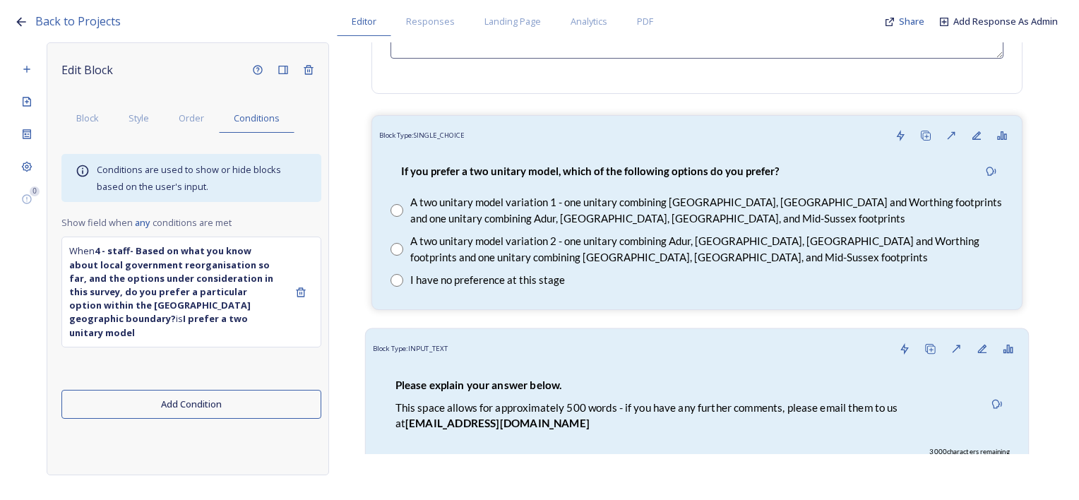
click at [526, 336] on div "Block Type: INPUT_TEXT" at bounding box center [697, 349] width 649 height 26
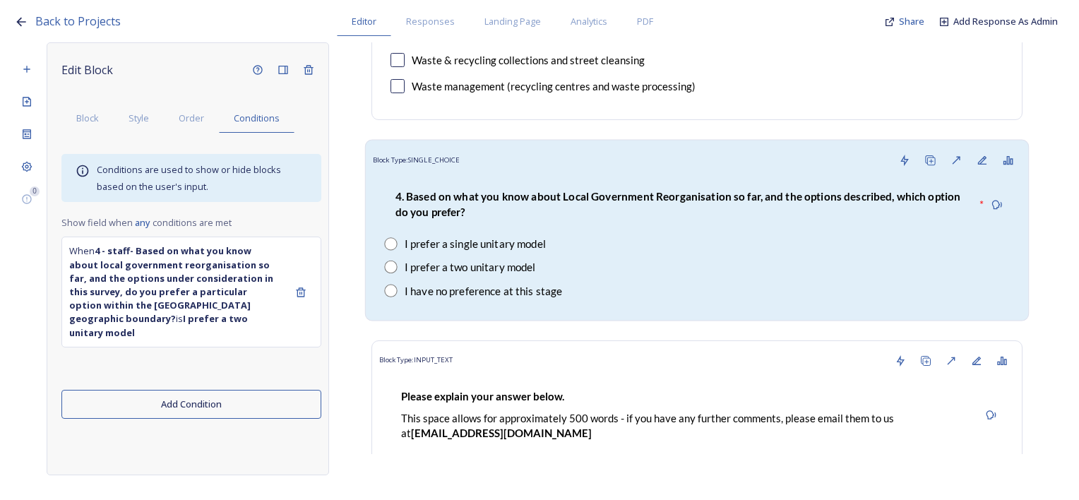
scroll to position [10173, 0]
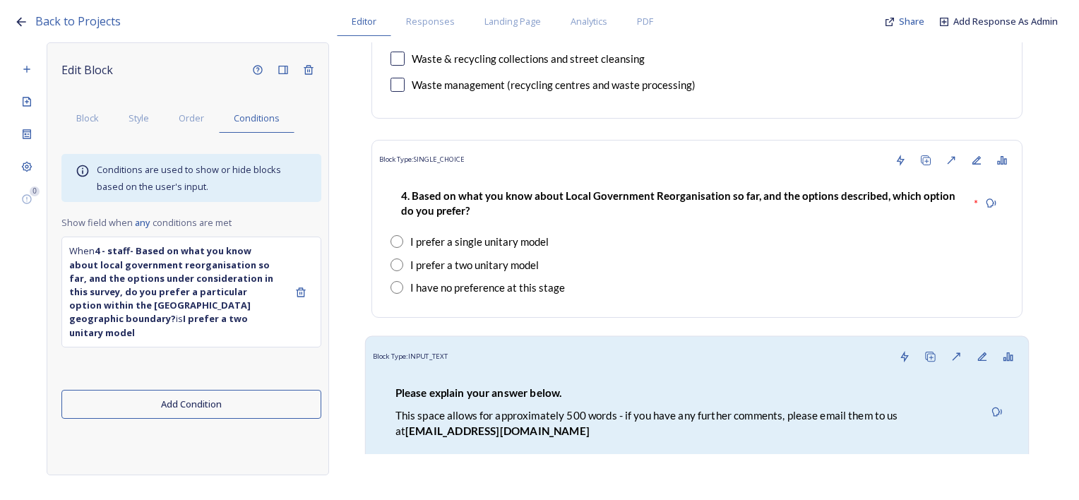
click at [685, 385] on p "Please explain your answer below." at bounding box center [685, 393] width 578 height 16
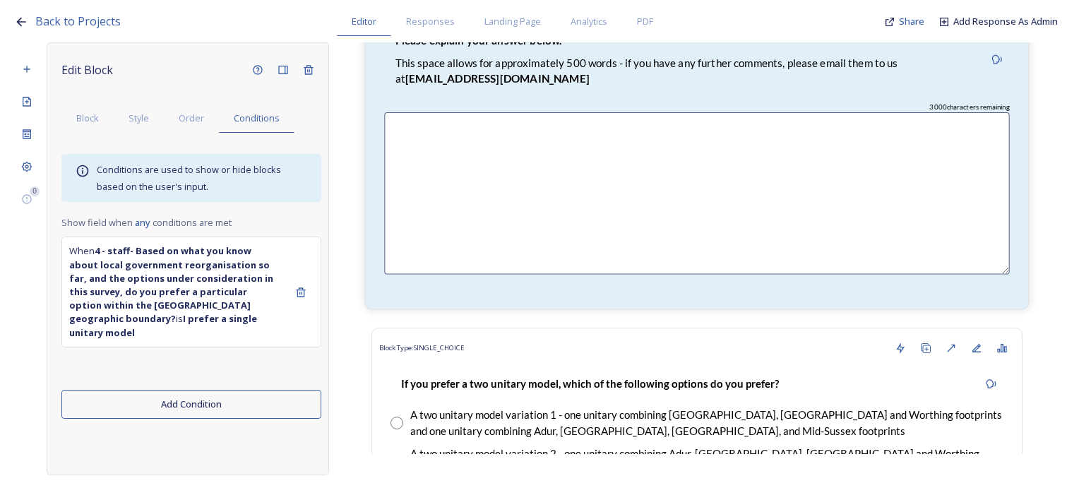
scroll to position [10526, 0]
click at [685, 367] on div "If you prefer a two unitary model, which of the following options do you prefer?" at bounding box center [590, 383] width 399 height 32
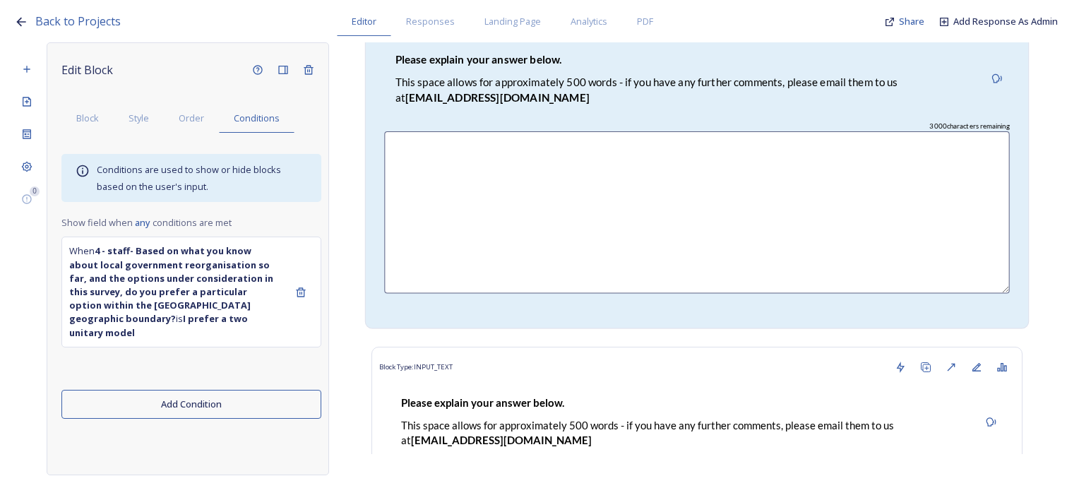
scroll to position [11233, 0]
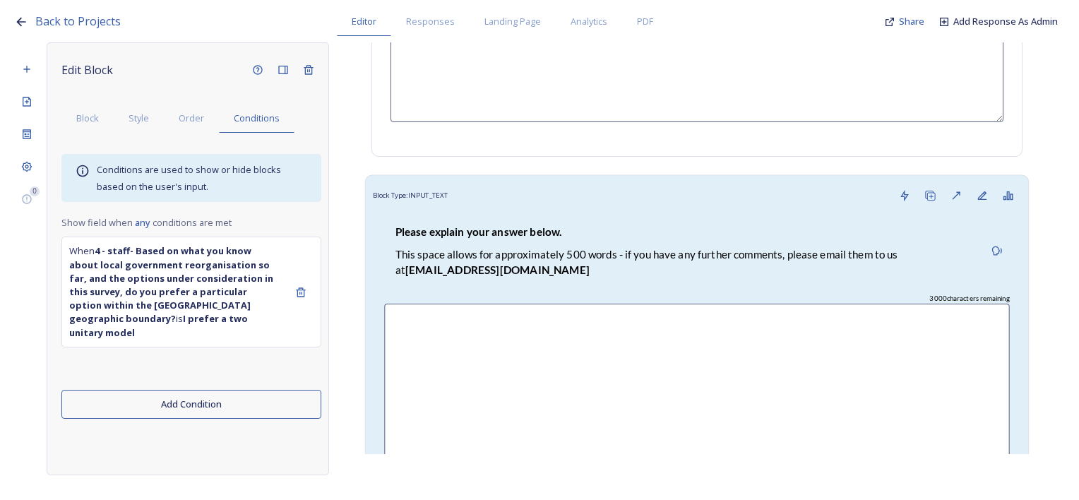
click at [576, 247] on p "This space allows for approximately 500 words - if you have any further comment…" at bounding box center [685, 262] width 578 height 30
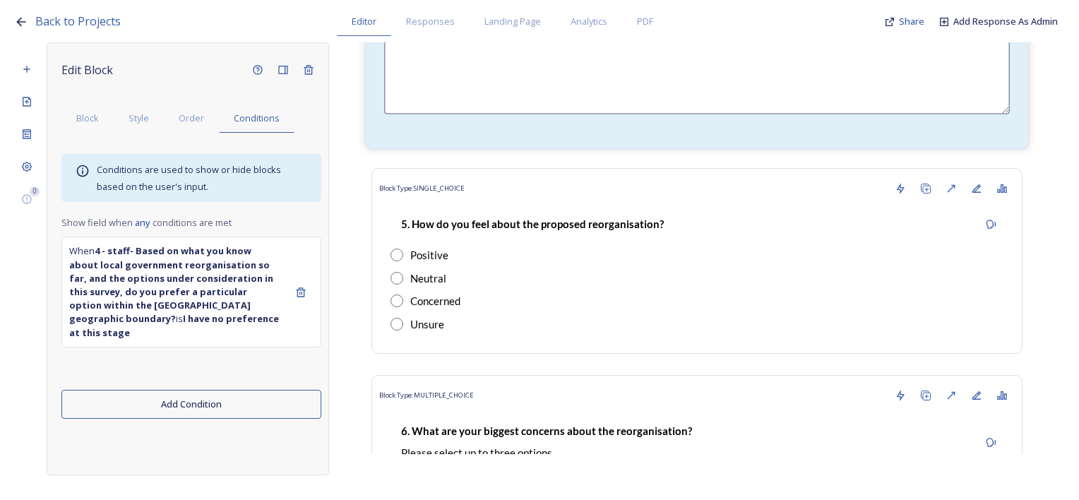
scroll to position [11586, 0]
click at [576, 246] on div "Positive" at bounding box center [697, 254] width 613 height 16
